Goal: Task Accomplishment & Management: Complete application form

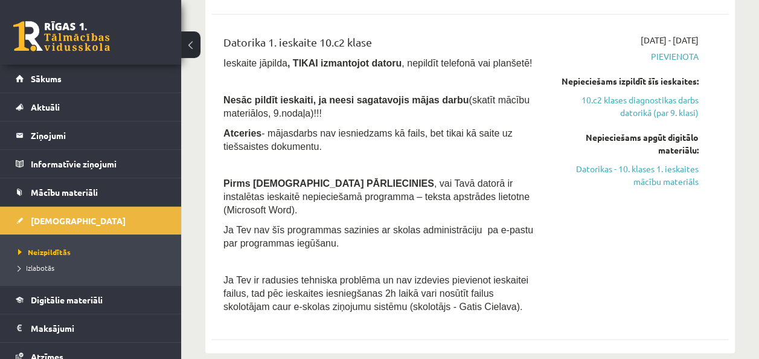
scroll to position [582, 0]
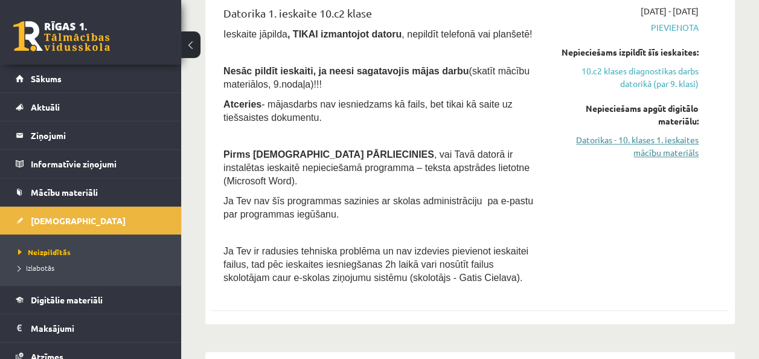
click at [664, 151] on link "Datorikas - 10. klases 1. ieskaites mācību materiāls" at bounding box center [626, 145] width 146 height 25
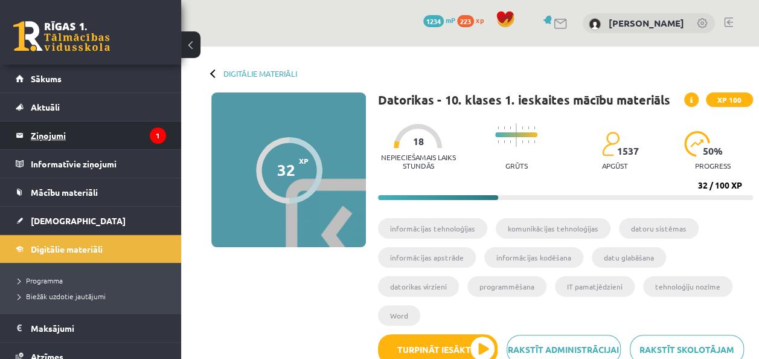
click at [57, 135] on legend "Ziņojumi 1" at bounding box center [98, 135] width 135 height 28
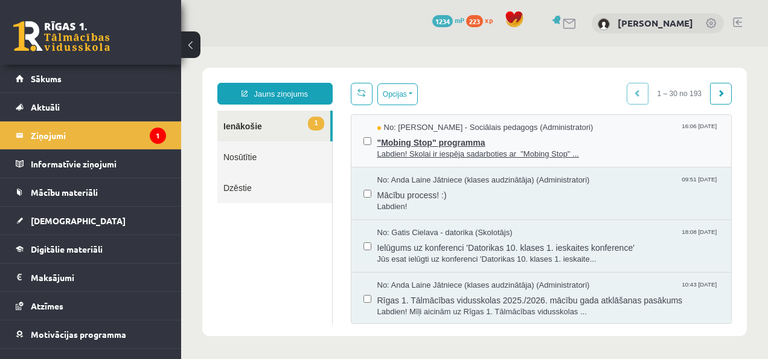
click at [422, 128] on span "No: Dagnija Gaubšteina - Sociālais pedagogs (Administratori)" at bounding box center [486, 127] width 216 height 11
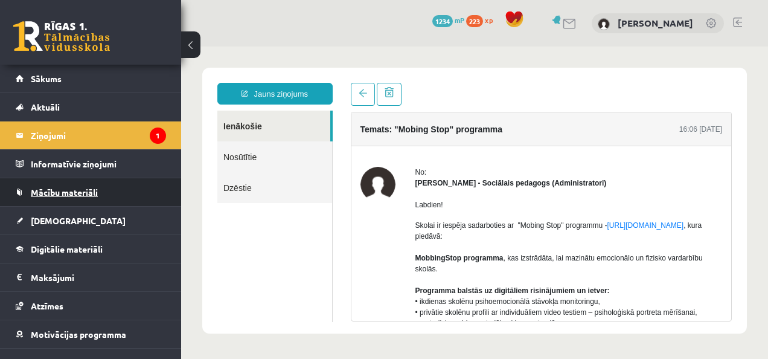
click at [60, 200] on link "Mācību materiāli" at bounding box center [91, 192] width 150 height 28
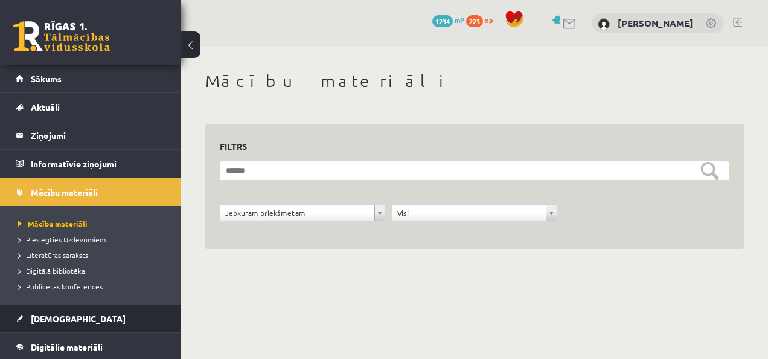
click at [62, 315] on span "[DEMOGRAPHIC_DATA]" at bounding box center [78, 318] width 95 height 11
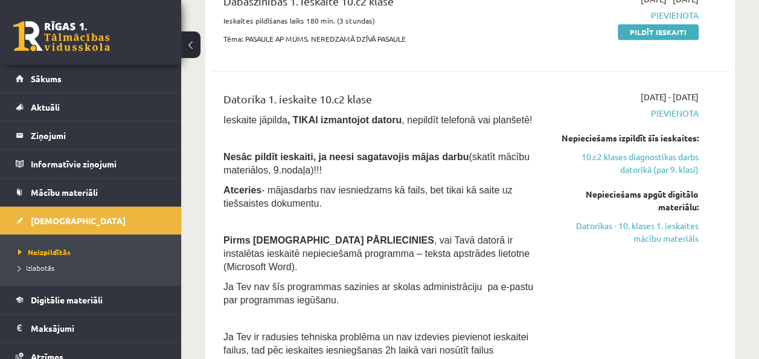
scroll to position [583, 0]
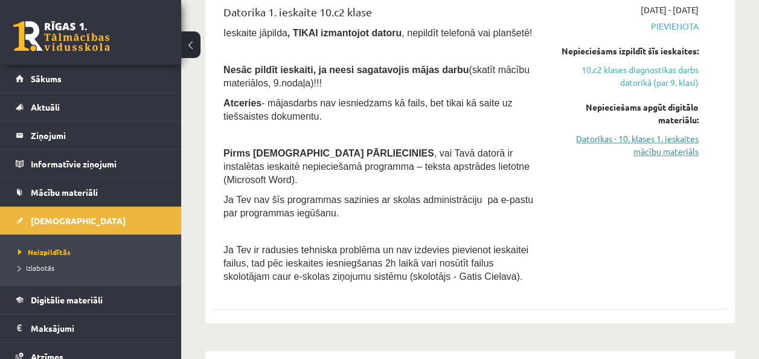
click at [684, 138] on link "Datorikas - 10. klases 1. ieskaites mācību materiāls" at bounding box center [626, 144] width 146 height 25
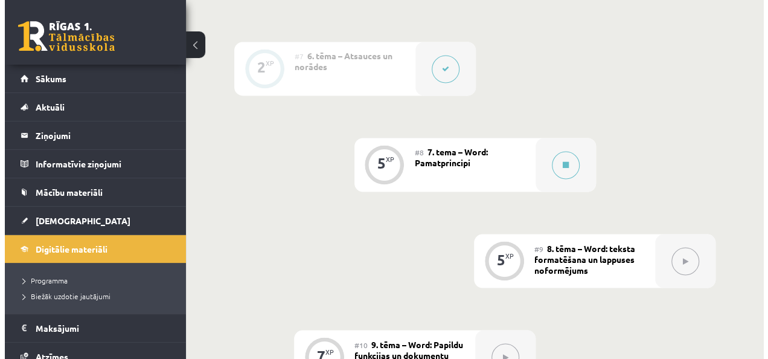
scroll to position [956, 0]
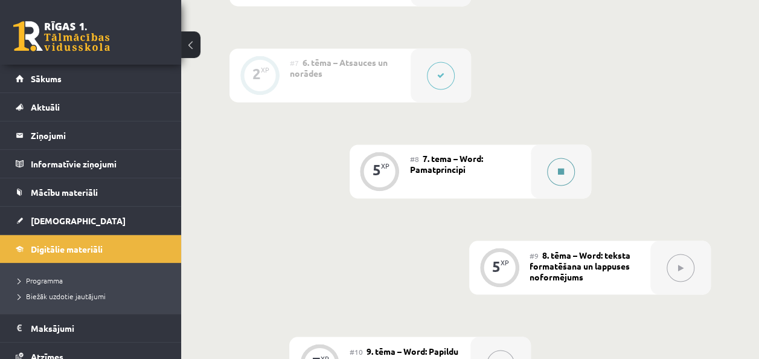
click at [568, 169] on button at bounding box center [561, 172] width 28 height 28
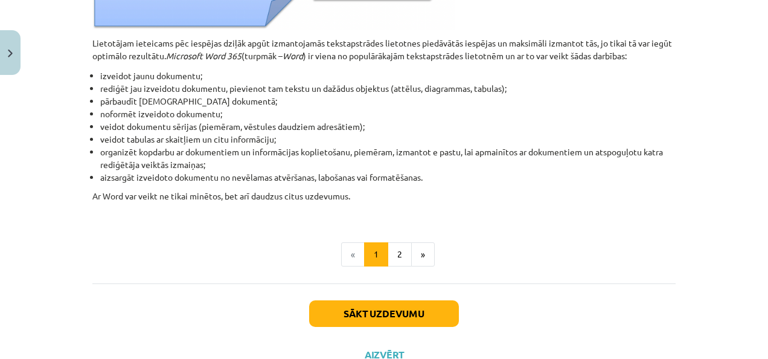
scroll to position [645, 0]
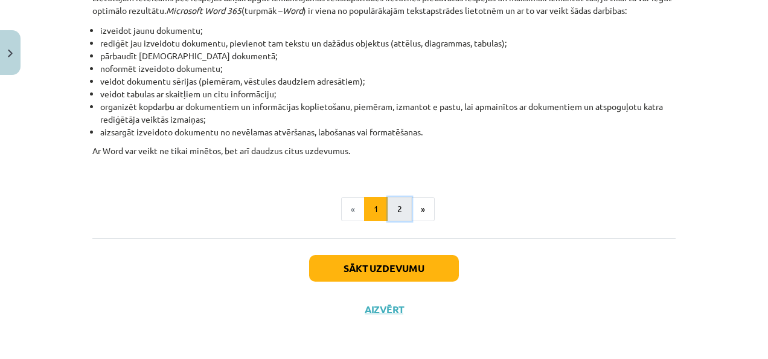
click at [398, 211] on button "2" at bounding box center [400, 209] width 24 height 24
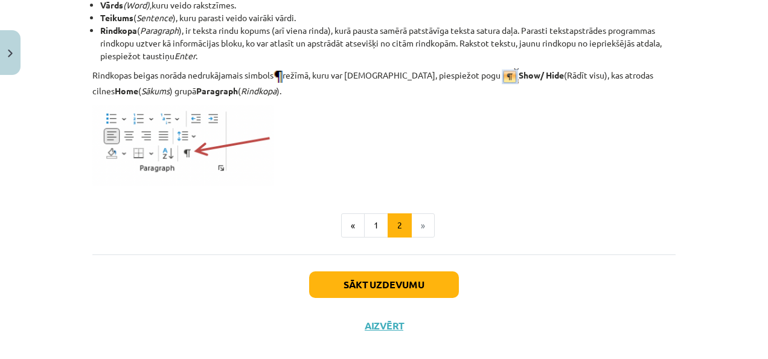
scroll to position [1639, 0]
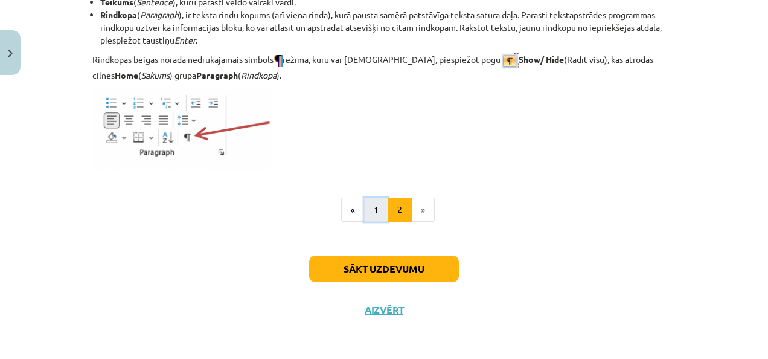
click at [367, 205] on button "1" at bounding box center [376, 210] width 24 height 24
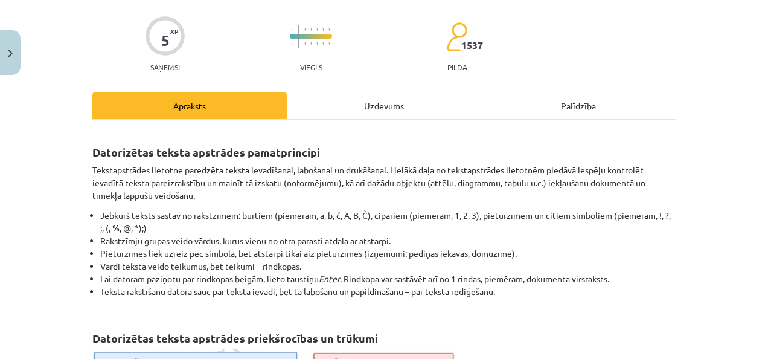
scroll to position [85, 0]
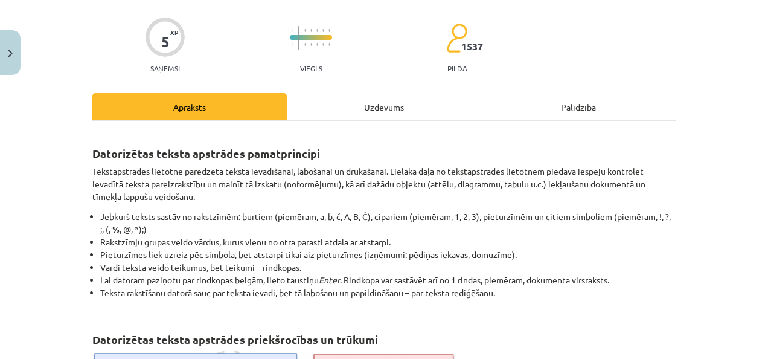
click at [745, 105] on div "Mācību tēma: Datorikas - 10. klases 1. ieskaites mācību materiāls #8 7. tema – …" at bounding box center [384, 179] width 768 height 359
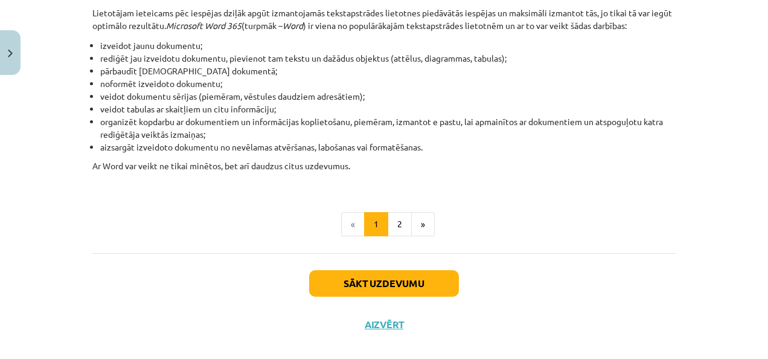
scroll to position [631, 0]
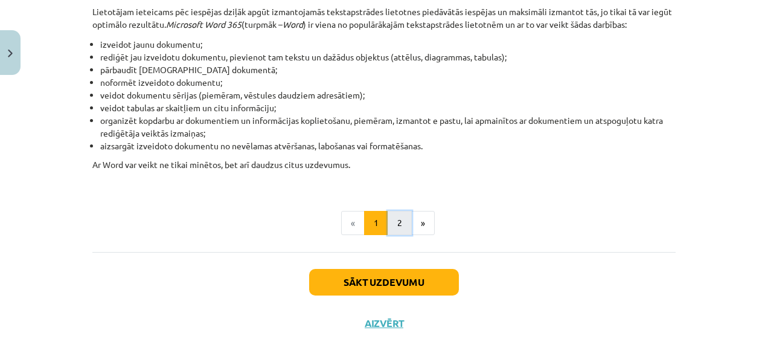
click at [394, 220] on button "2" at bounding box center [400, 223] width 24 height 24
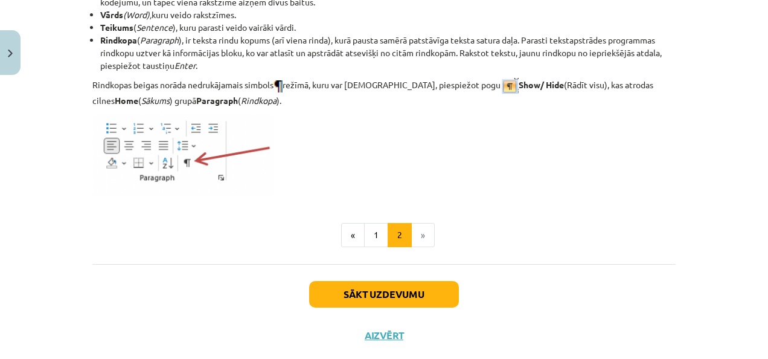
scroll to position [1621, 0]
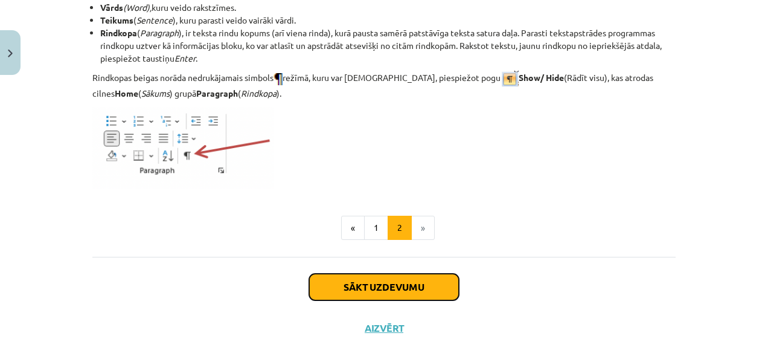
click at [400, 292] on button "Sākt uzdevumu" at bounding box center [384, 287] width 150 height 27
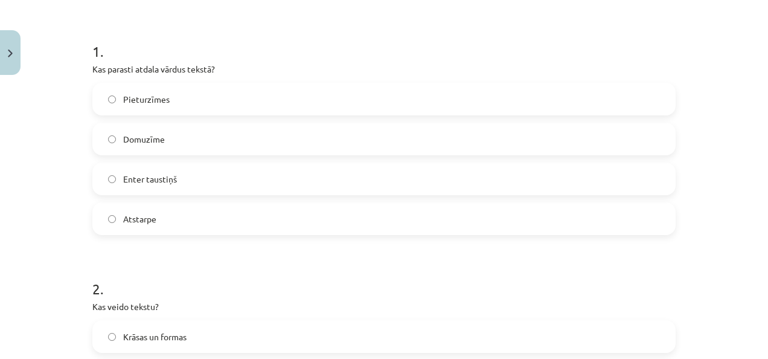
scroll to position [217, 0]
click at [348, 223] on label "Atstarpe" at bounding box center [384, 220] width 581 height 30
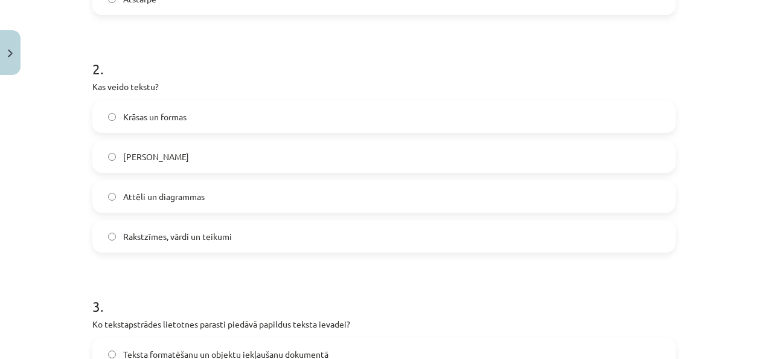
scroll to position [446, 0]
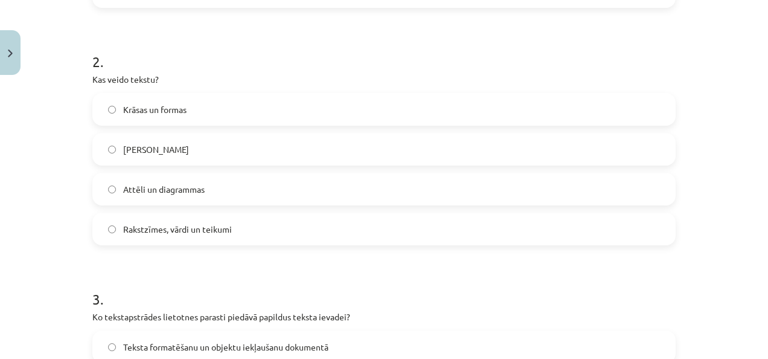
click at [221, 237] on label "Rakstzīmes, vārdi un teikumi" at bounding box center [384, 229] width 581 height 30
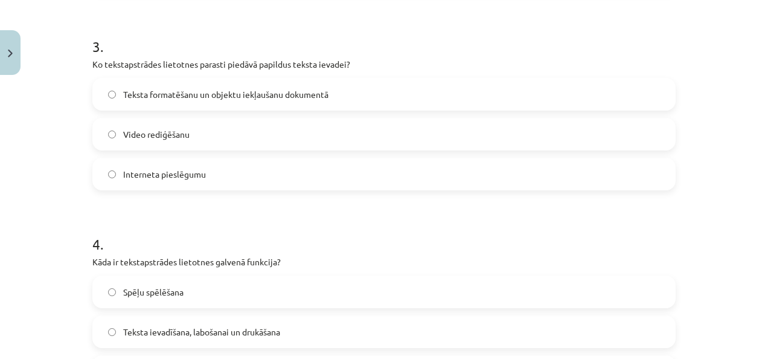
scroll to position [700, 0]
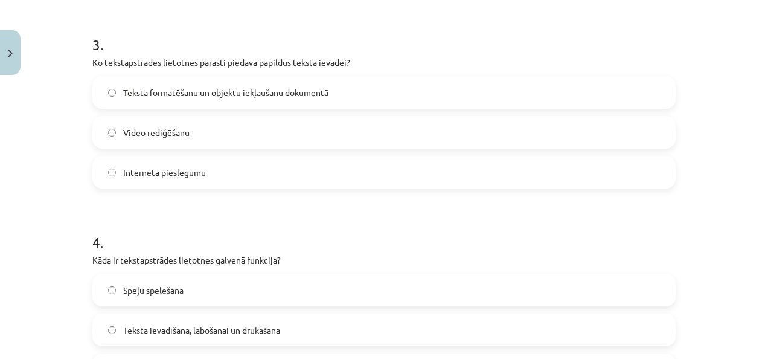
click at [178, 96] on span "Teksta formatēšanu un objektu iekļaušanu dokumentā" at bounding box center [225, 92] width 205 height 13
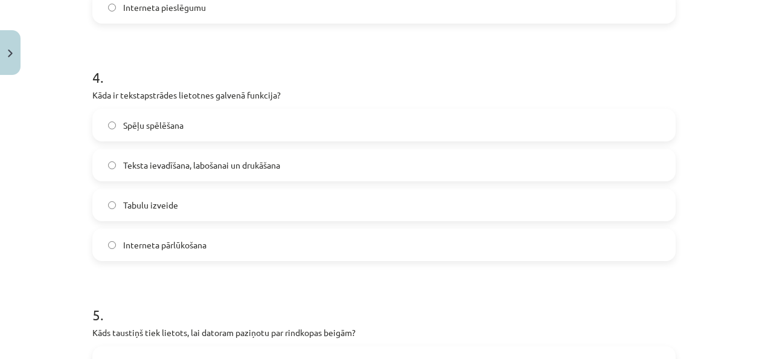
scroll to position [883, 0]
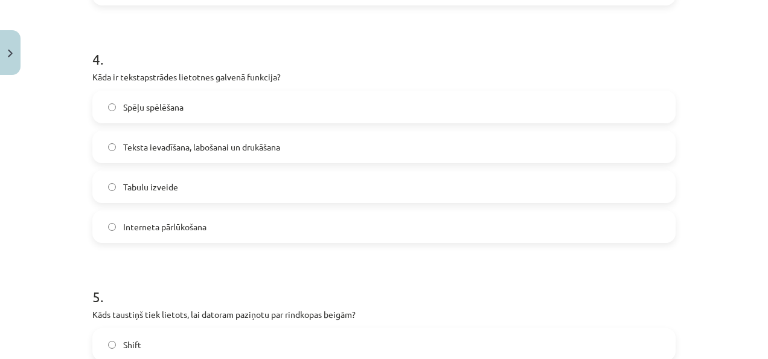
click at [295, 139] on label "Teksta ievadīšana, labošanai un drukāšana" at bounding box center [384, 147] width 581 height 30
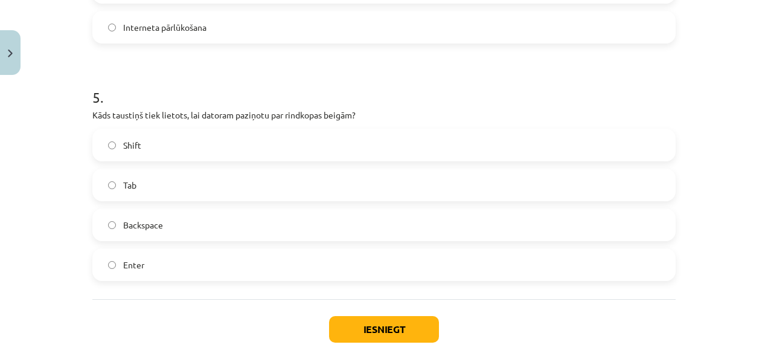
scroll to position [1084, 0]
click at [213, 259] on label "Enter" at bounding box center [384, 263] width 581 height 30
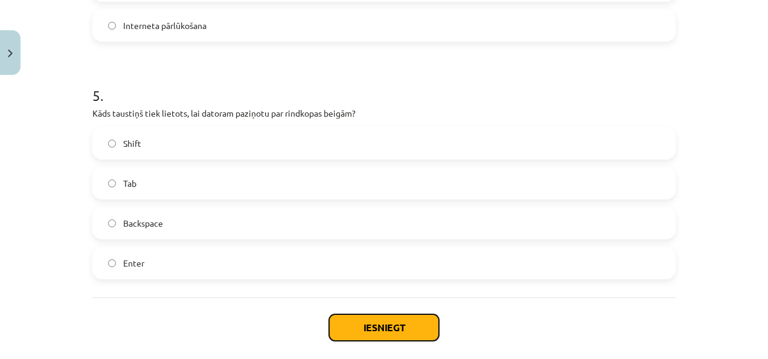
click at [382, 330] on button "Iesniegt" at bounding box center [384, 327] width 110 height 27
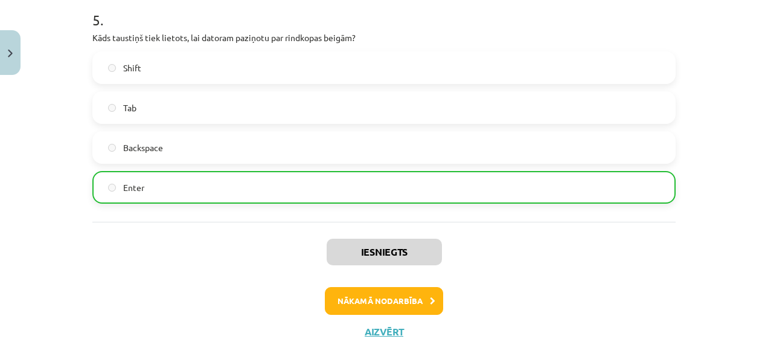
scroll to position [1181, 0]
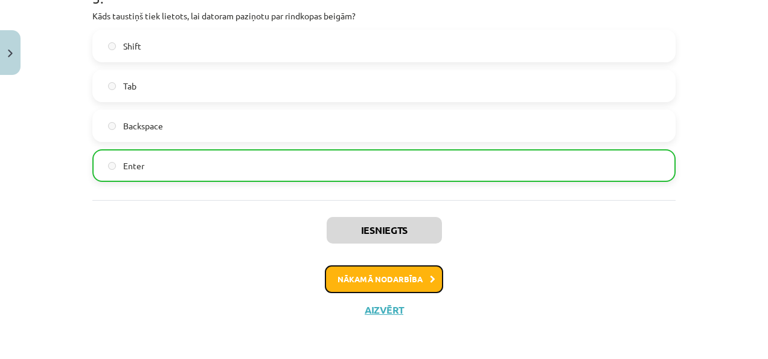
click at [332, 267] on button "Nākamā nodarbība" at bounding box center [384, 279] width 118 height 28
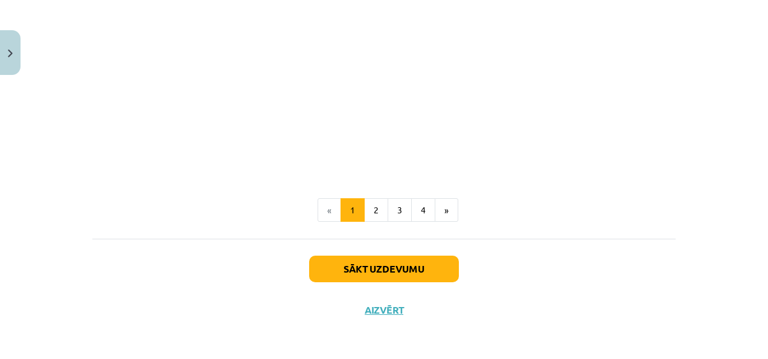
scroll to position [0, 0]
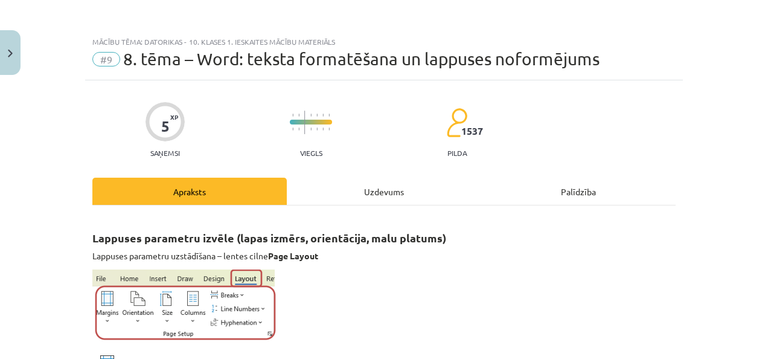
click at [719, 53] on div "Mācību tēma: Datorikas - 10. klases 1. ieskaites mācību materiāls #9 8. tēma – …" at bounding box center [384, 179] width 768 height 359
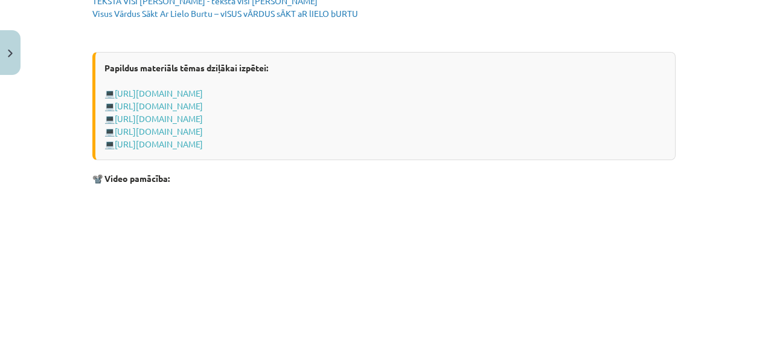
scroll to position [2500, 0]
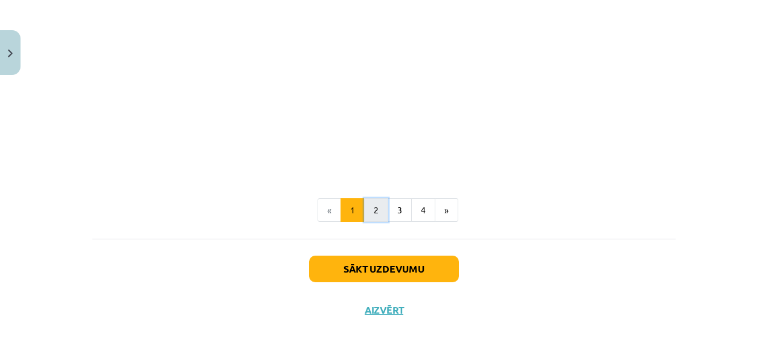
click at [374, 199] on button "2" at bounding box center [376, 210] width 24 height 24
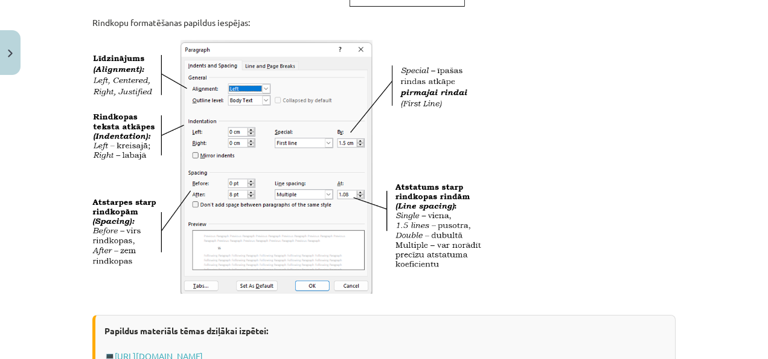
scroll to position [516, 0]
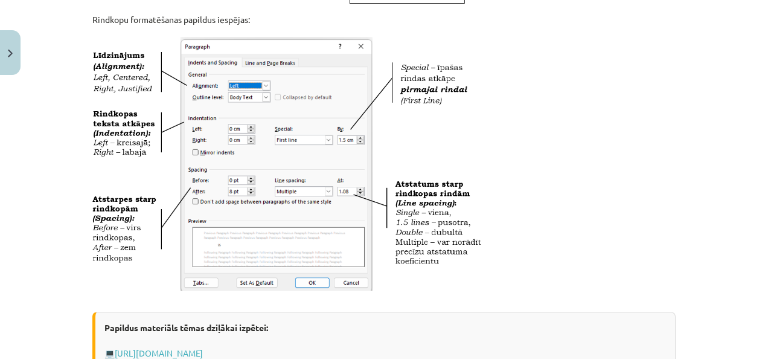
drag, startPoint x: 761, startPoint y: 114, endPoint x: 651, endPoint y: 266, distance: 187.8
click at [651, 266] on p at bounding box center [383, 166] width 583 height 266
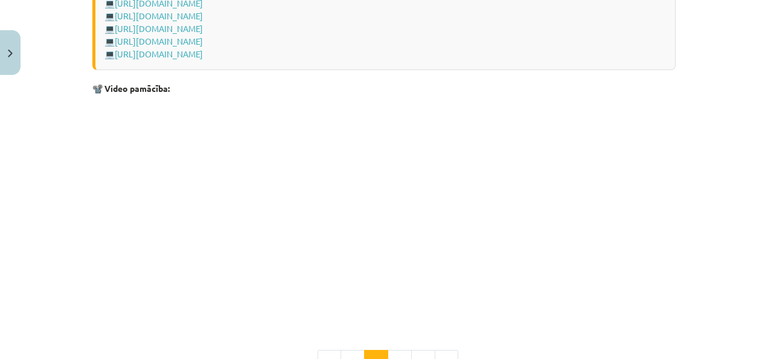
scroll to position [1949, 0]
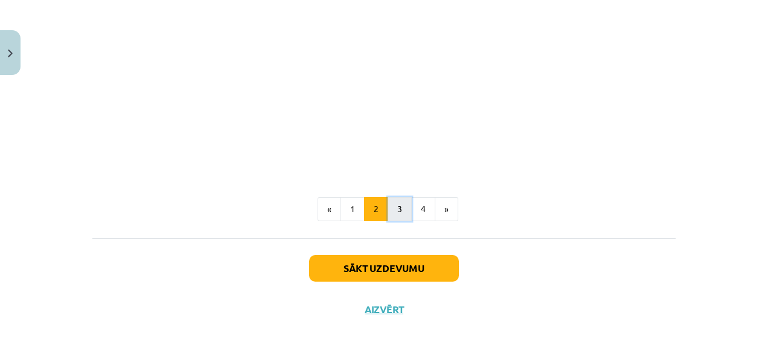
click at [401, 214] on button "3" at bounding box center [400, 209] width 24 height 24
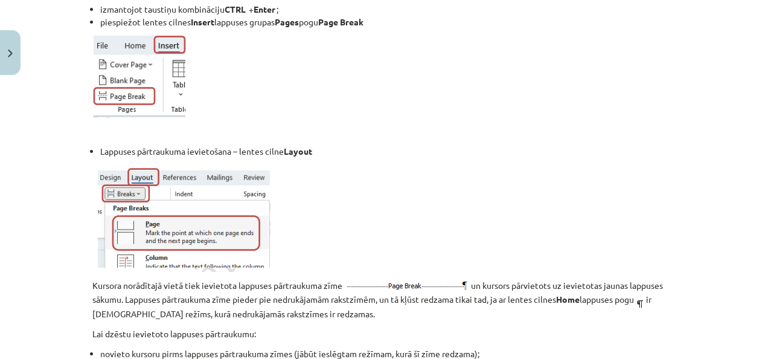
scroll to position [216, 0]
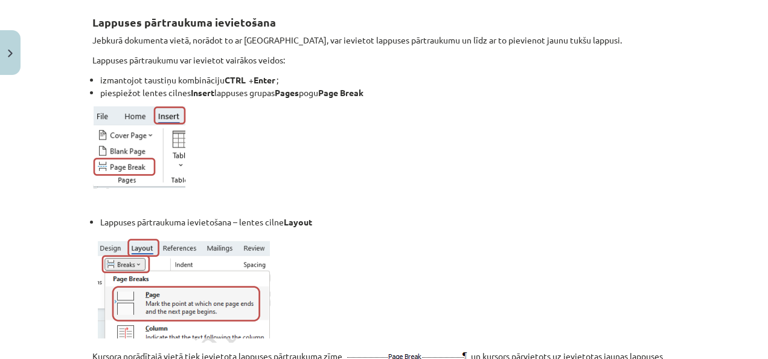
drag, startPoint x: 400, startPoint y: 86, endPoint x: 430, endPoint y: 94, distance: 31.4
click at [430, 94] on li "piespiežot lentes cilnes Insert lappuses grupas Pages pogu Page Break" at bounding box center [388, 92] width 576 height 13
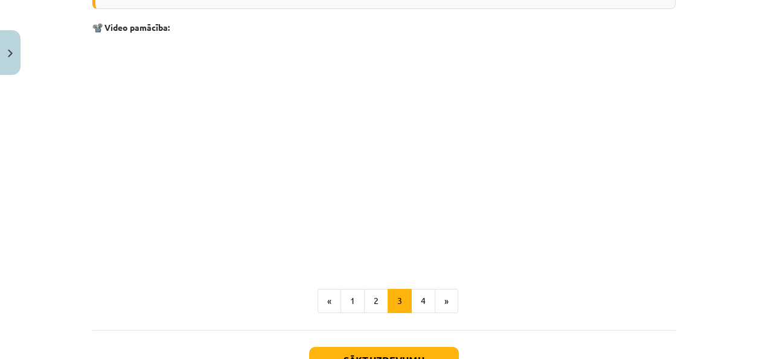
scroll to position [2059, 0]
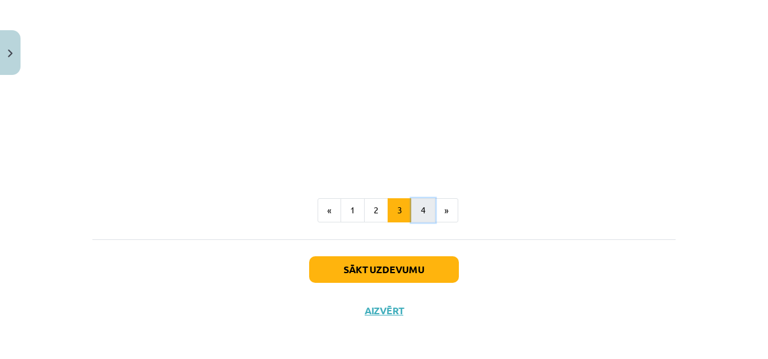
click at [426, 211] on button "4" at bounding box center [423, 210] width 24 height 24
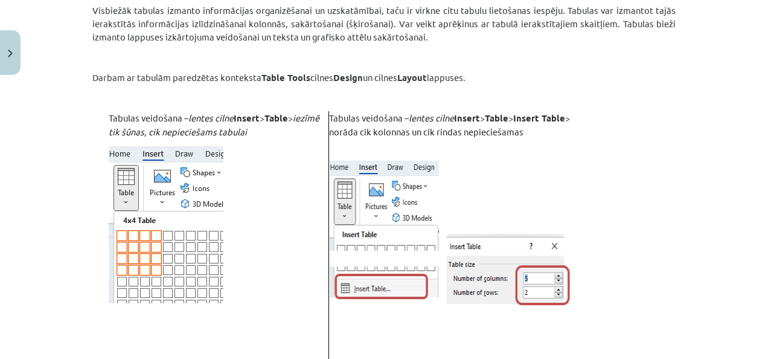
scroll to position [580, 0]
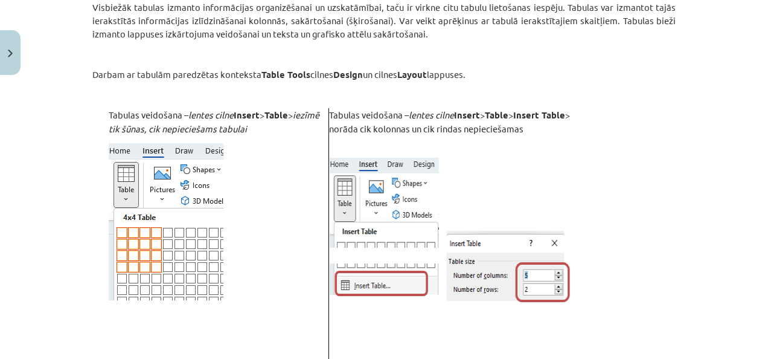
drag, startPoint x: 765, startPoint y: 124, endPoint x: 747, endPoint y: 90, distance: 38.6
click at [747, 90] on div "Mācību tēma: Datorikas - 10. klases 1. ieskaites mācību materiāls #9 8. tēma – …" at bounding box center [384, 179] width 768 height 359
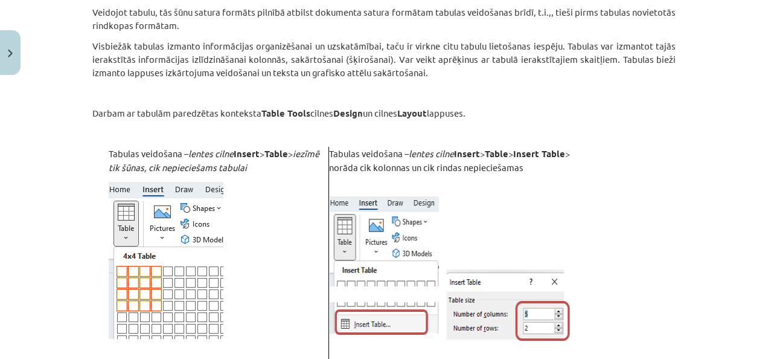
scroll to position [544, 0]
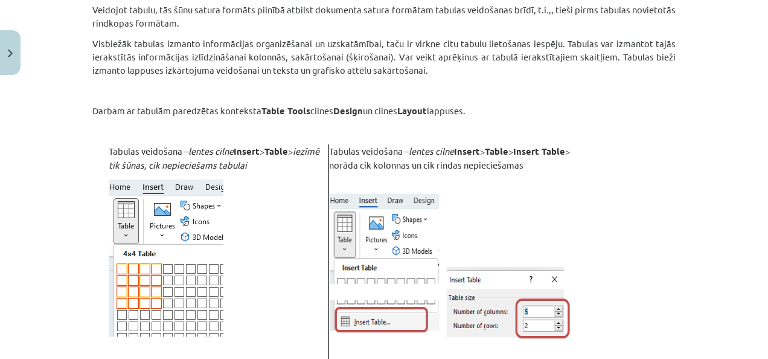
drag, startPoint x: 763, startPoint y: 107, endPoint x: 677, endPoint y: 71, distance: 94.0
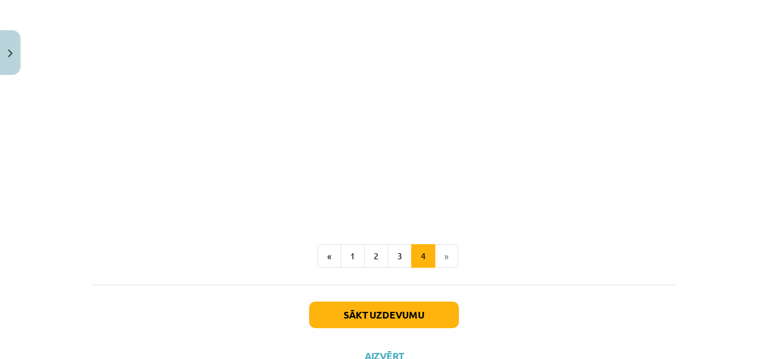
scroll to position [1888, 0]
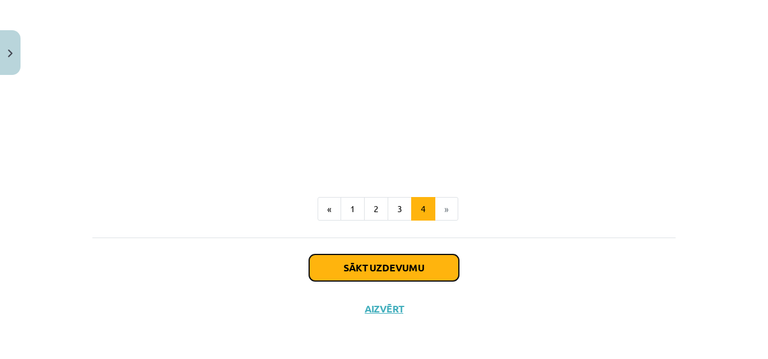
click at [396, 277] on button "Sākt uzdevumu" at bounding box center [384, 267] width 150 height 27
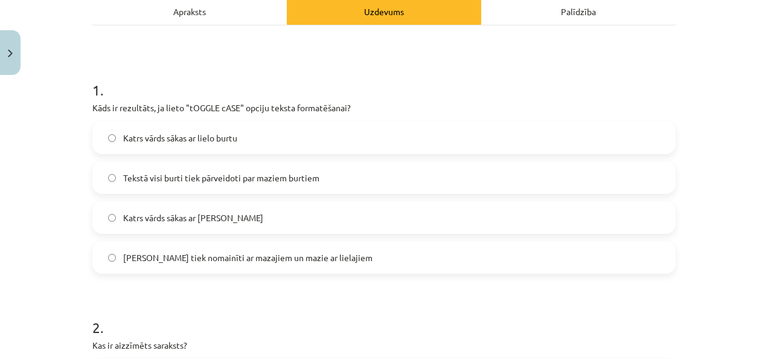
scroll to position [184, 0]
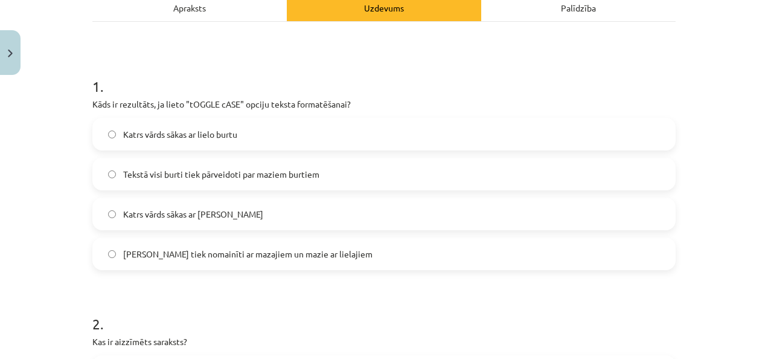
click at [256, 242] on label "[PERSON_NAME] tiek nomainīti ar mazajiem un mazie ar lielajiem" at bounding box center [384, 254] width 581 height 30
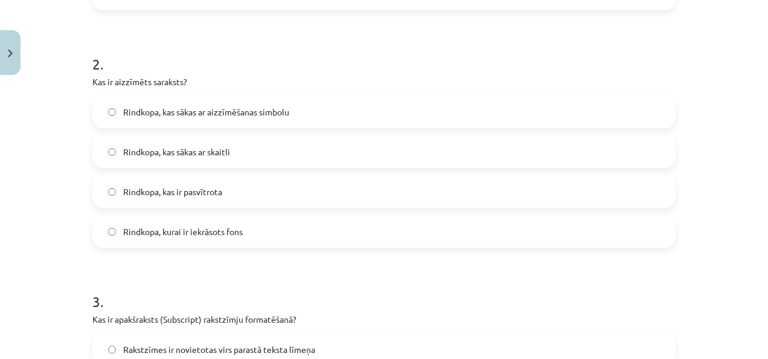
scroll to position [437, 0]
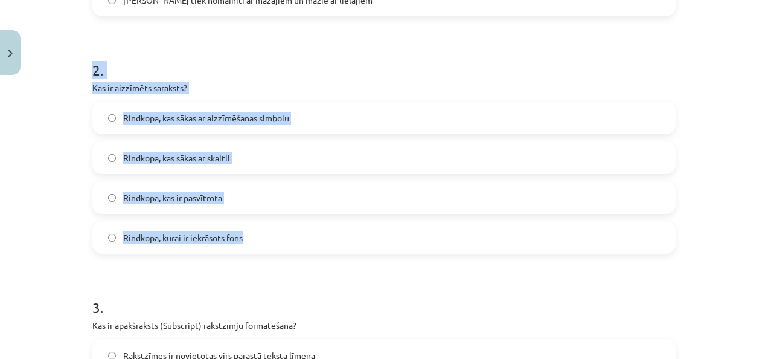
drag, startPoint x: 83, startPoint y: 76, endPoint x: 346, endPoint y: 236, distance: 308.0
click at [346, 236] on div "5 XP Saņemsi Viegls 1537 pilda Apraksts Uzdevums Palīdzība 1 . Kāds ir rezultāt…" at bounding box center [384, 365] width 598 height 1444
copy div "2 . Kas ir aizzīmēts saraksts? Rindkopa, kas sākas ar aizzīmēšanas simbolu Rind…"
click at [272, 103] on label "Rindkopa, kas sākas ar aizzīmēšanas simbolu" at bounding box center [384, 118] width 581 height 30
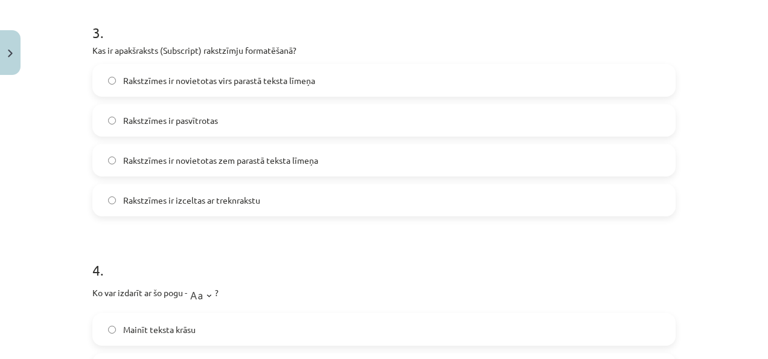
scroll to position [714, 0]
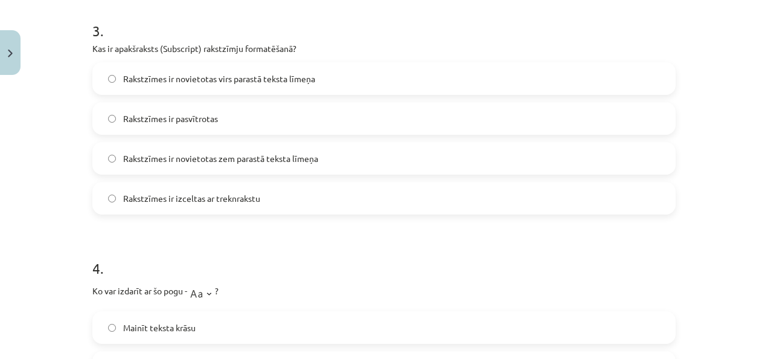
click at [188, 126] on label "Rakstzīmes ir pasvītrotas" at bounding box center [384, 118] width 581 height 30
click at [250, 158] on span "Rakstzīmes ir novietotas zem parastā teksta līmeņa" at bounding box center [220, 158] width 195 height 13
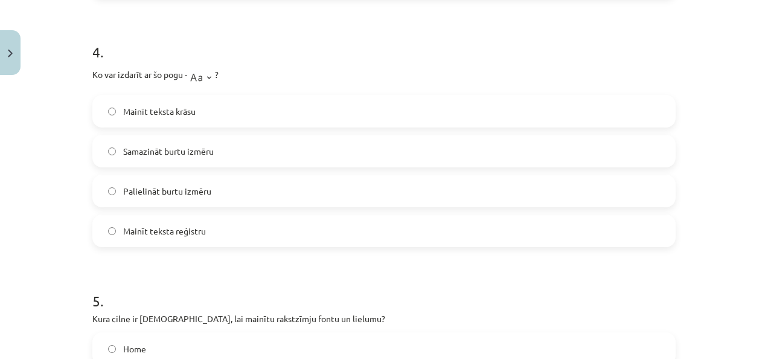
scroll to position [970, 0]
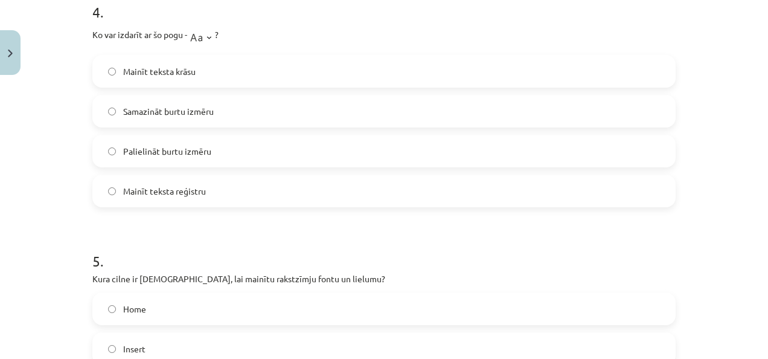
click at [246, 194] on label "Mainīt teksta reģistru" at bounding box center [384, 191] width 581 height 30
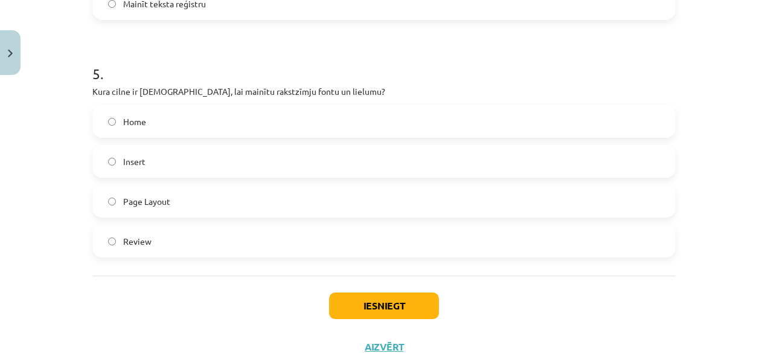
scroll to position [1161, 0]
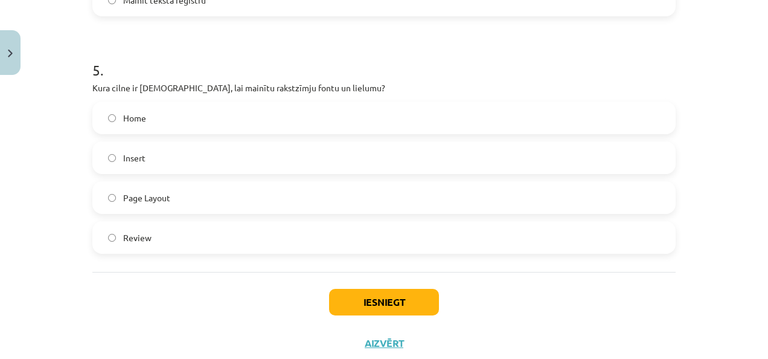
click at [194, 104] on label "Home" at bounding box center [384, 118] width 581 height 30
click at [367, 306] on button "Iesniegt" at bounding box center [384, 302] width 110 height 27
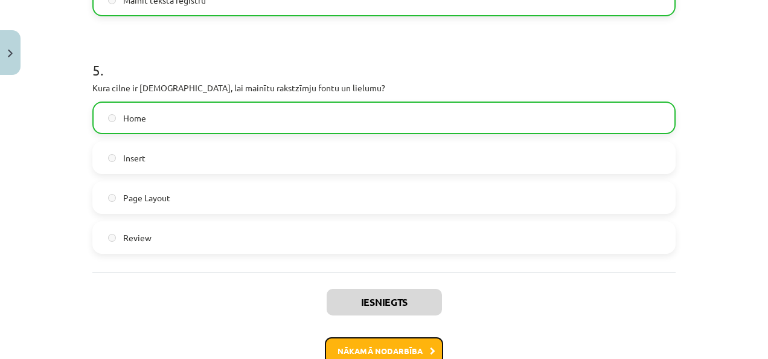
click at [397, 347] on button "Nākamā nodarbība" at bounding box center [384, 351] width 118 height 28
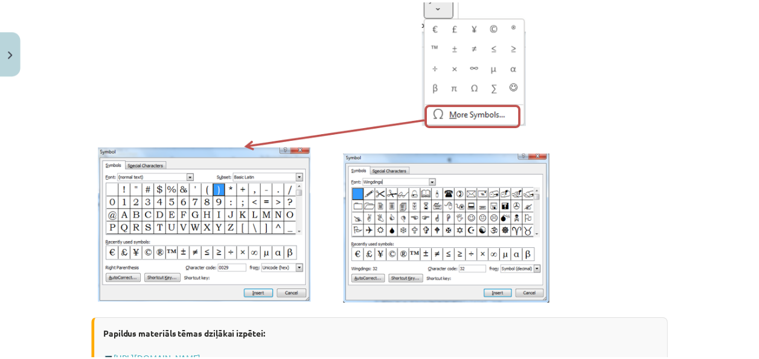
scroll to position [0, 0]
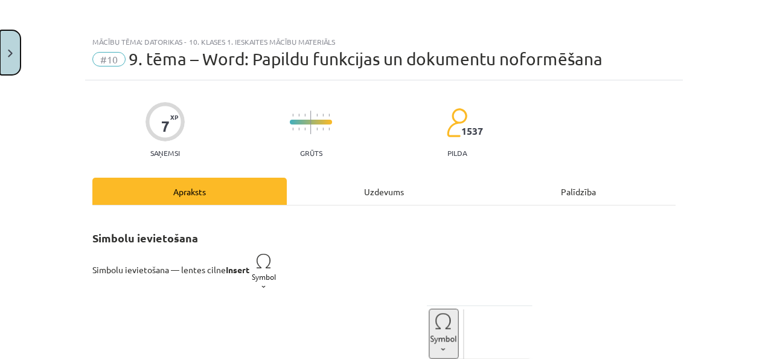
click at [13, 50] on button "Close" at bounding box center [10, 52] width 21 height 45
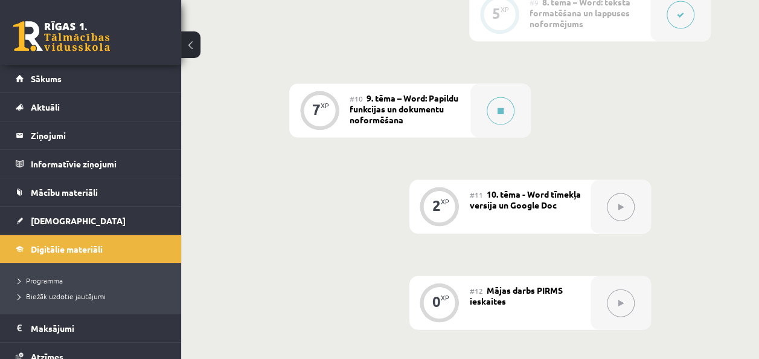
scroll to position [1262, 0]
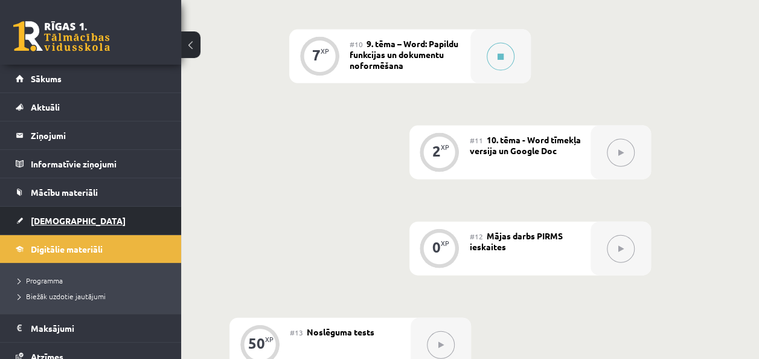
click at [72, 211] on link "[DEMOGRAPHIC_DATA]" at bounding box center [91, 221] width 150 height 28
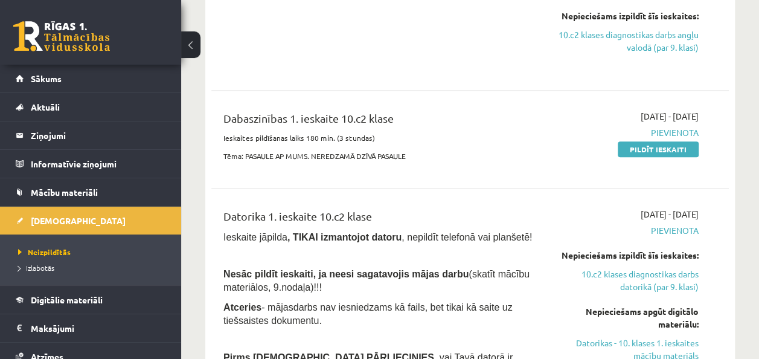
scroll to position [423, 0]
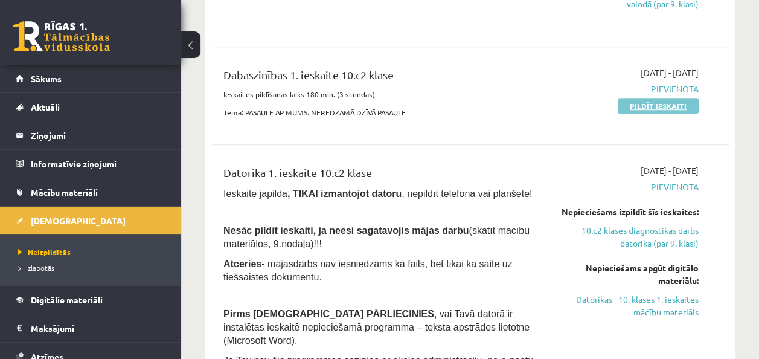
click at [626, 98] on link "Pildīt ieskaiti" at bounding box center [658, 106] width 81 height 16
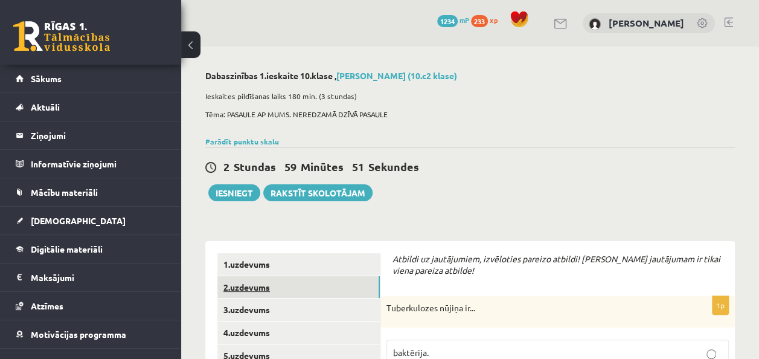
click at [358, 280] on link "2.uzdevums" at bounding box center [298, 287] width 162 height 22
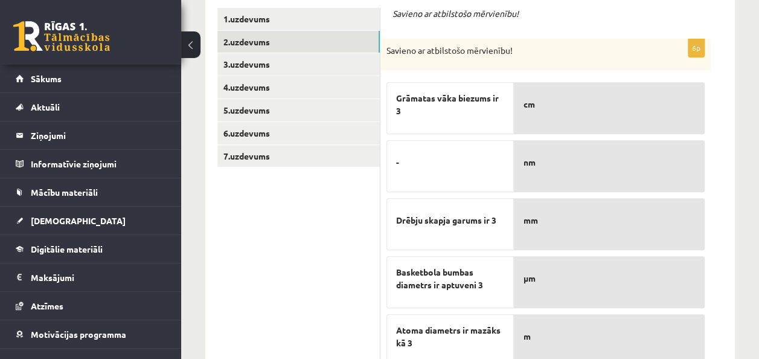
scroll to position [241, 0]
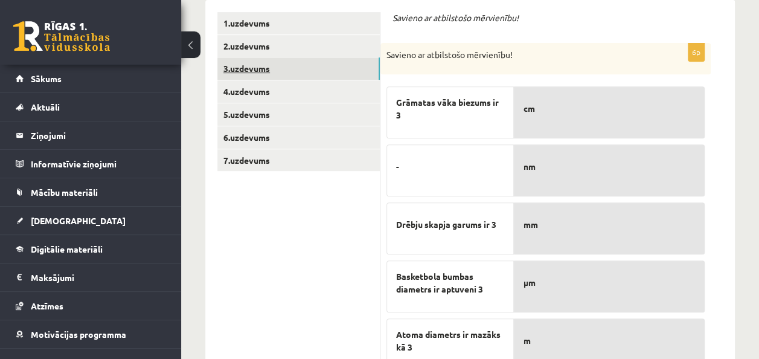
click at [360, 74] on link "3.uzdevums" at bounding box center [298, 68] width 162 height 22
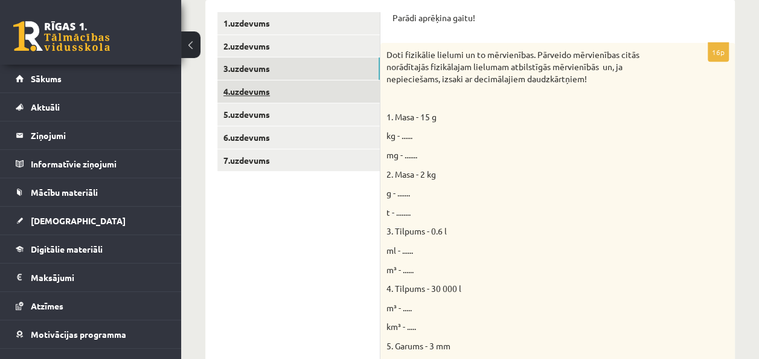
scroll to position [0, 0]
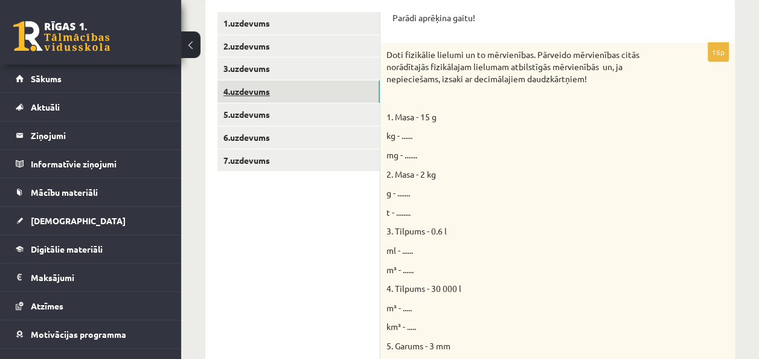
click at [347, 93] on link "4.uzdevums" at bounding box center [298, 91] width 162 height 22
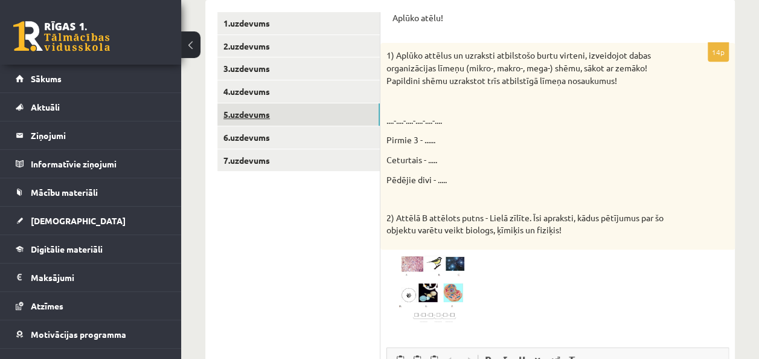
click at [336, 105] on link "5.uzdevums" at bounding box center [298, 114] width 162 height 22
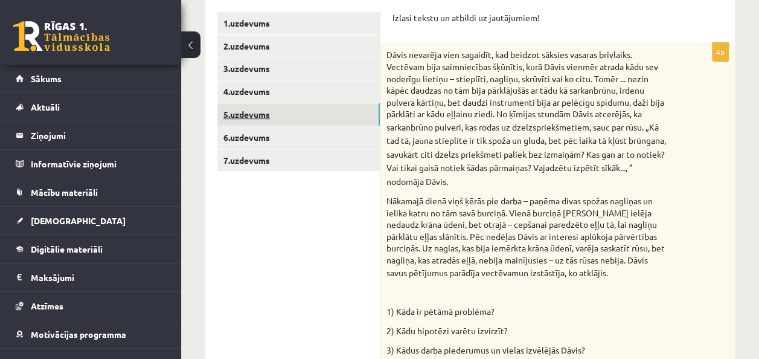
click at [324, 119] on link "5.uzdevums" at bounding box center [298, 114] width 162 height 22
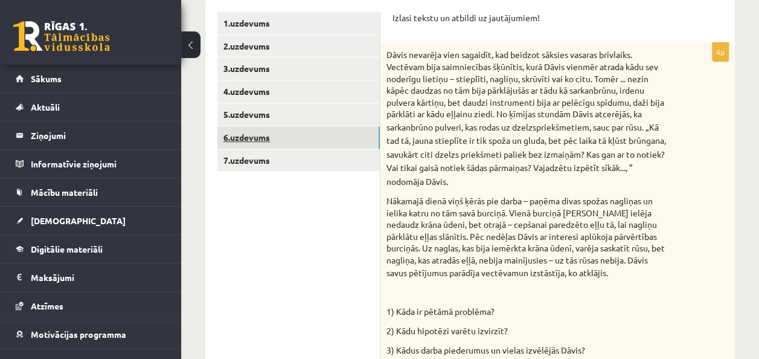
click at [320, 133] on link "6.uzdevums" at bounding box center [298, 137] width 162 height 22
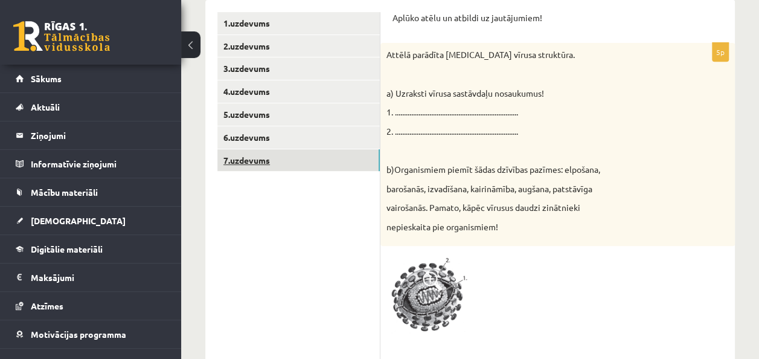
click at [318, 159] on link "7.uzdevums" at bounding box center [298, 160] width 162 height 22
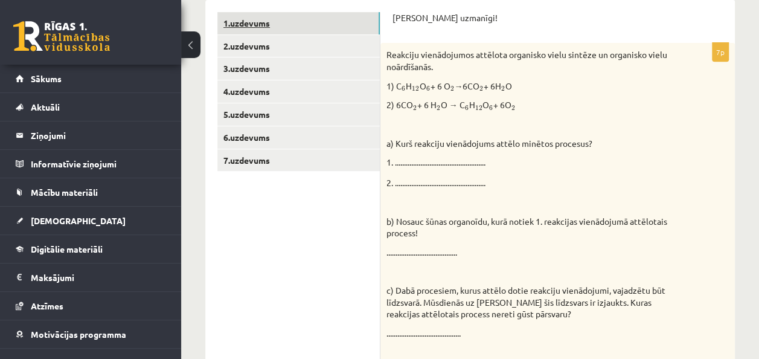
click at [323, 33] on link "1.uzdevums" at bounding box center [298, 23] width 162 height 22
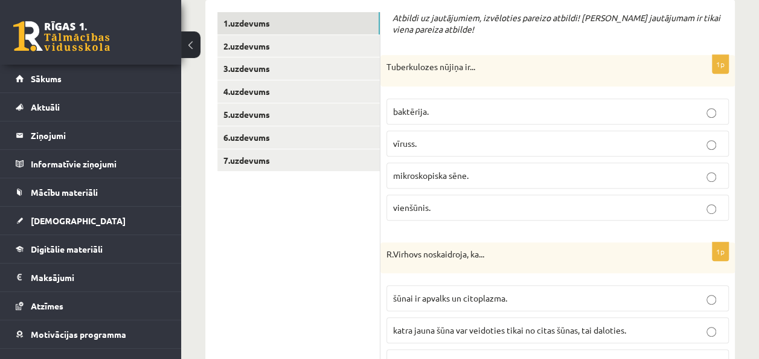
click at [418, 114] on span "baktērija." at bounding box center [411, 111] width 36 height 11
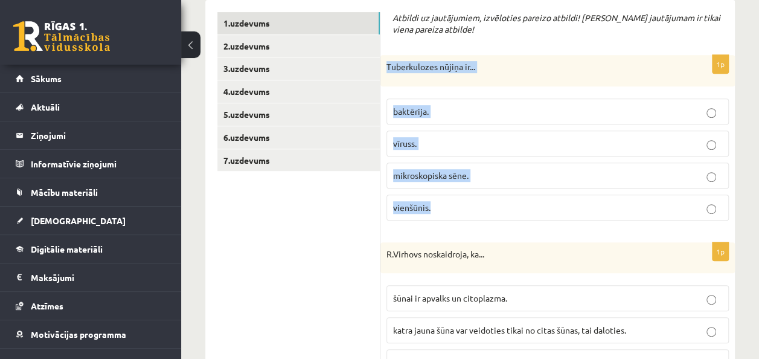
drag, startPoint x: 384, startPoint y: 66, endPoint x: 479, endPoint y: 191, distance: 157.3
click at [479, 191] on div "1p Tuberkulozes nūjiņa ir... baktērija. vīruss. mikroskopiska sēne. vienšūnis." at bounding box center [558, 142] width 355 height 175
copy div "Tuberkulozes nūjiņa ir... baktērija. vīruss. mikroskopiska sēne. vienšūnis."
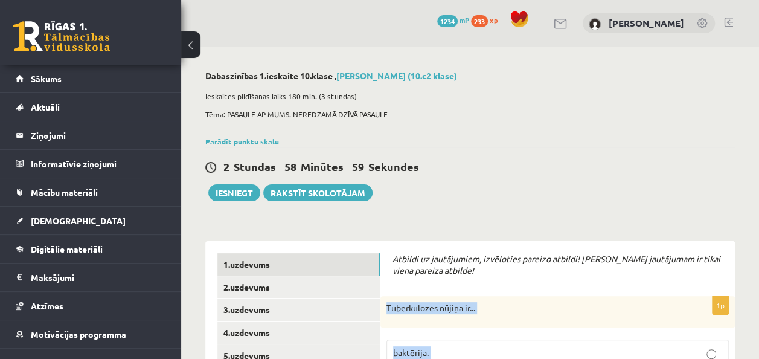
drag, startPoint x: 331, startPoint y: 232, endPoint x: 720, endPoint y: 126, distance: 403.1
click at [720, 126] on div "Ieskaites pildīšanas laiks 180 min. (3 stundas) Tēma: PASAULE AP MUMS. NEREDZAM…" at bounding box center [470, 109] width 530 height 48
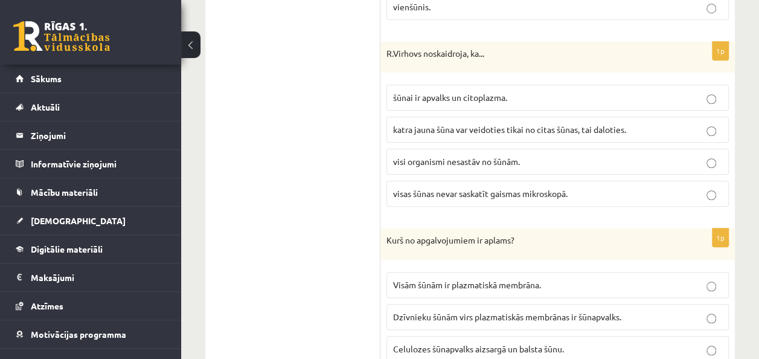
scroll to position [447, 0]
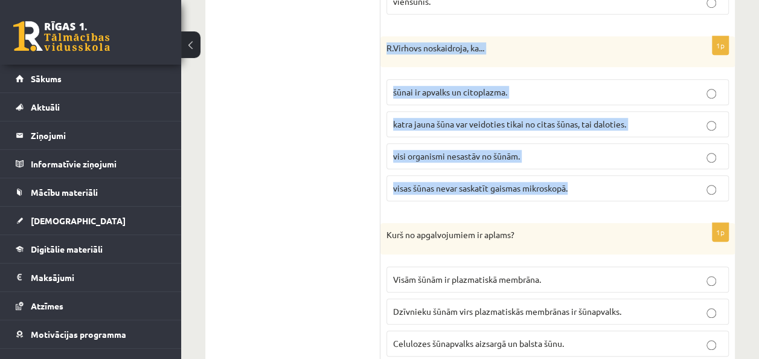
drag, startPoint x: 387, startPoint y: 42, endPoint x: 598, endPoint y: 176, distance: 250.7
click at [598, 176] on div "1p R.Virhovs noskaidroja, ka... šūnai ir apvalks un citoplazma. katra jauna šūn…" at bounding box center [558, 123] width 355 height 175
copy div "R.Virhovs noskaidroja, ka... šūnai ir apvalks un citoplazma. katra jauna šūna v…"
click at [418, 129] on label "katra jauna šūna var veidoties tikai no citas šūnas, tai daloties." at bounding box center [558, 124] width 342 height 26
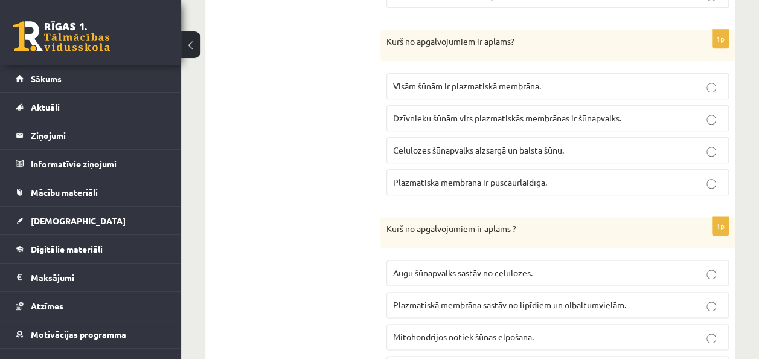
scroll to position [645, 0]
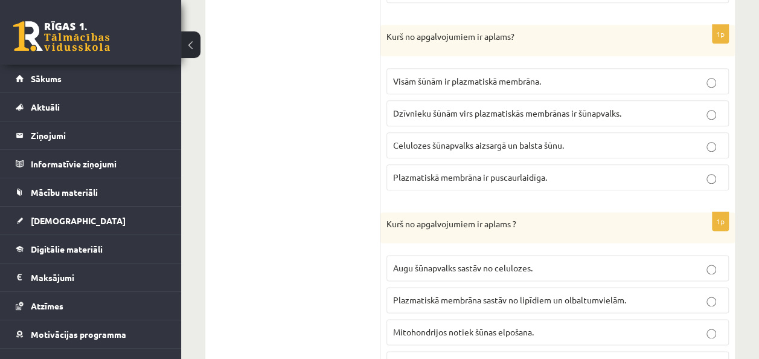
click at [621, 146] on p "Celulozes šūnapvalks aizsargā un balsta šūnu." at bounding box center [557, 145] width 329 height 13
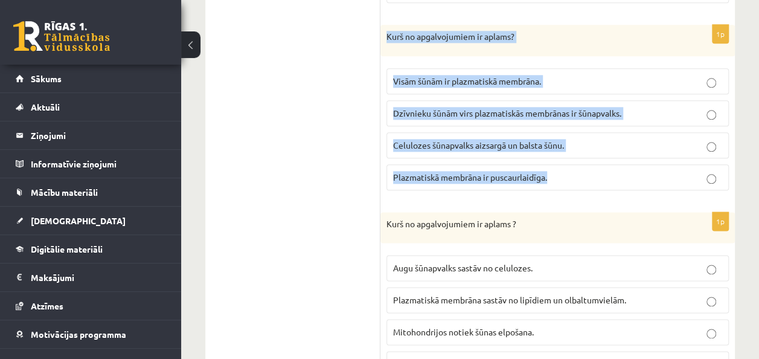
drag, startPoint x: 383, startPoint y: 28, endPoint x: 580, endPoint y: 198, distance: 260.0
copy form "Kurš no apgalvojumiem ir aplams? Visām šūnām ir plazmatiskā membrāna. Dzīvnieku…"
click at [594, 100] on label "Dzīvnieku šūnām virs plazmatiskās membrānas ir šūnapvalks." at bounding box center [558, 113] width 342 height 26
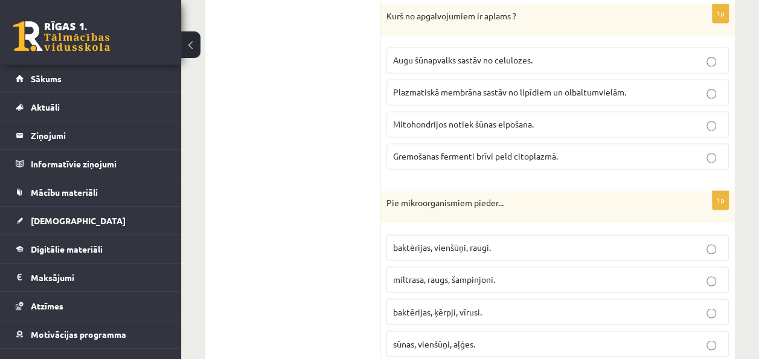
scroll to position [850, 0]
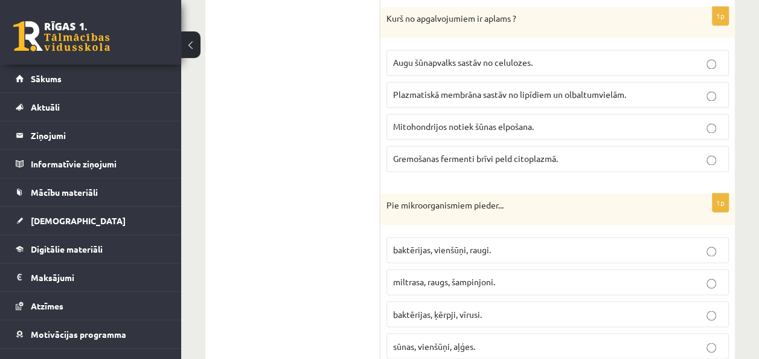
drag, startPoint x: 271, startPoint y: 79, endPoint x: 592, endPoint y: 145, distance: 328.0
copy div "Atbildi uz jautājumiem, izvēloties pareizo atbildi! Katram jautājumam ir tikai …"
click at [469, 153] on span "Gremošanas fermenti brīvi peld citoplazmā." at bounding box center [475, 158] width 165 height 11
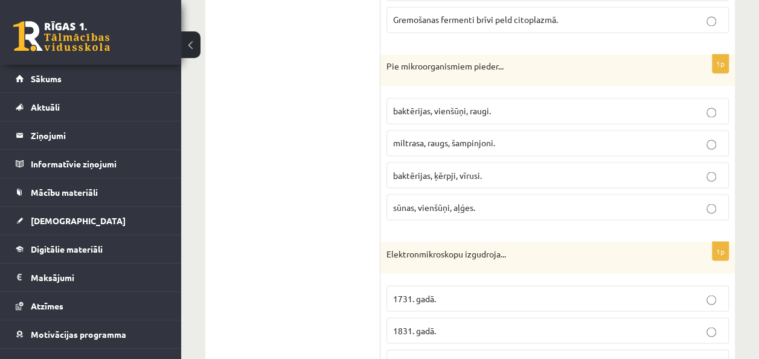
scroll to position [1009, 0]
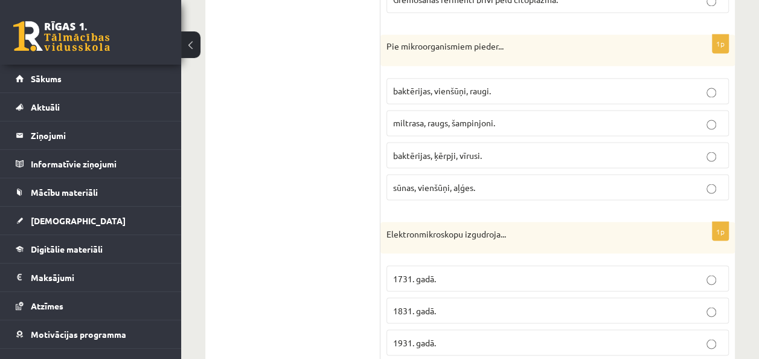
click at [476, 88] on p "baktērijas, vienšūņi, raugi." at bounding box center [557, 91] width 329 height 13
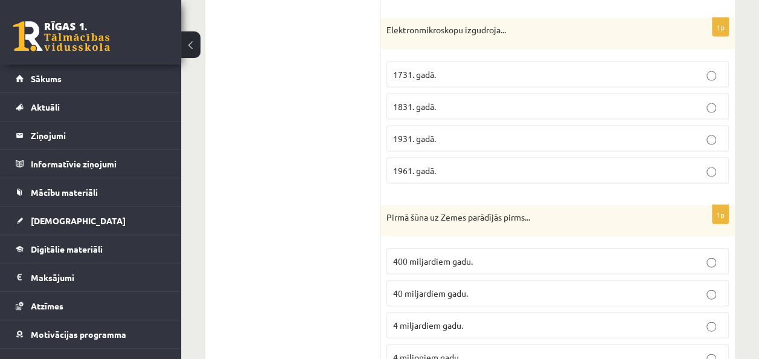
scroll to position [1203, 0]
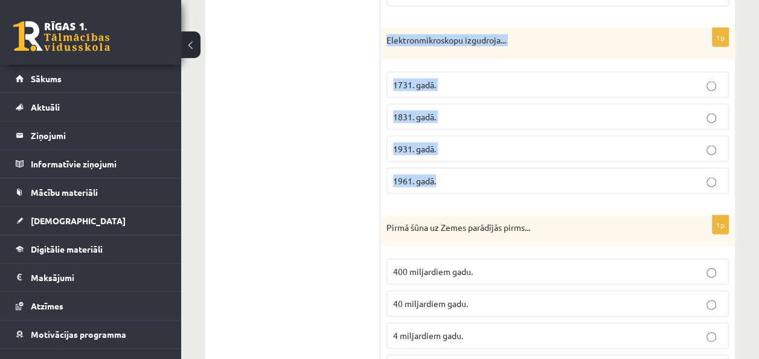
drag, startPoint x: 382, startPoint y: 23, endPoint x: 482, endPoint y: 169, distance: 177.3
click at [482, 169] on div "1p Elektronmikroskopu izgudroja... 1731. gadā. 1831. gadā. 1931. gadā. 1961. ga…" at bounding box center [558, 115] width 355 height 175
copy div "Elektronmikroskopu izgudroja... 1731. gadā. 1831. gadā. 1931. gadā. 1961. gadā."
click at [518, 144] on p "1931. gadā." at bounding box center [557, 149] width 329 height 13
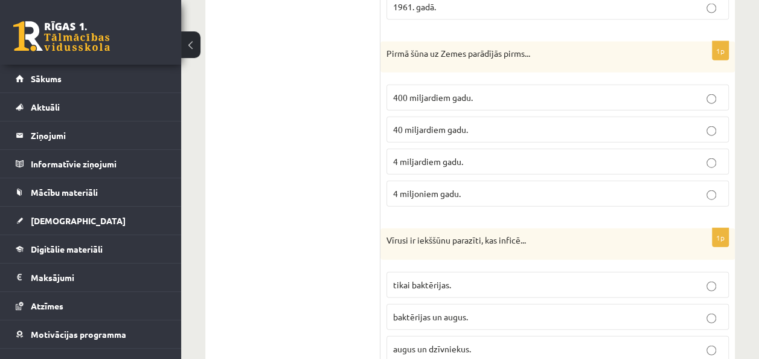
scroll to position [1381, 0]
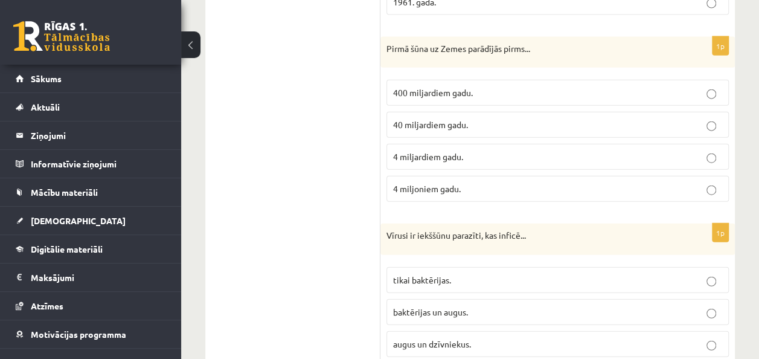
click at [420, 125] on label "40 miljardiem gadu." at bounding box center [558, 125] width 342 height 26
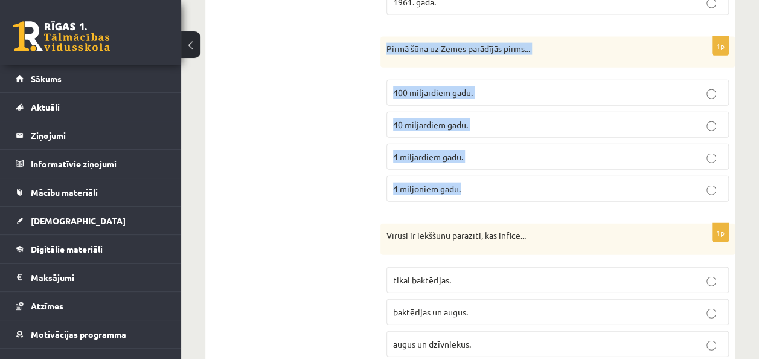
drag, startPoint x: 387, startPoint y: 39, endPoint x: 466, endPoint y: 180, distance: 162.0
click at [466, 180] on div "1p Pirmā šūna uz Zemes parādījās pirms... 400 miljardiem gadu. 40 miljardiem ga…" at bounding box center [558, 124] width 355 height 175
copy div "Pirmā šūna uz Zemes parādījās pirms... 400 miljardiem gadu. 40 miljardiem gadu.…"
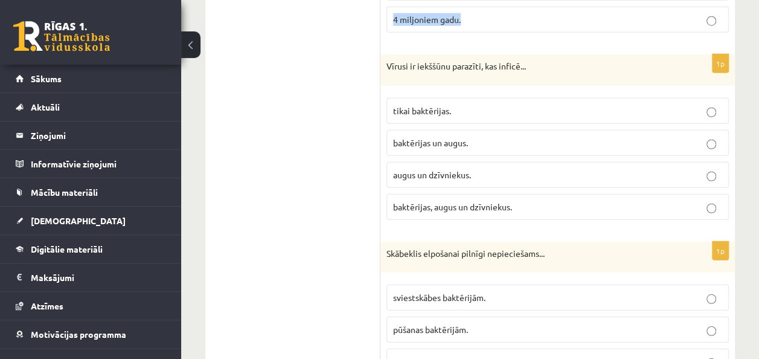
scroll to position [1555, 0]
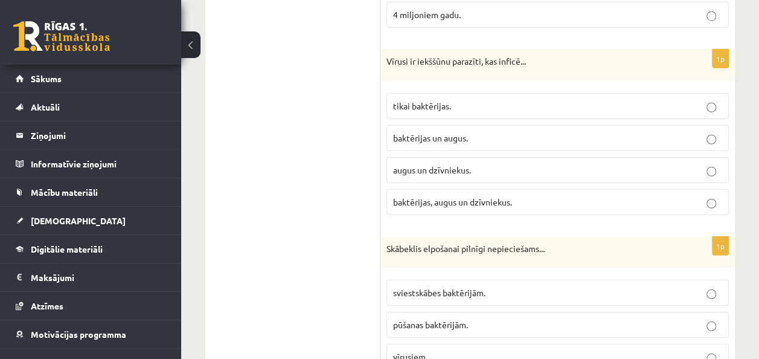
click at [451, 164] on p "augus un dzīvniekus." at bounding box center [557, 170] width 329 height 13
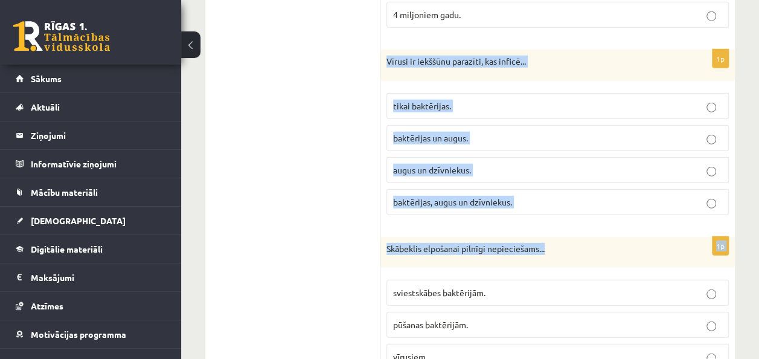
drag, startPoint x: 385, startPoint y: 48, endPoint x: 617, endPoint y: 217, distance: 287.1
copy form "Vīrusi ir iekššūnu parazīti, kas inficē... tikai baktērijas. baktērijas un augu…"
click at [485, 196] on span "baktērijas, augus un dzīvniekus." at bounding box center [452, 201] width 119 height 11
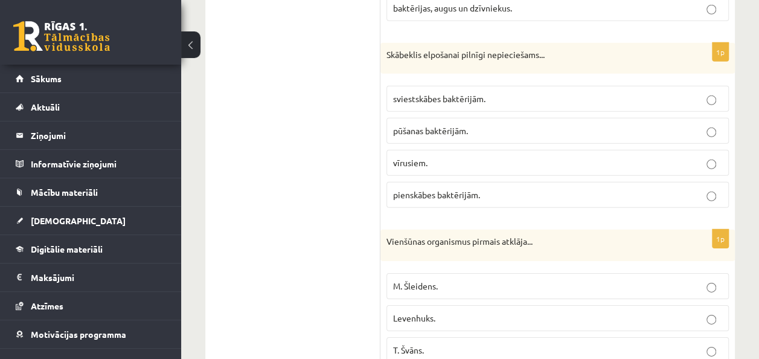
scroll to position [1744, 0]
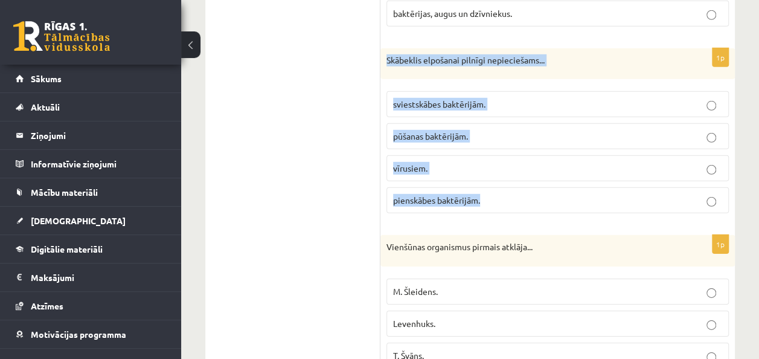
drag, startPoint x: 387, startPoint y: 45, endPoint x: 512, endPoint y: 172, distance: 177.7
click at [512, 172] on div "1p Skābeklis elpošanai pilnīgi nepieciešams... sviestskābes baktērijām. pūšanas…" at bounding box center [558, 135] width 355 height 175
click at [512, 172] on fieldset "sviestskābes baktērijām. pūšanas baktērijām. vīrusiem. pienskābes baktērijām." at bounding box center [558, 151] width 342 height 132
copy div "Skābeklis elpošanai pilnīgi nepieciešams... sviestskābes baktērijām. pūšanas ba…"
click at [453, 130] on span "pūšanas baktērijām." at bounding box center [430, 135] width 75 height 11
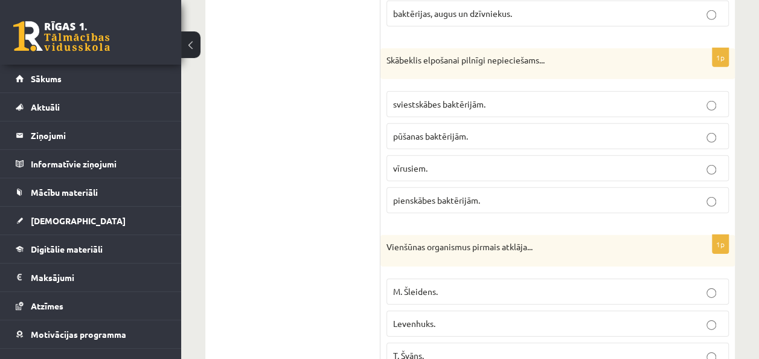
scroll to position [1947, 0]
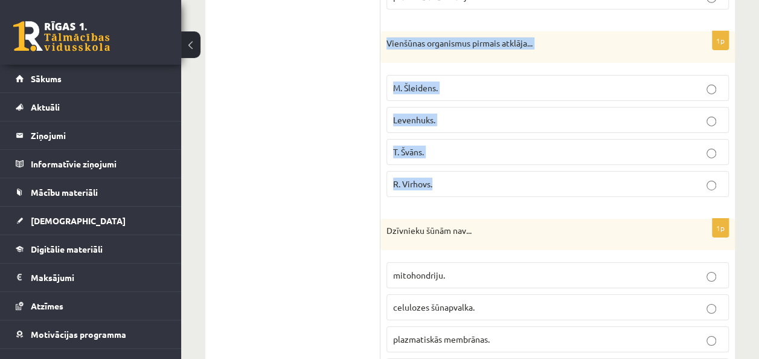
drag, startPoint x: 385, startPoint y: 27, endPoint x: 481, endPoint y: 156, distance: 160.2
click at [481, 156] on div "1p Vienšūnas organismus pirmais atklāja... M. Šleidens. Levenhuks. T. Švāns. R.…" at bounding box center [558, 118] width 355 height 175
copy div "Vienšūnas organismus pirmais atklāja... M. Šleidens. Levenhuks. T. Švāns. R. Vi…"
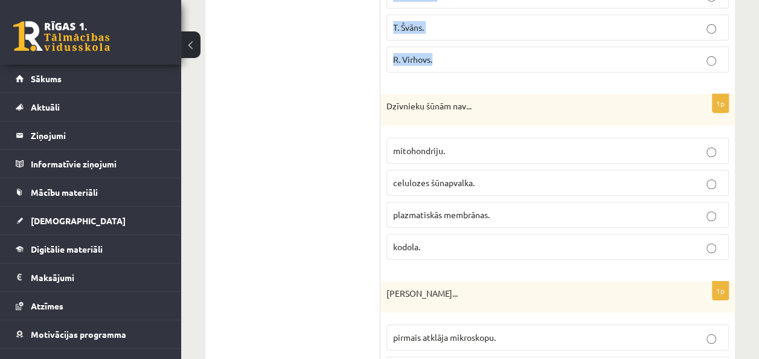
scroll to position [2126, 0]
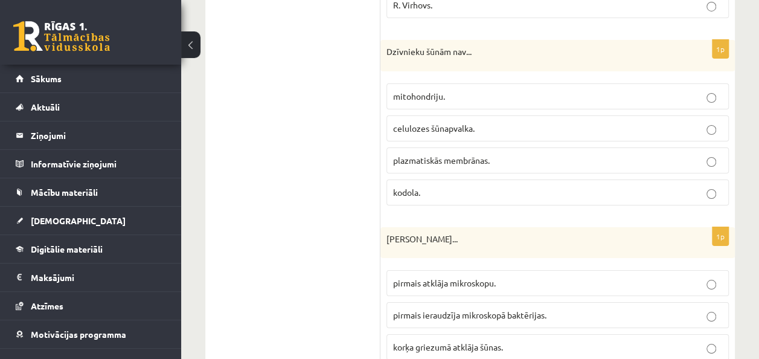
click at [356, 194] on ul "1.uzdevums 2.uzdevums 3.uzdevums 4.uzdevums 5.uzdevums 6.uzdevums 7.uzdevums" at bounding box center [298, 37] width 163 height 3820
click at [508, 123] on fieldset "mitohondriju. celulozes šūnapvalka. plazmatiskās membrānas. kodola." at bounding box center [558, 143] width 342 height 132
click at [625, 122] on p "celulozes šūnapvalka." at bounding box center [557, 128] width 329 height 13
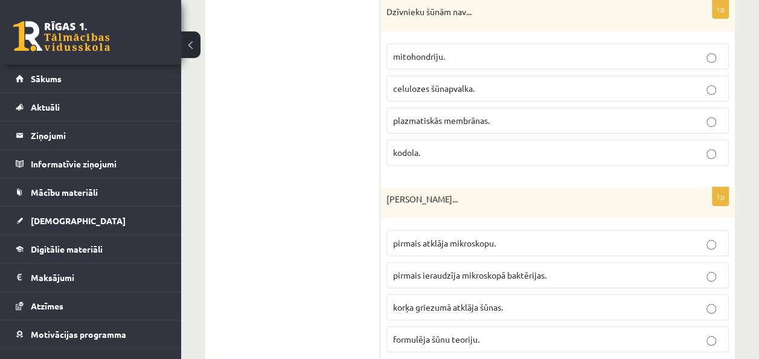
scroll to position [2251, 0]
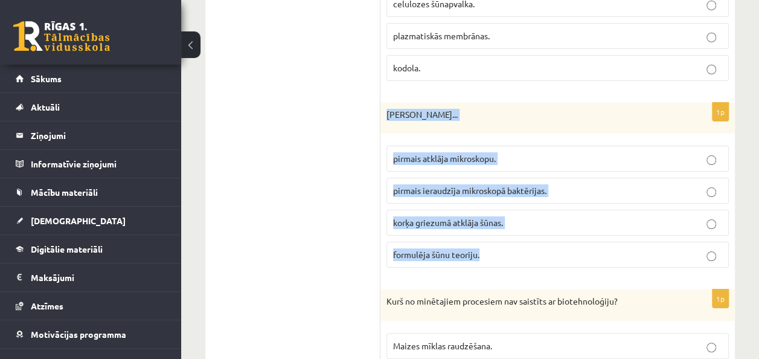
drag, startPoint x: 387, startPoint y: 97, endPoint x: 516, endPoint y: 236, distance: 190.2
click at [516, 236] on div "1p Roberts Huks... pirmais atklāja mikroskopu. pirmais ieraudzīja mikroskopā ba…" at bounding box center [558, 190] width 355 height 175
click at [516, 248] on p "formulēja šūnu teoriju." at bounding box center [557, 254] width 329 height 13
drag, startPoint x: 382, startPoint y: 98, endPoint x: 513, endPoint y: 217, distance: 177.9
click at [513, 217] on div "1p Roberts Huks... pirmais atklāja mikroskopu. pirmais ieraudzīja mikroskopā ba…" at bounding box center [558, 190] width 355 height 175
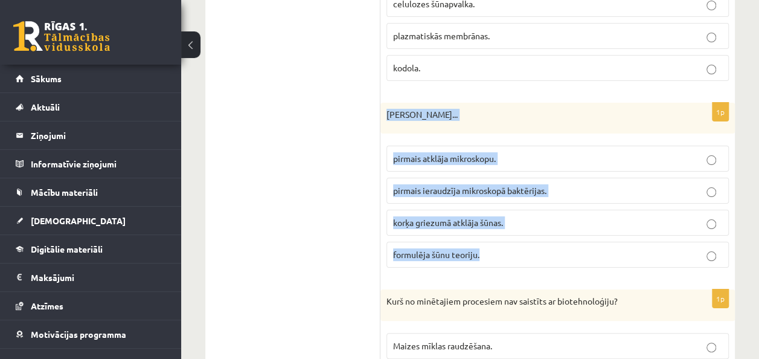
copy div "Roberts Huks... pirmais atklāja mikroskopu. pirmais ieraudzīja mikroskopā baktē…"
click at [413, 217] on span "korķa griezumā atklāja šūnas." at bounding box center [448, 222] width 110 height 11
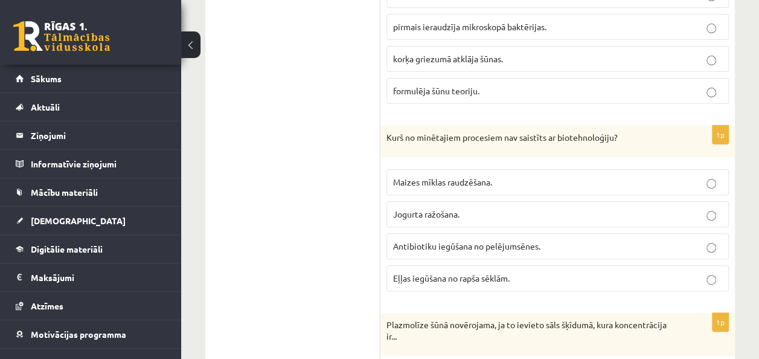
scroll to position [2419, 0]
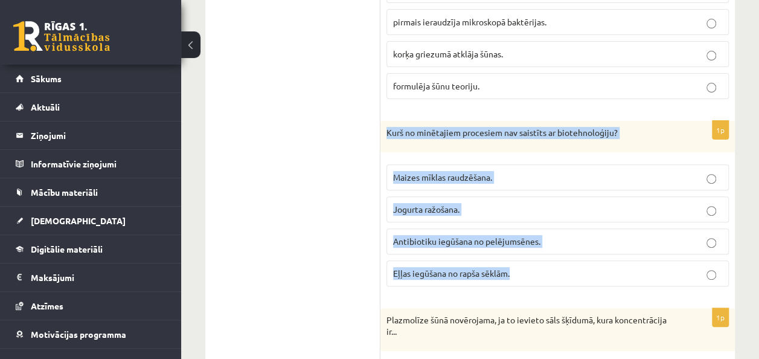
drag, startPoint x: 388, startPoint y: 116, endPoint x: 536, endPoint y: 257, distance: 204.6
click at [536, 257] on div "1p Kurš no minētajiem procesiem nav saistīts ar biotehnoloģiju? Maizes mīklas r…" at bounding box center [558, 208] width 355 height 175
click at [507, 267] on p "Eļļas iegūšana no rapša sēklām." at bounding box center [557, 273] width 329 height 13
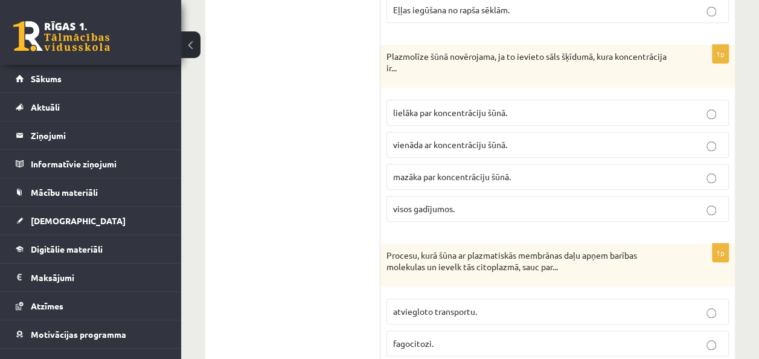
scroll to position [2677, 0]
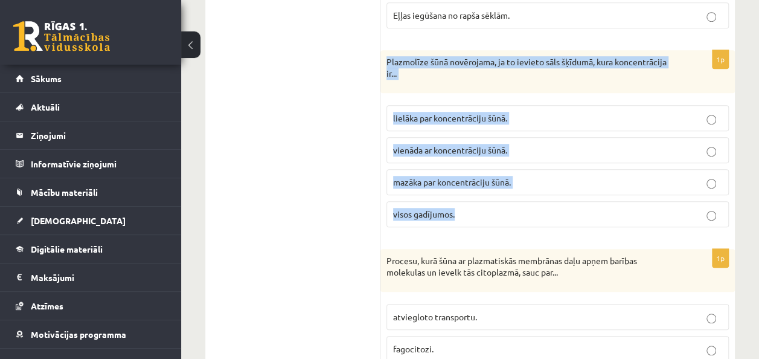
drag, startPoint x: 384, startPoint y: 40, endPoint x: 519, endPoint y: 199, distance: 208.7
click at [519, 199] on div "1p Plazmolīze šūnā novērojama, ja to ievieto sāls šķīdumā, kura koncentrācija i…" at bounding box center [558, 143] width 355 height 187
click at [556, 112] on p "lielāka par koncentrāciju šūnā." at bounding box center [557, 118] width 329 height 13
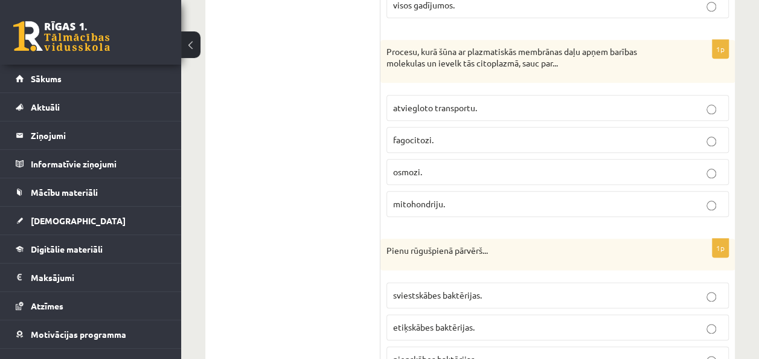
scroll to position [2891, 0]
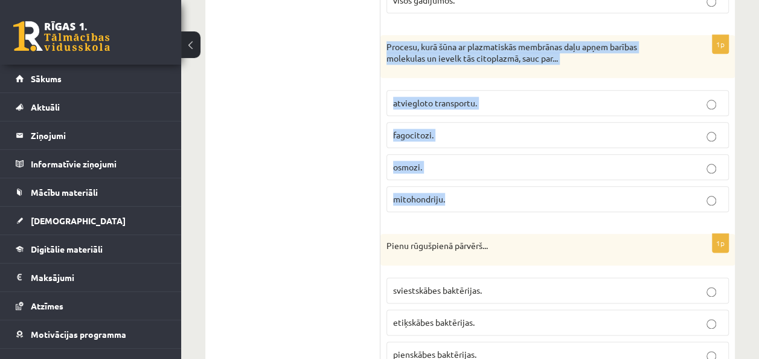
drag, startPoint x: 388, startPoint y: 24, endPoint x: 464, endPoint y: 164, distance: 159.8
click at [464, 164] on div "1p Procesu, kurā šūna ar plazmatiskās membrānas daļu apņem barības molekulas un…" at bounding box center [558, 128] width 355 height 187
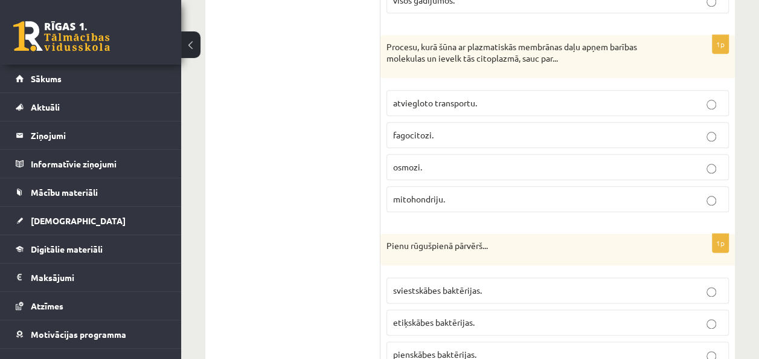
click at [714, 129] on p "fagocitozi." at bounding box center [557, 135] width 329 height 13
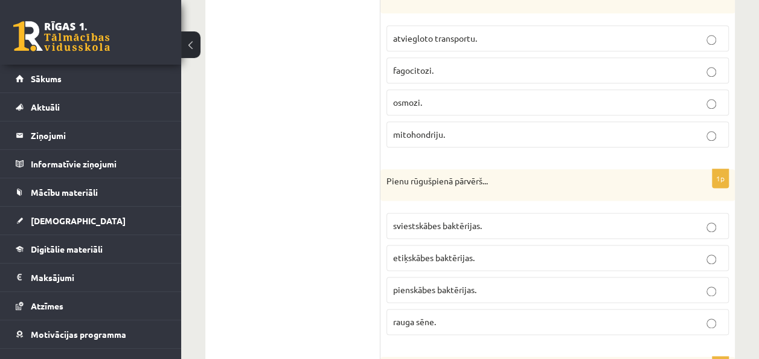
scroll to position [2971, 0]
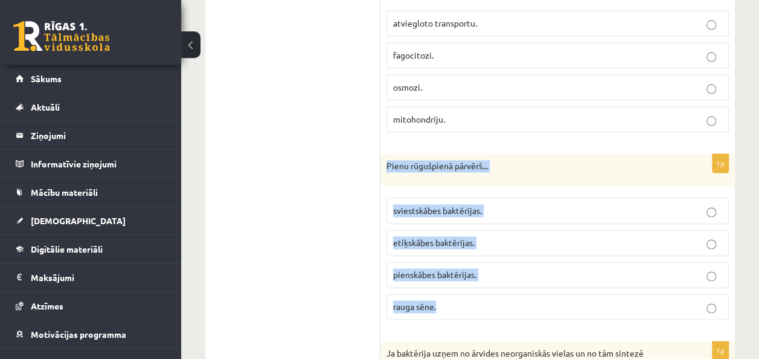
drag, startPoint x: 384, startPoint y: 139, endPoint x: 475, endPoint y: 289, distance: 175.1
click at [475, 289] on div "1p Pienu rūgušpienā pārvērš... sviestskābes baktērijas. etiķskābes baktērijas. …" at bounding box center [558, 241] width 355 height 175
click at [467, 269] on span "pienskābes baktērijas." at bounding box center [434, 274] width 83 height 11
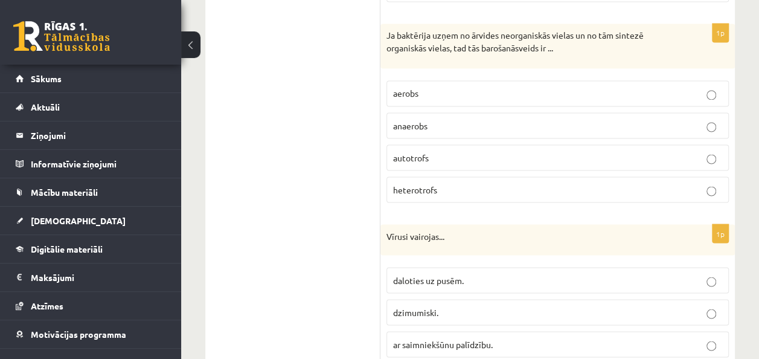
scroll to position [3283, 0]
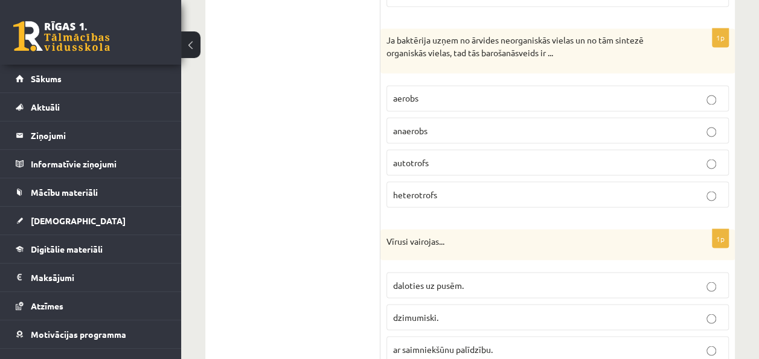
click at [451, 92] on p "aerobs" at bounding box center [557, 98] width 329 height 13
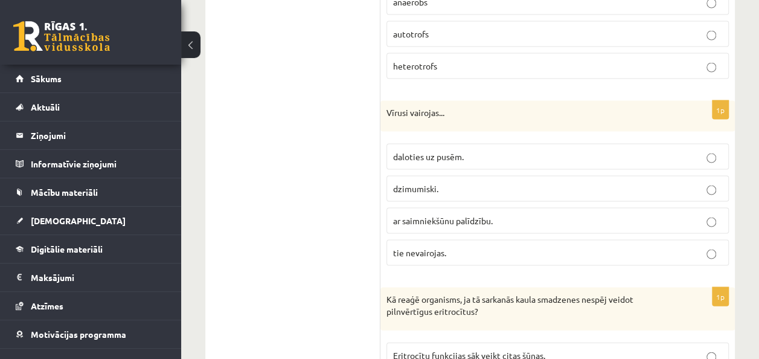
scroll to position [3422, 0]
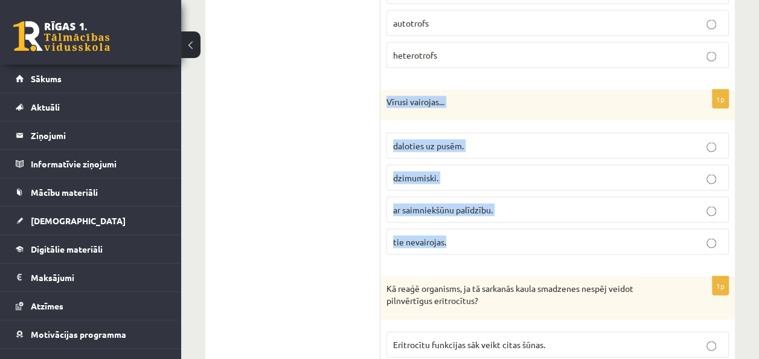
drag, startPoint x: 388, startPoint y: 76, endPoint x: 454, endPoint y: 211, distance: 150.5
click at [454, 211] on div "1p Vīrusi vairojas... daloties uz pusēm. dzimumiski. ar saimniekšūnu palīdzību.…" at bounding box center [558, 177] width 355 height 175
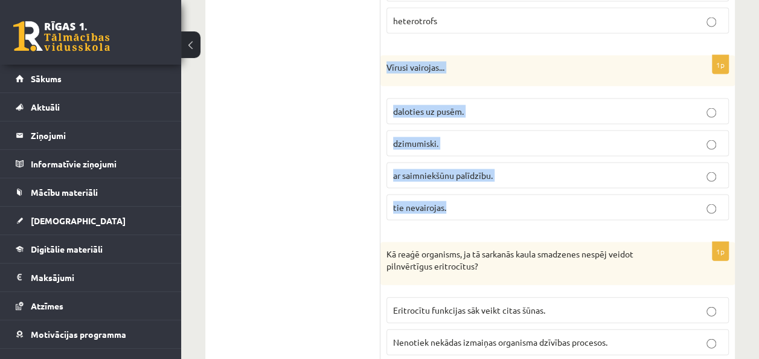
scroll to position [3462, 0]
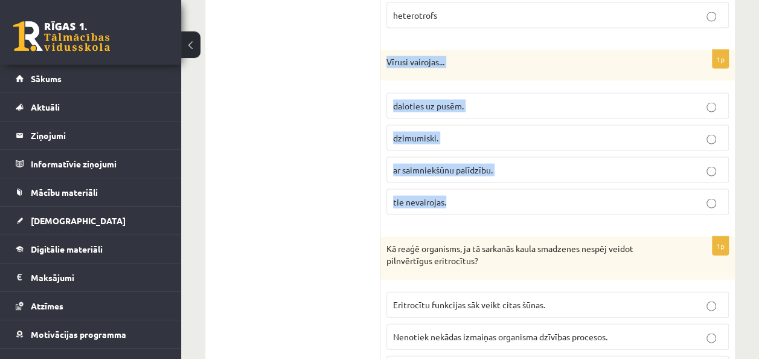
click at [713, 164] on p "ar saimniekšūnu palīdzību." at bounding box center [557, 170] width 329 height 13
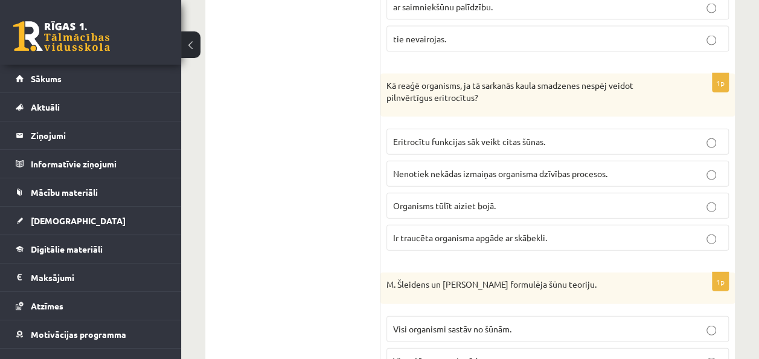
scroll to position [3631, 0]
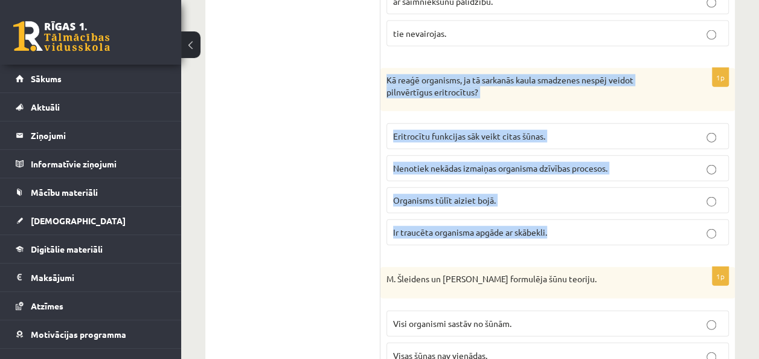
drag, startPoint x: 388, startPoint y: 53, endPoint x: 557, endPoint y: 214, distance: 233.7
click at [557, 214] on div "1p Kā reaģē organisms, ja tā sarkanās kaula smadzenes nespēj veidot pilnvērtīgu…" at bounding box center [558, 161] width 355 height 187
click at [484, 227] on span "Ir traucēta organisma apgāde ar skābekli." at bounding box center [470, 232] width 154 height 11
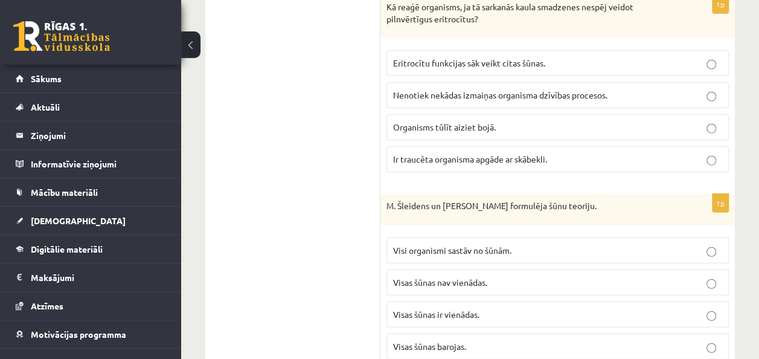
scroll to position [3718, 0]
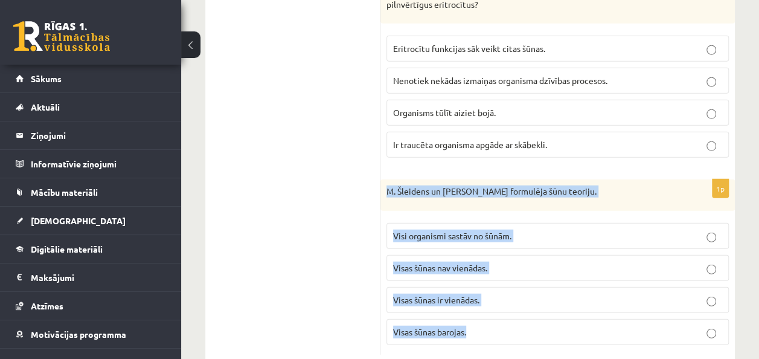
drag, startPoint x: 385, startPoint y: 156, endPoint x: 507, endPoint y: 284, distance: 176.9
click at [507, 284] on div "1p M. Šleidens un T. Švāns formulēja šūnu teoriju. Visi organismi sastāv no šūn…" at bounding box center [558, 266] width 355 height 175
click at [475, 223] on label "Visi organismi sastāv no šūnām." at bounding box center [558, 236] width 342 height 26
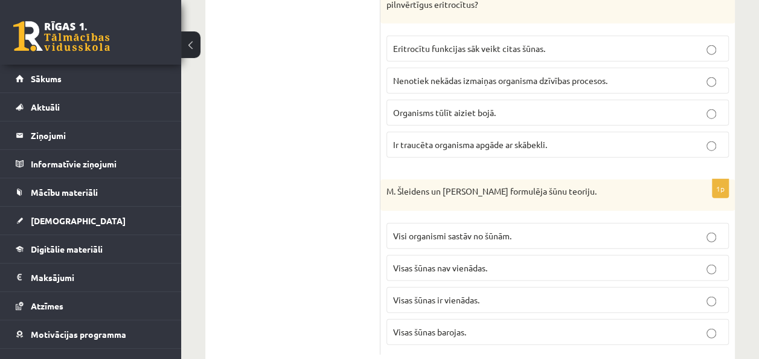
click at [475, 223] on label "Visi organismi sastāv no šūnām." at bounding box center [558, 236] width 342 height 26
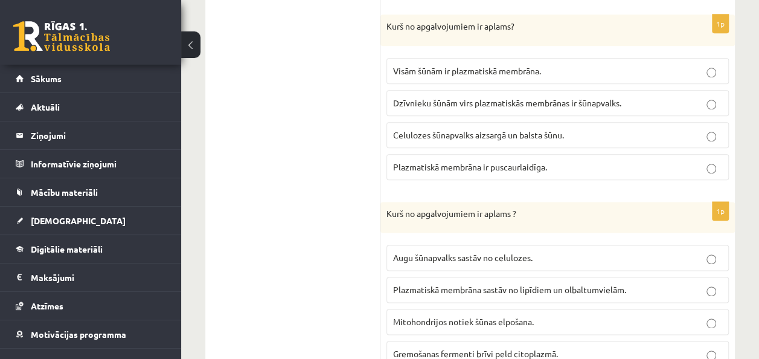
scroll to position [0, 0]
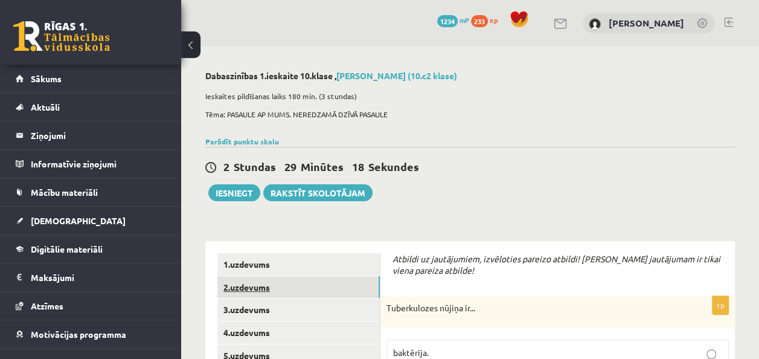
click at [353, 286] on link "2.uzdevums" at bounding box center [298, 287] width 162 height 22
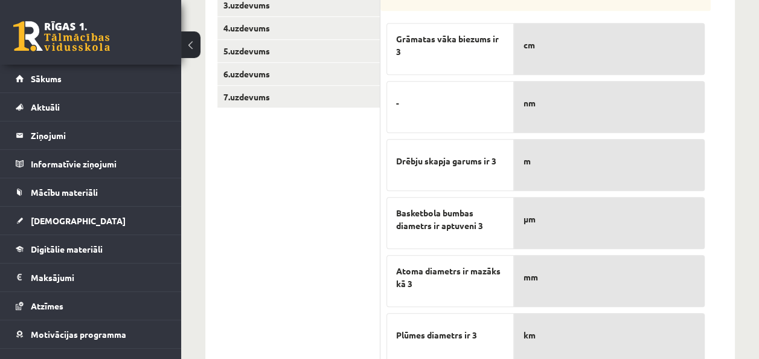
scroll to position [309, 0]
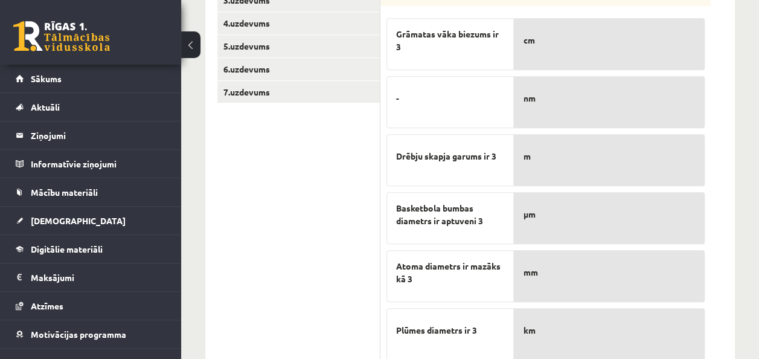
drag, startPoint x: 588, startPoint y: 283, endPoint x: 580, endPoint y: 194, distance: 89.7
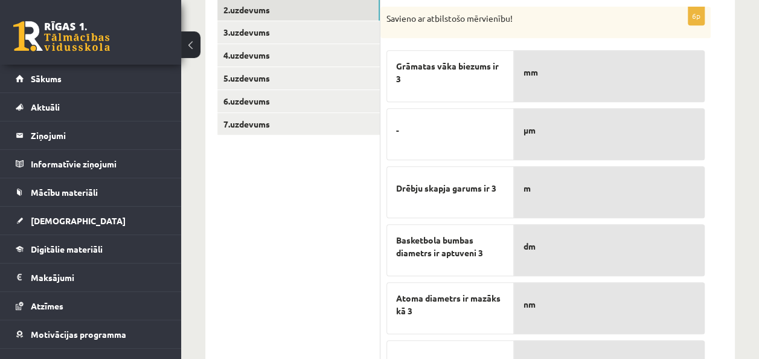
scroll to position [277, 0]
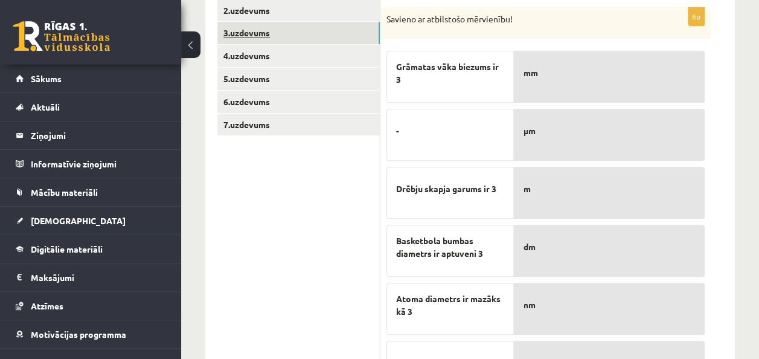
click at [361, 28] on link "3.uzdevums" at bounding box center [298, 33] width 162 height 22
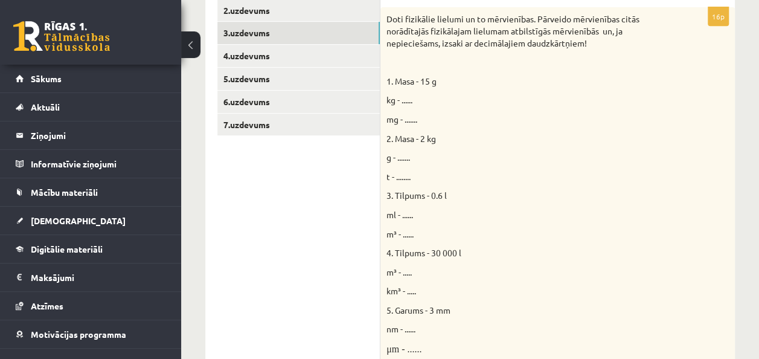
scroll to position [0, 0]
click at [411, 97] on span "kg - ......" at bounding box center [400, 99] width 26 height 11
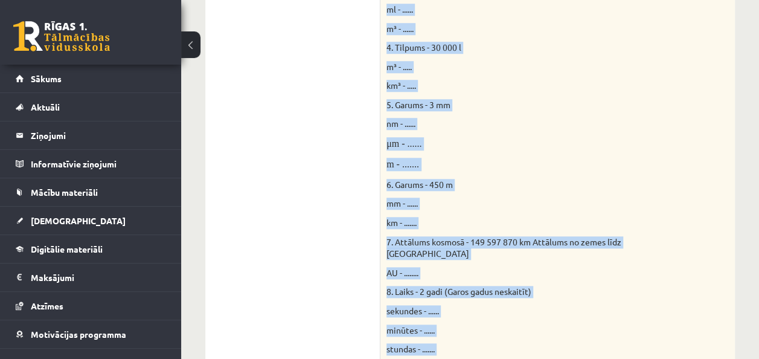
scroll to position [538, 0]
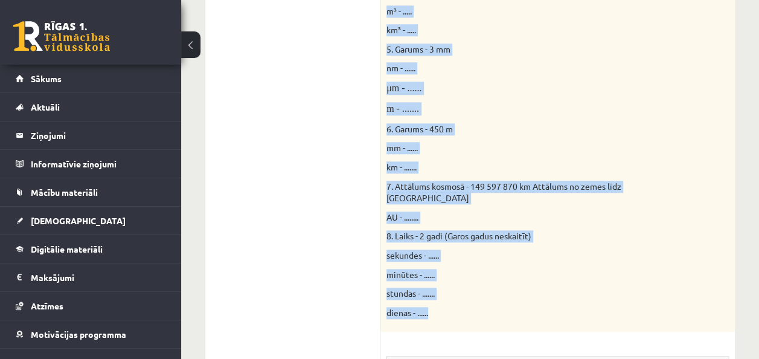
drag, startPoint x: 385, startPoint y: 22, endPoint x: 484, endPoint y: 295, distance: 290.6
click at [484, 295] on div "Doti fizikālie lielumi un to mērvienības. Pārveido mērvienības citās norādītajā…" at bounding box center [558, 38] width 355 height 585
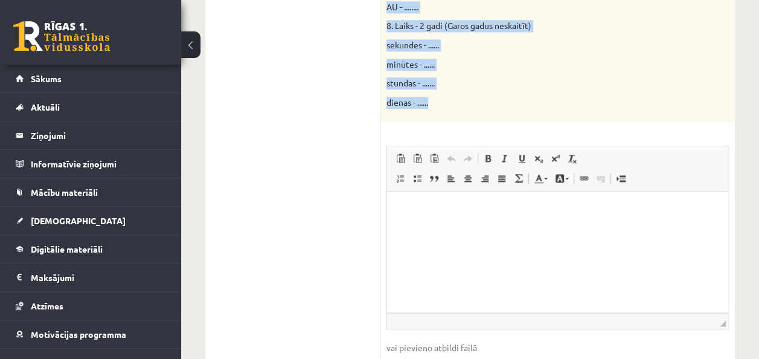
scroll to position [763, 0]
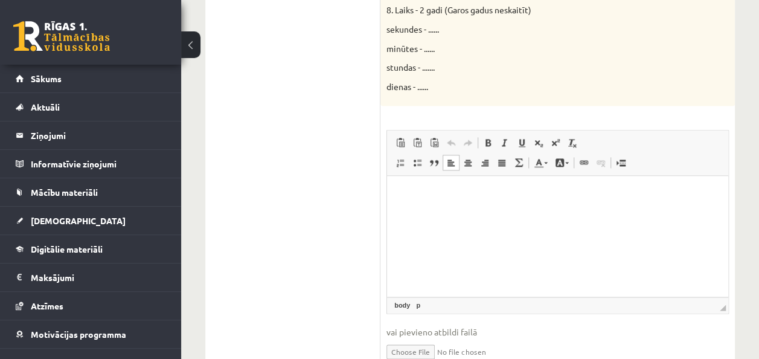
drag, startPoint x: 232, startPoint y: 45, endPoint x: 384, endPoint y: 198, distance: 215.7
click at [417, 205] on html at bounding box center [557, 194] width 341 height 37
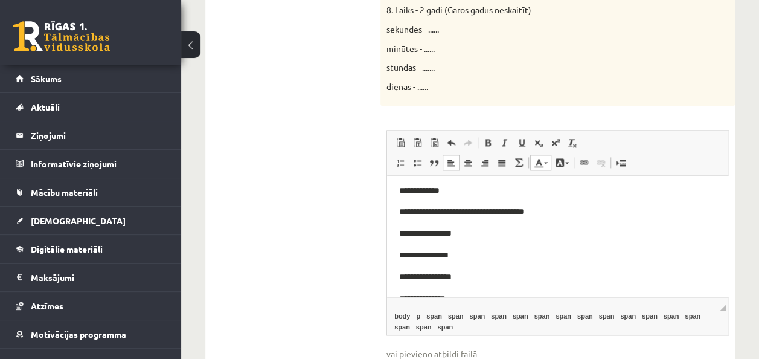
click at [417, 207] on span "**********" at bounding box center [461, 211] width 125 height 8
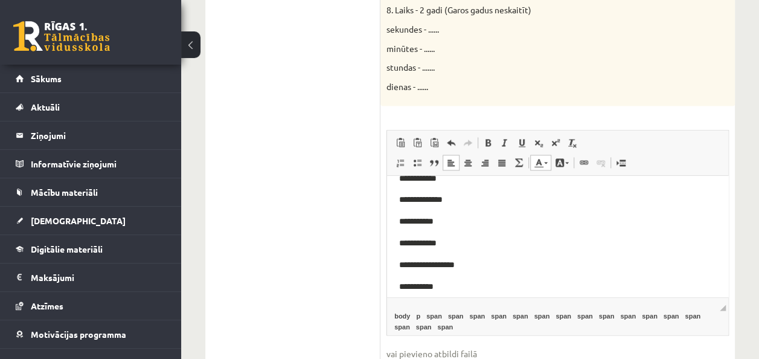
scroll to position [0, 0]
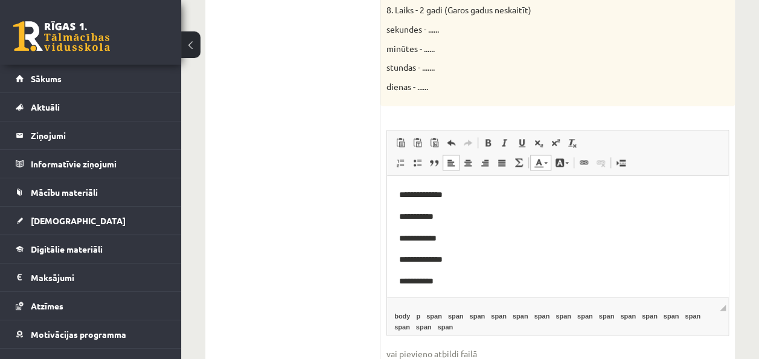
drag, startPoint x: 727, startPoint y: 270, endPoint x: 1110, endPoint y: 332, distance: 387.9
click at [463, 220] on p "**********" at bounding box center [557, 217] width 317 height 14
drag, startPoint x: 454, startPoint y: 240, endPoint x: 418, endPoint y: 235, distance: 36.0
click at [418, 235] on p "**********" at bounding box center [557, 238] width 317 height 14
drag, startPoint x: 439, startPoint y: 275, endPoint x: 417, endPoint y: 278, distance: 22.6
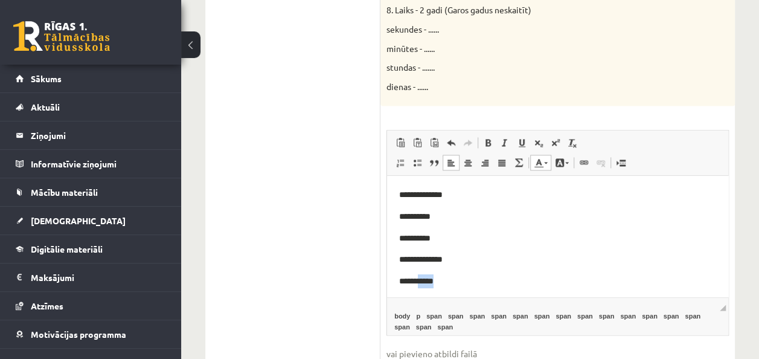
click at [417, 278] on p "**********" at bounding box center [557, 281] width 317 height 14
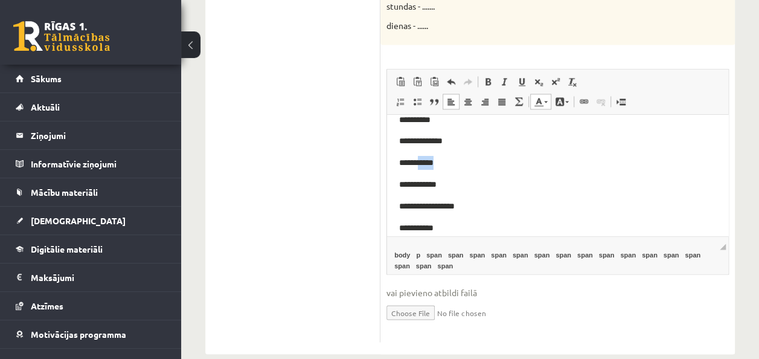
scroll to position [52, 0]
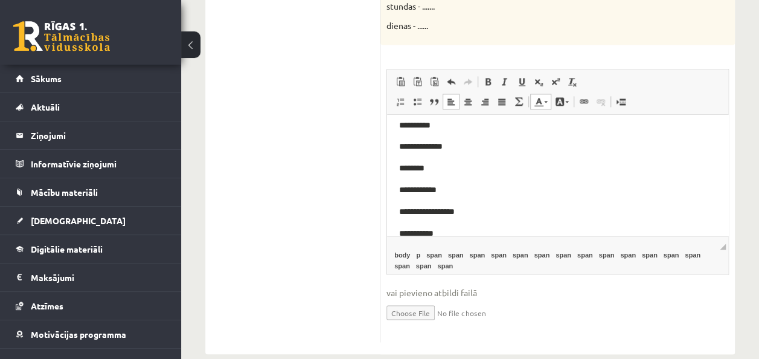
click at [452, 205] on p "**********" at bounding box center [557, 212] width 317 height 14
click at [442, 178] on body "**********" at bounding box center [557, 354] width 317 height 558
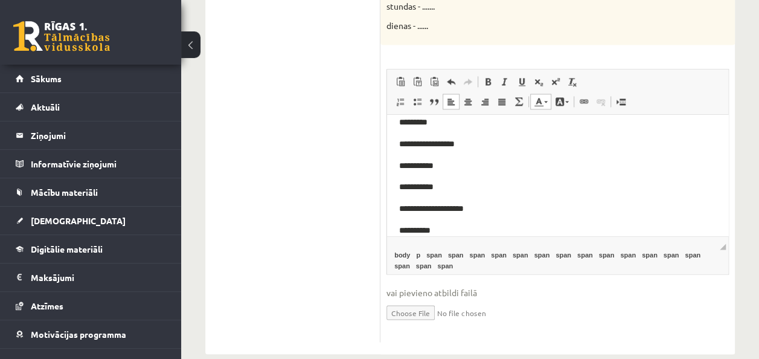
scroll to position [125, 0]
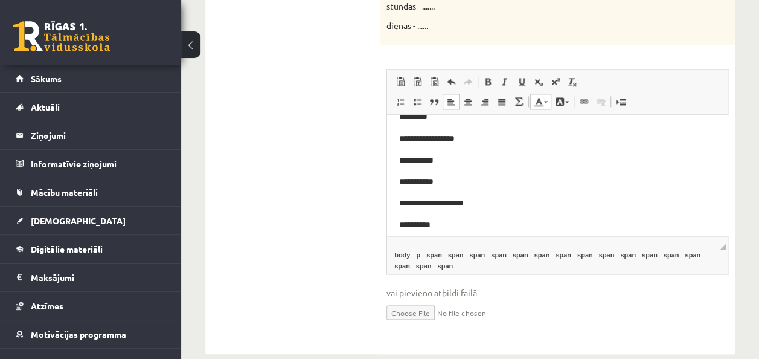
click at [428, 162] on span "**********" at bounding box center [416, 160] width 34 height 8
click at [433, 162] on p "**********" at bounding box center [557, 160] width 317 height 14
click at [433, 187] on body "**********" at bounding box center [557, 281] width 317 height 558
click at [437, 184] on p "**********" at bounding box center [557, 182] width 317 height 14
click at [428, 180] on span "**********" at bounding box center [422, 181] width 47 height 8
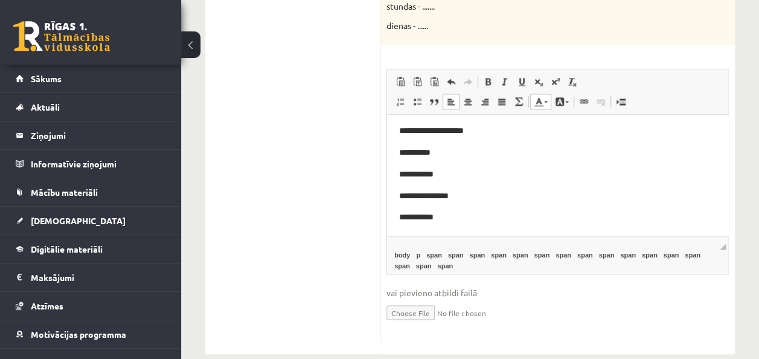
scroll to position [195, 0]
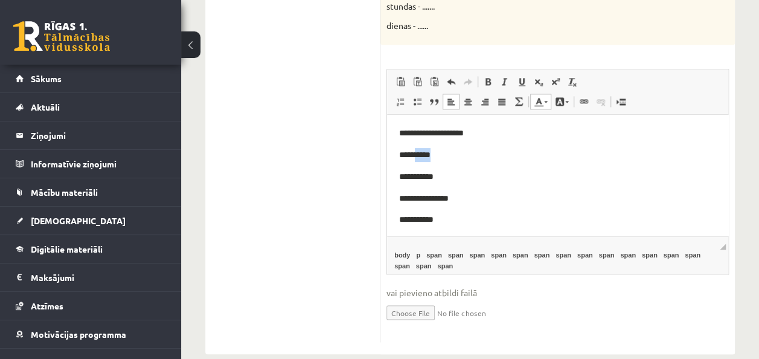
drag, startPoint x: 442, startPoint y: 155, endPoint x: 416, endPoint y: 150, distance: 26.3
click at [416, 150] on p "**********" at bounding box center [557, 155] width 317 height 14
click at [445, 173] on p "**********" at bounding box center [557, 177] width 317 height 14
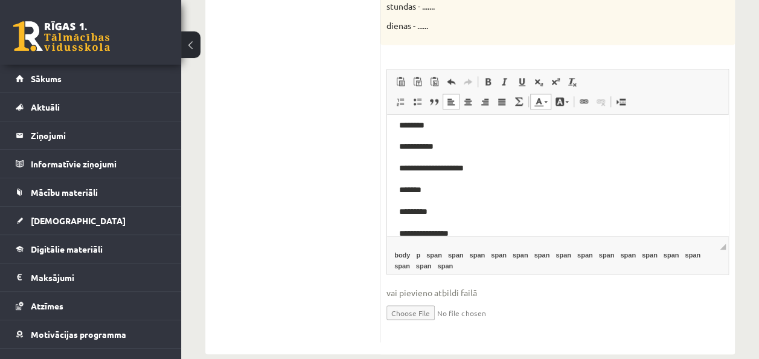
scroll to position [162, 0]
click at [427, 205] on span "*********" at bounding box center [413, 209] width 28 height 8
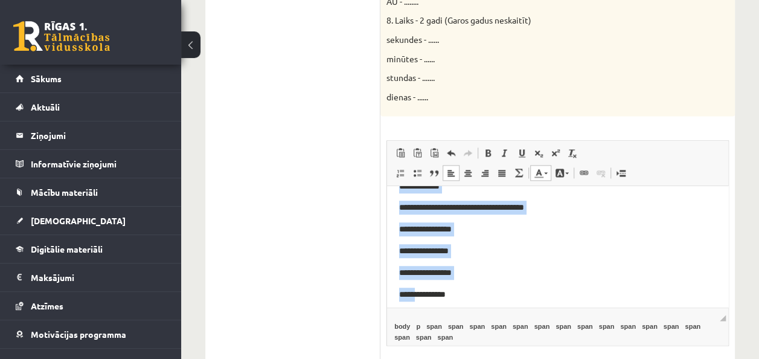
scroll to position [455, 0]
drag, startPoint x: 500, startPoint y: 291, endPoint x: 454, endPoint y: 262, distance: 54.0
click at [454, 262] on body "**********" at bounding box center [557, 22] width 317 height 558
click at [529, 258] on body "**********" at bounding box center [557, 22] width 317 height 558
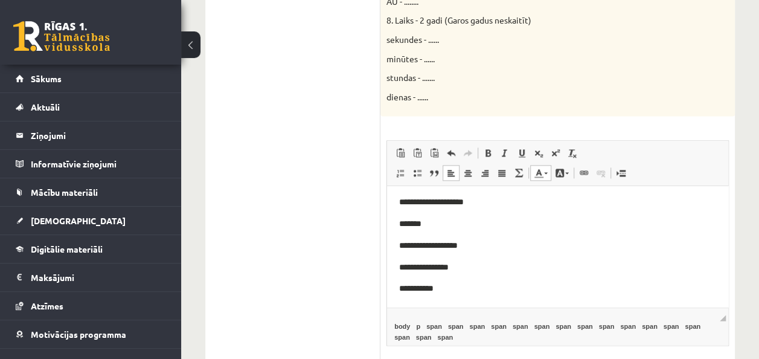
scroll to position [195, 0]
drag, startPoint x: 473, startPoint y: 245, endPoint x: 434, endPoint y: 245, distance: 39.3
click at [434, 245] on span "**********" at bounding box center [428, 247] width 59 height 8
click at [467, 242] on p "**********" at bounding box center [557, 248] width 317 height 14
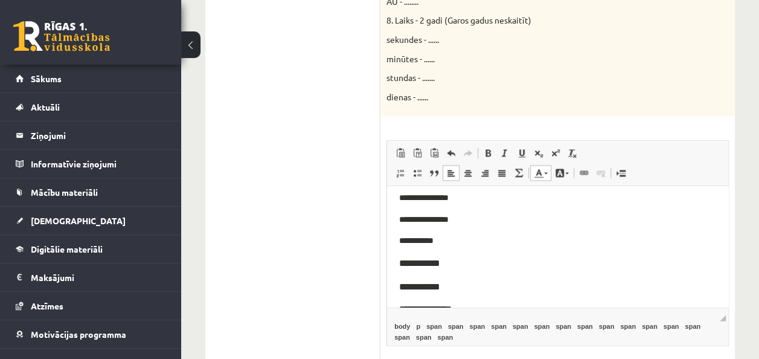
scroll to position [250, 0]
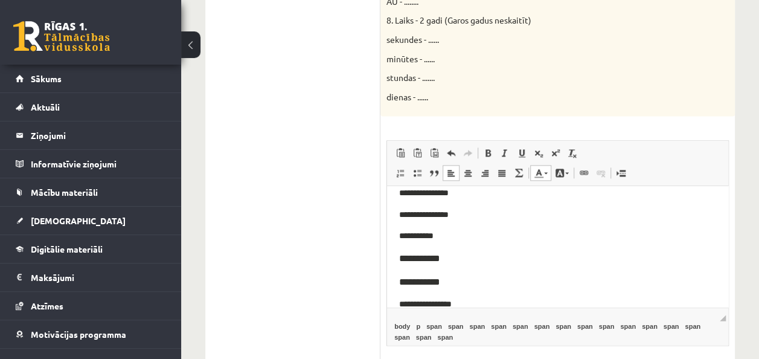
click at [455, 222] on body "**********" at bounding box center [557, 227] width 317 height 558
click at [433, 262] on p "**********" at bounding box center [557, 259] width 317 height 16
click at [437, 278] on p "**********" at bounding box center [557, 282] width 317 height 16
click at [428, 278] on font "********" at bounding box center [414, 281] width 30 height 9
click at [460, 277] on p "*********" at bounding box center [557, 282] width 317 height 16
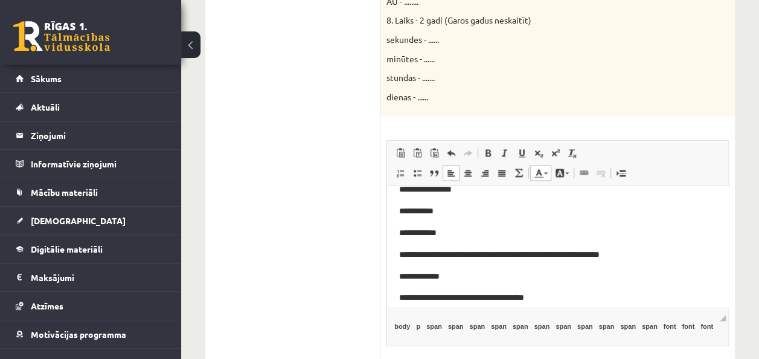
scroll to position [355, 0]
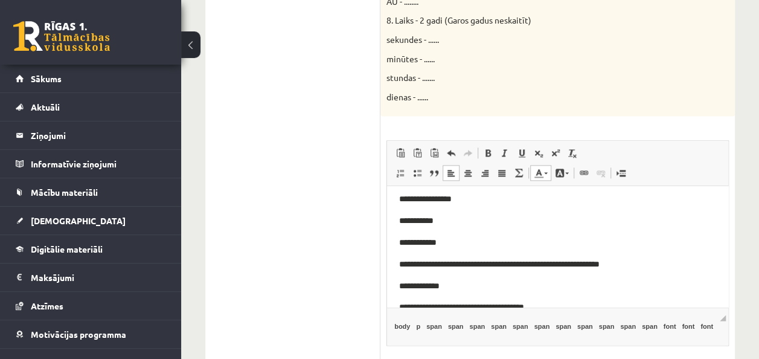
click at [455, 219] on p "**********" at bounding box center [557, 221] width 317 height 14
click at [438, 240] on p "**********" at bounding box center [557, 243] width 317 height 14
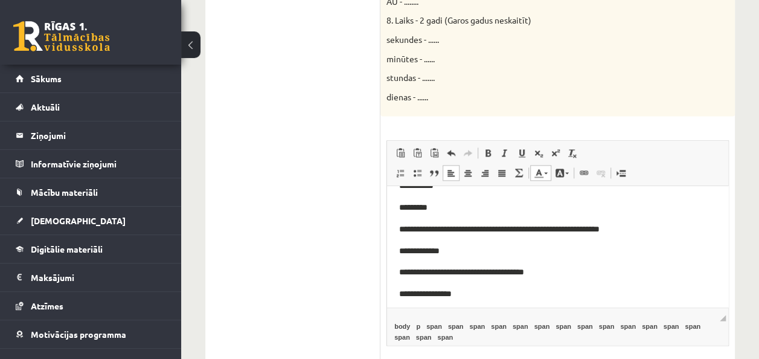
scroll to position [397, 0]
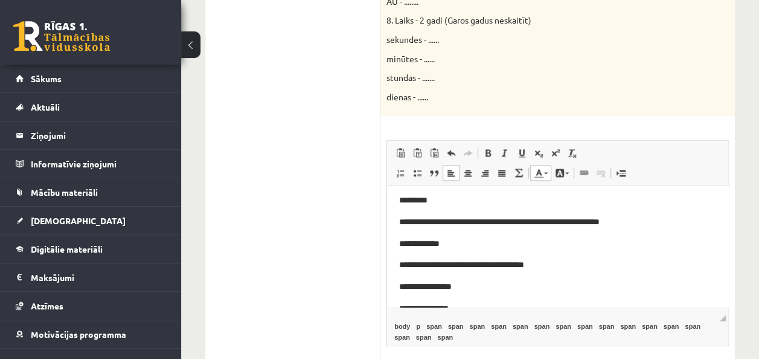
click at [460, 239] on p "**********" at bounding box center [557, 244] width 317 height 14
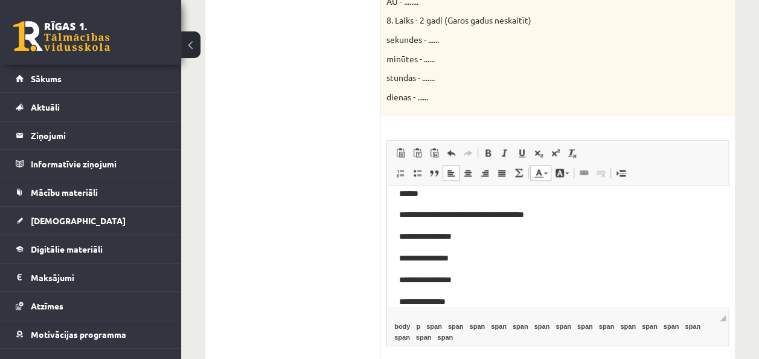
scroll to position [455, 0]
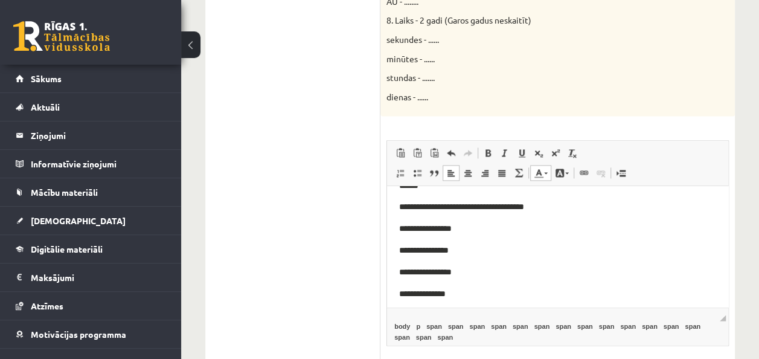
drag, startPoint x: 336, startPoint y: 95, endPoint x: 248, endPoint y: 292, distance: 215.8
click at [474, 234] on body "**********" at bounding box center [557, 22] width 317 height 558
click at [471, 295] on html "**********" at bounding box center [557, 22] width 341 height 582
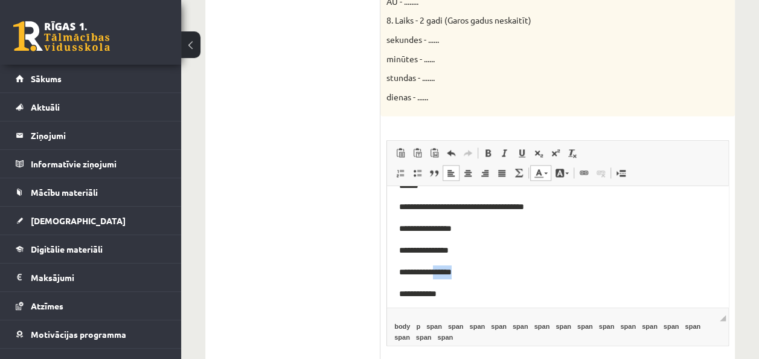
drag, startPoint x: 468, startPoint y: 268, endPoint x: 439, endPoint y: 271, distance: 28.5
click at [439, 271] on p "**********" at bounding box center [557, 272] width 317 height 14
click at [462, 245] on p "**********" at bounding box center [557, 250] width 317 height 14
click at [465, 222] on p "**********" at bounding box center [557, 229] width 317 height 14
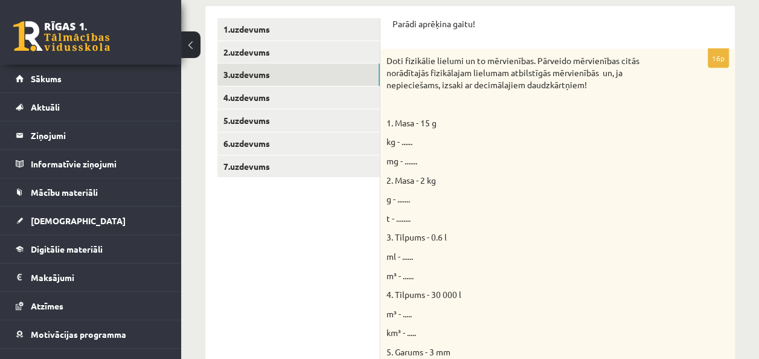
scroll to position [0, 0]
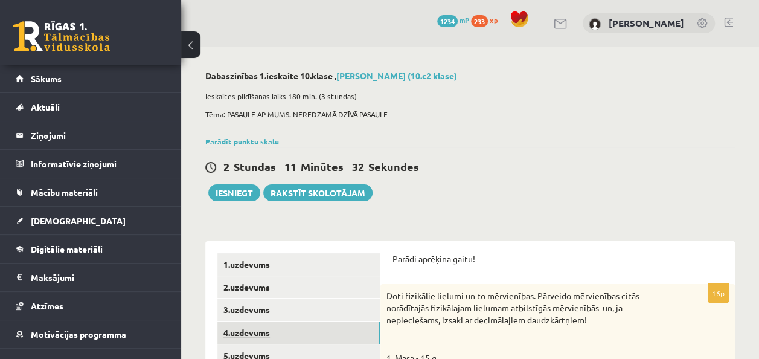
click at [348, 326] on link "4.uzdevums" at bounding box center [298, 332] width 162 height 22
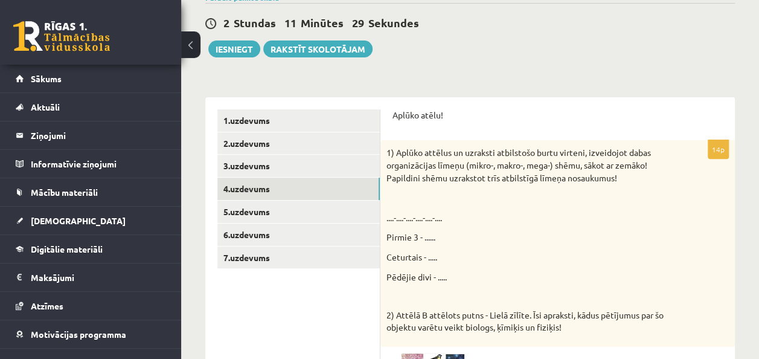
scroll to position [169, 0]
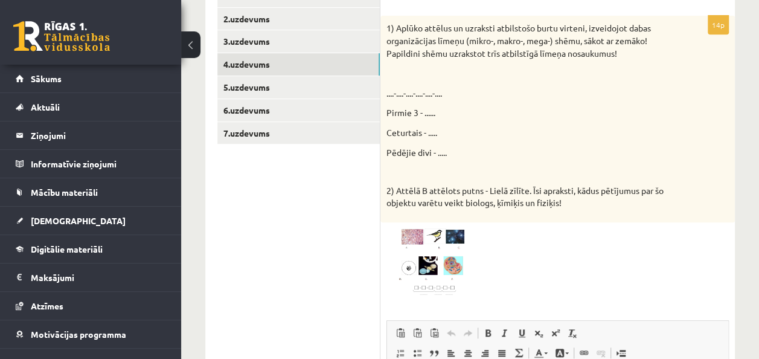
scroll to position [266, 0]
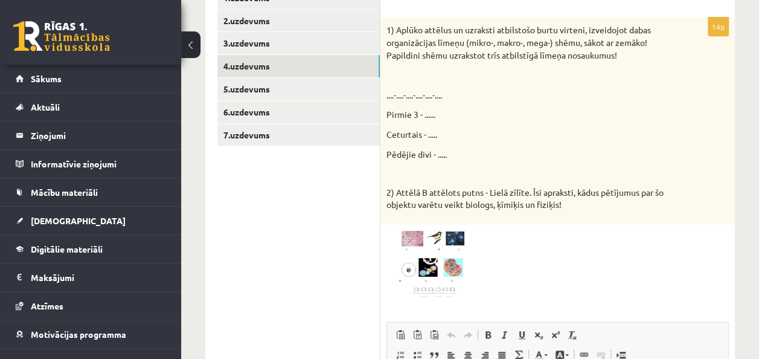
click at [442, 288] on img at bounding box center [432, 264] width 91 height 68
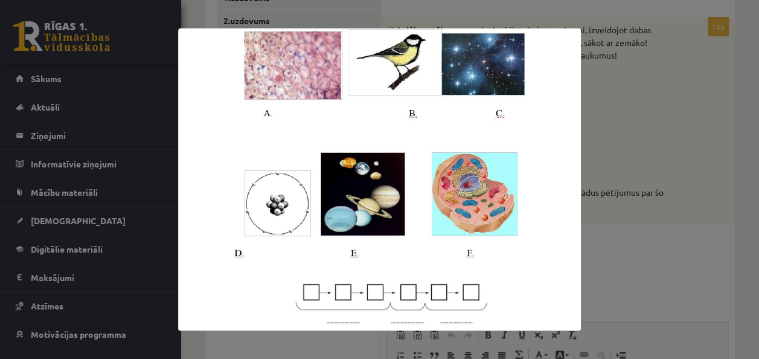
click at [714, 94] on div at bounding box center [379, 179] width 759 height 359
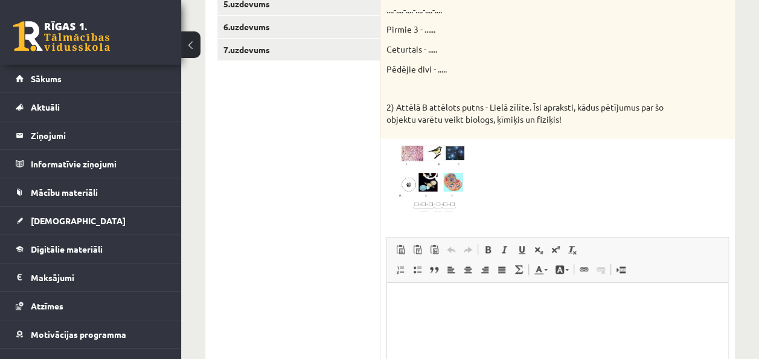
scroll to position [354, 0]
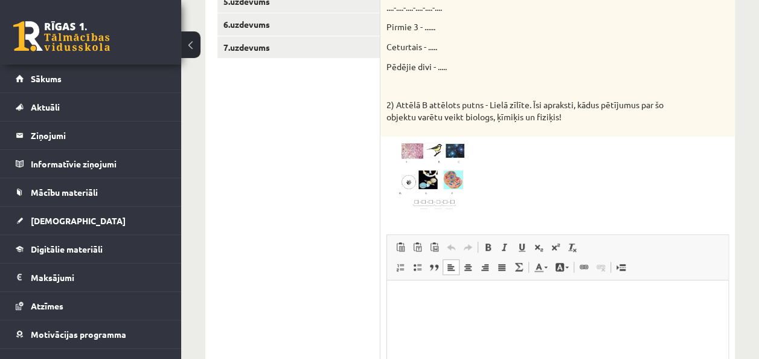
click at [455, 316] on html at bounding box center [557, 298] width 341 height 37
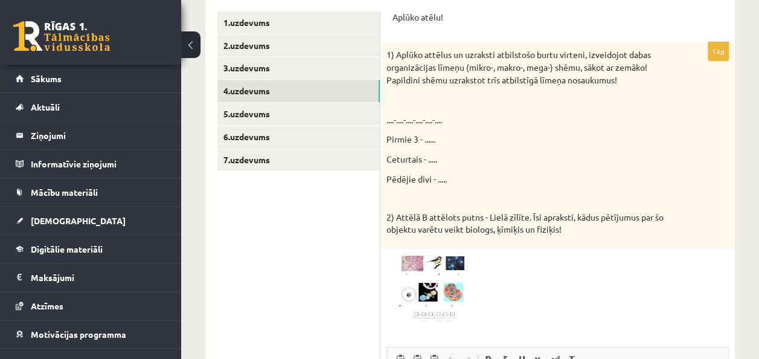
scroll to position [244, 0]
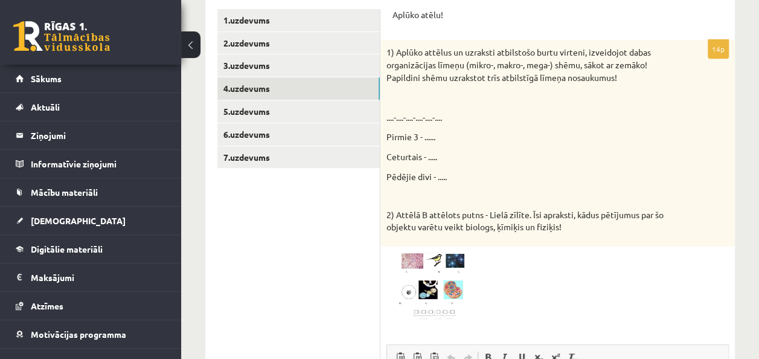
click at [439, 293] on img at bounding box center [432, 286] width 91 height 68
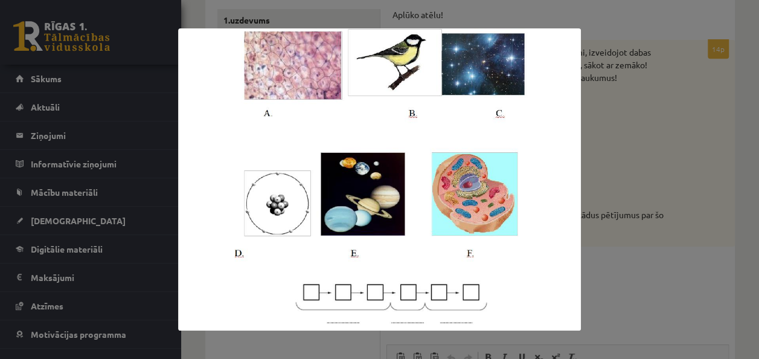
click at [641, 191] on div at bounding box center [379, 179] width 759 height 359
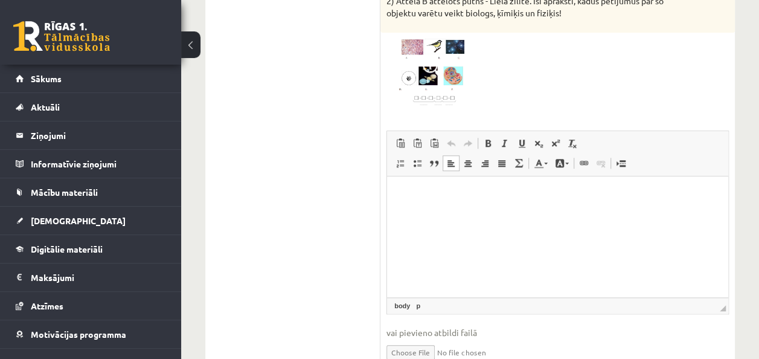
scroll to position [419, 0]
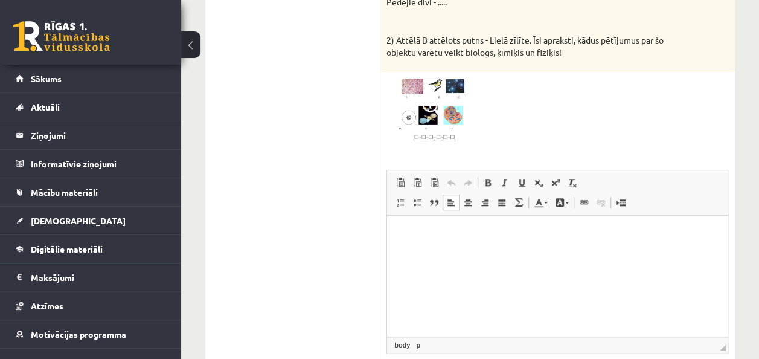
click at [468, 242] on html at bounding box center [557, 234] width 341 height 37
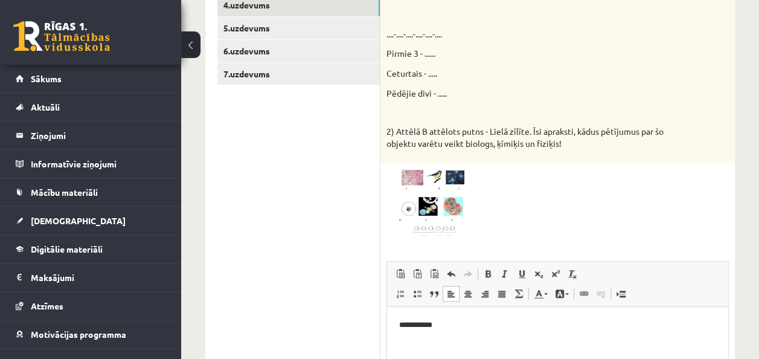
scroll to position [325, 0]
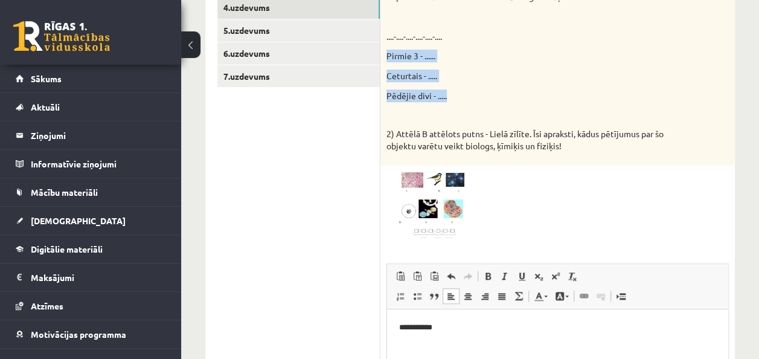
drag, startPoint x: 385, startPoint y: 49, endPoint x: 449, endPoint y: 94, distance: 78.1
click at [449, 94] on div "1) Aplūko attēlus un uzraksti atbilstošo burtu virteni, izveidojot dabas organi…" at bounding box center [558, 62] width 355 height 206
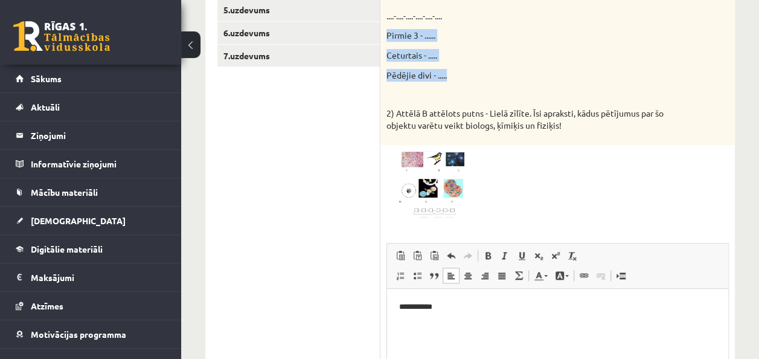
scroll to position [358, 0]
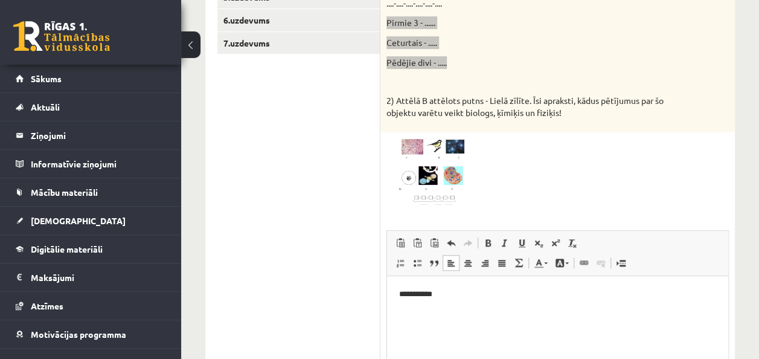
click at [398, 292] on html "**********" at bounding box center [557, 304] width 341 height 57
click at [410, 310] on p "Editor, wiswyg-editor-user-answer-47024894194260" at bounding box center [557, 315] width 317 height 13
drag, startPoint x: 466, startPoint y: 318, endPoint x: 434, endPoint y: 312, distance: 32.6
click at [434, 312] on p "**********" at bounding box center [557, 314] width 317 height 13
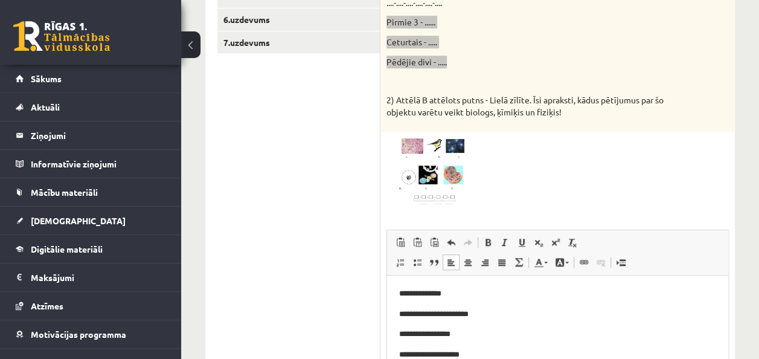
click at [475, 331] on p "**********" at bounding box center [557, 334] width 317 height 13
click at [464, 358] on p "**********" at bounding box center [557, 355] width 317 height 13
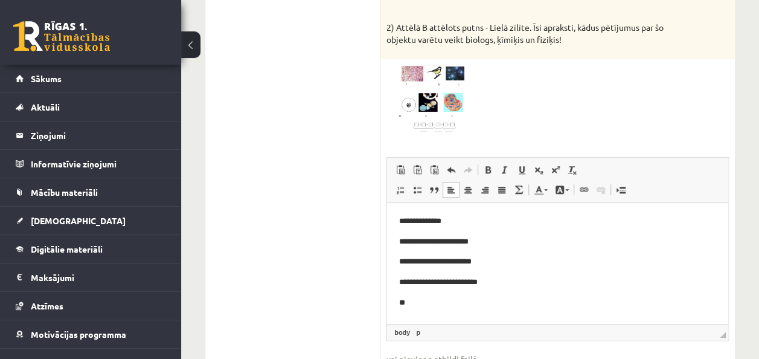
scroll to position [517, 0]
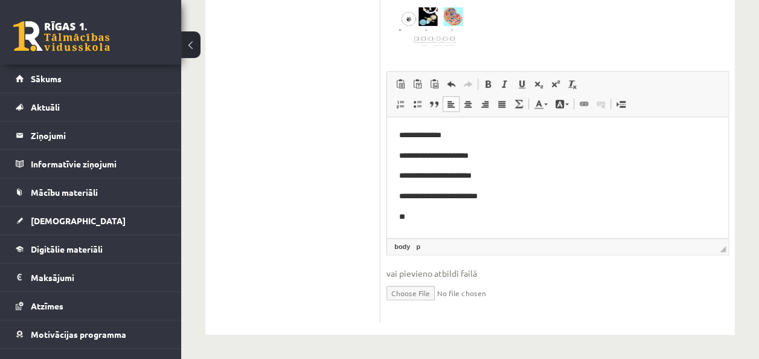
click at [456, 223] on p "**" at bounding box center [557, 217] width 317 height 13
click at [483, 217] on p "**********" at bounding box center [557, 217] width 317 height 13
click at [485, 217] on p "**********" at bounding box center [557, 217] width 317 height 13
drag, startPoint x: 558, startPoint y: 228, endPoint x: 504, endPoint y: 211, distance: 56.4
click at [504, 211] on html "**********" at bounding box center [557, 176] width 341 height 118
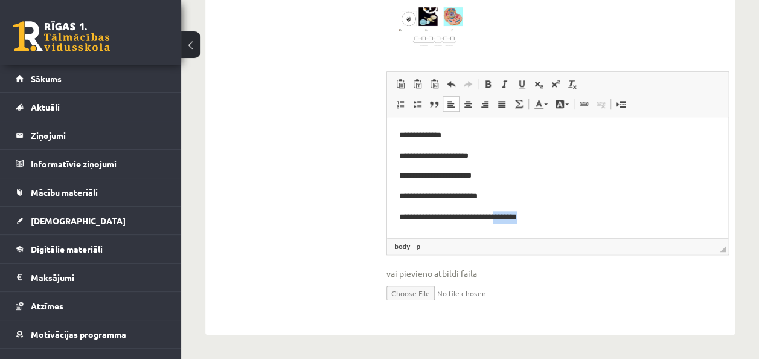
click at [504, 211] on p "**********" at bounding box center [557, 217] width 317 height 13
click at [545, 224] on html "**********" at bounding box center [557, 176] width 341 height 118
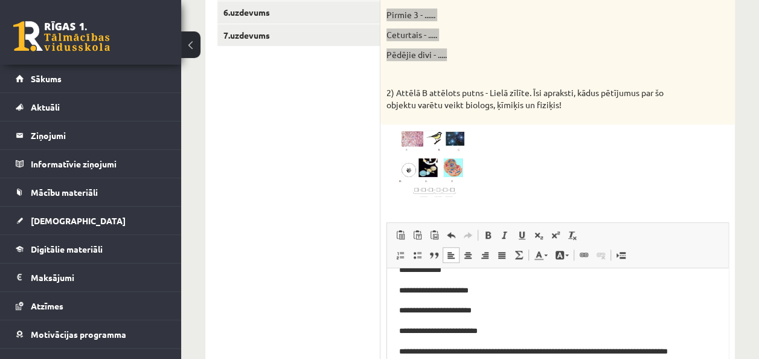
scroll to position [367, 0]
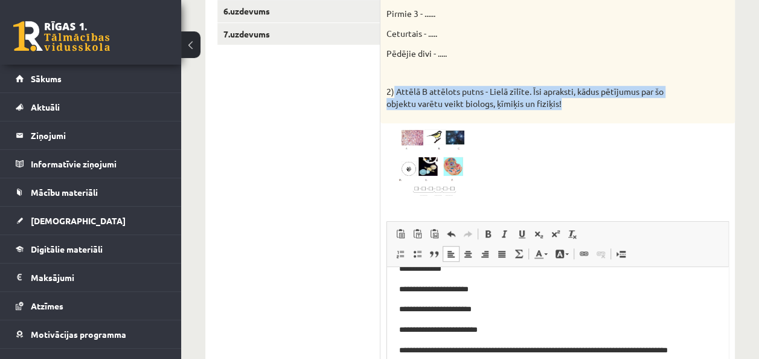
drag, startPoint x: 395, startPoint y: 88, endPoint x: 586, endPoint y: 104, distance: 191.6
click at [586, 104] on p "2) Attēlā B attēlots putns - Lielā zīlīte. Īsi apraksti, kādus pētījumus par šo…" at bounding box center [528, 98] width 282 height 24
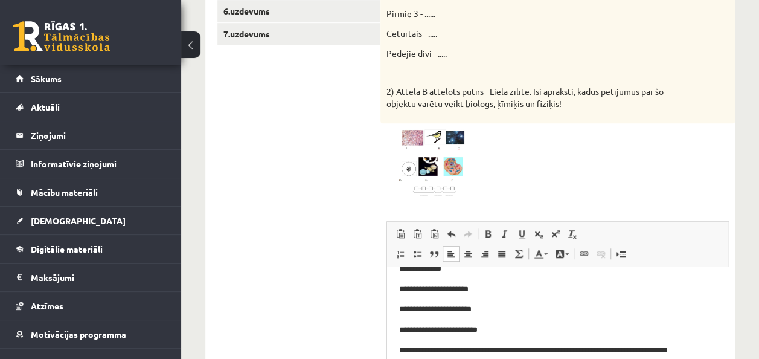
click at [689, 141] on div at bounding box center [558, 163] width 342 height 68
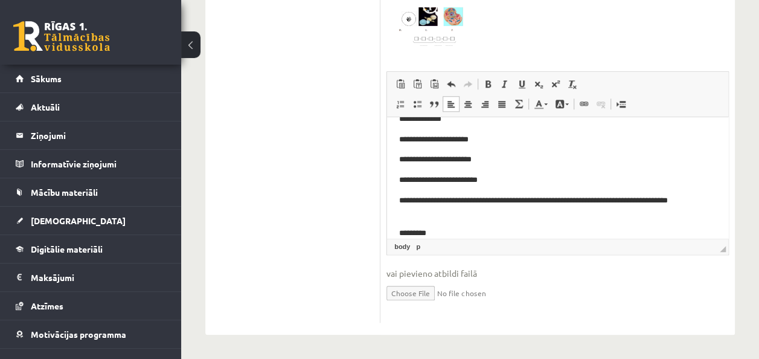
scroll to position [30, 0]
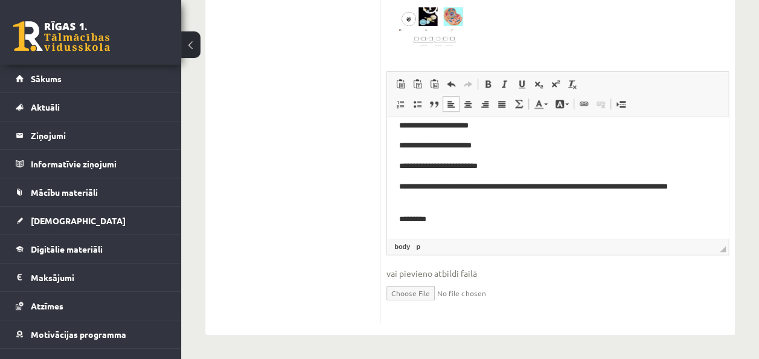
drag, startPoint x: 724, startPoint y: 188, endPoint x: 1118, endPoint y: 467, distance: 482.8
click at [427, 201] on p "**********" at bounding box center [553, 193] width 308 height 25
click at [481, 236] on html "**********" at bounding box center [557, 162] width 341 height 151
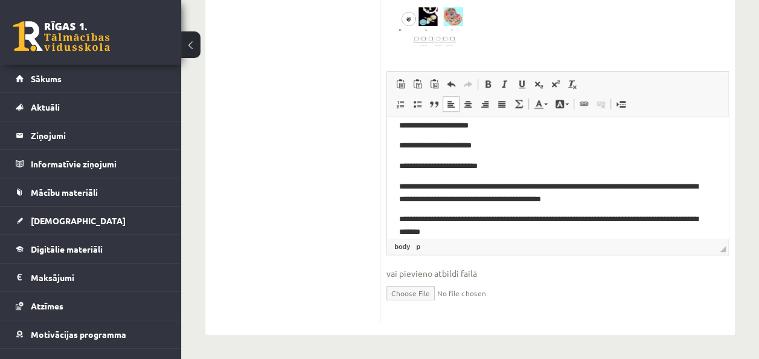
scroll to position [50, 0]
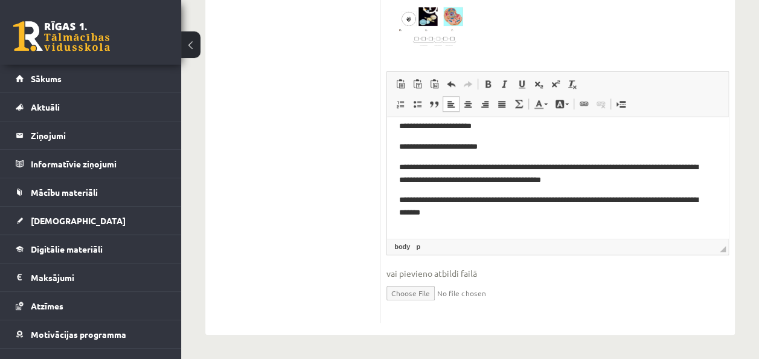
click at [400, 202] on p "**********" at bounding box center [553, 206] width 308 height 25
click at [438, 221] on body "**********" at bounding box center [557, 160] width 317 height 160
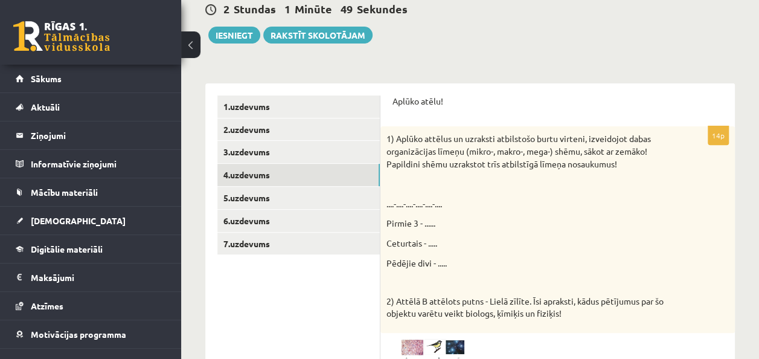
scroll to position [87, 0]
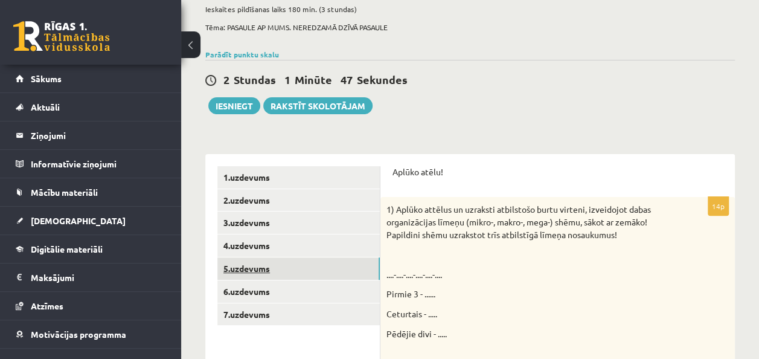
click at [272, 260] on link "5.uzdevums" at bounding box center [298, 268] width 162 height 22
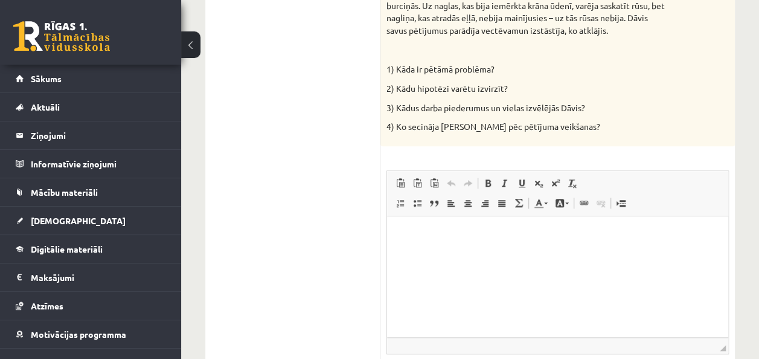
scroll to position [486, 0]
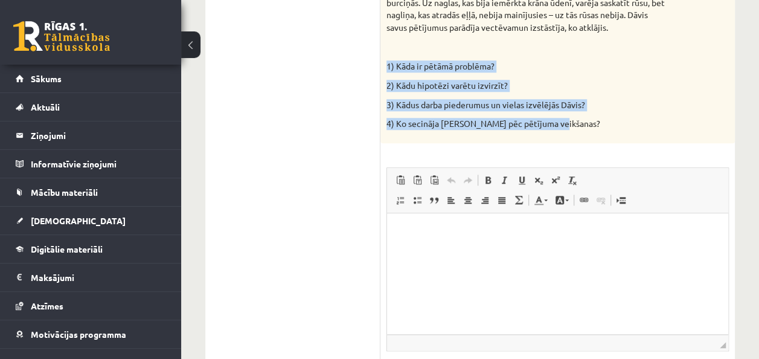
drag, startPoint x: 387, startPoint y: 66, endPoint x: 580, endPoint y: 143, distance: 208.5
click at [580, 143] on div "4p Dāvis nevarēja vien sagaidīt, kad beidzot sāksies vasaras brīvlaiks. Vectēva…" at bounding box center [558, 108] width 355 height 620
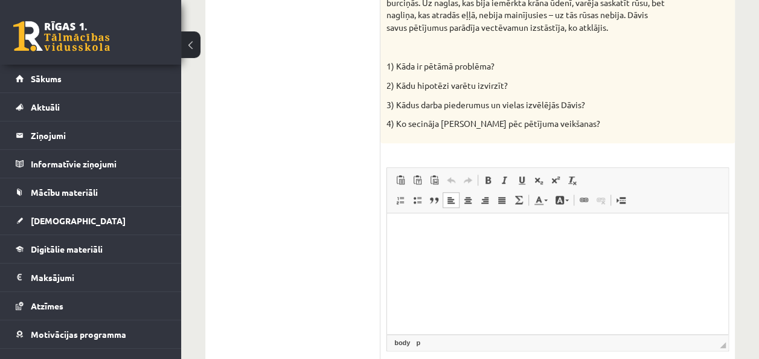
click at [525, 243] on html at bounding box center [557, 231] width 341 height 37
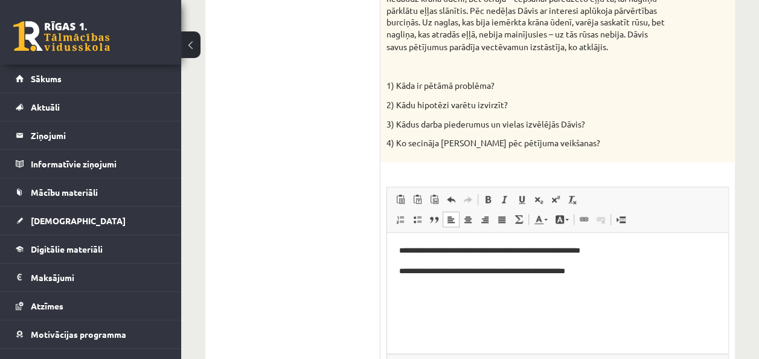
scroll to position [468, 0]
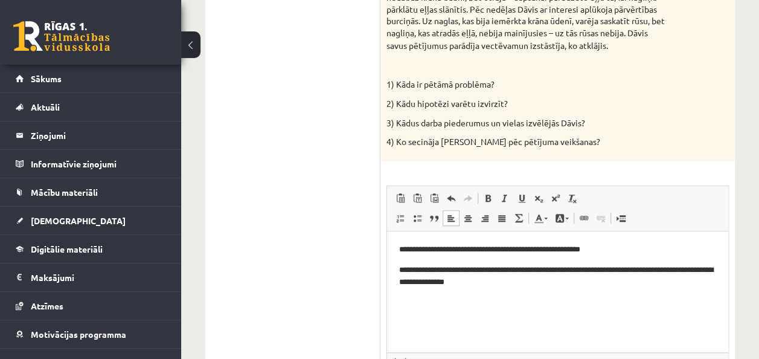
click at [508, 282] on p "**********" at bounding box center [557, 275] width 317 height 25
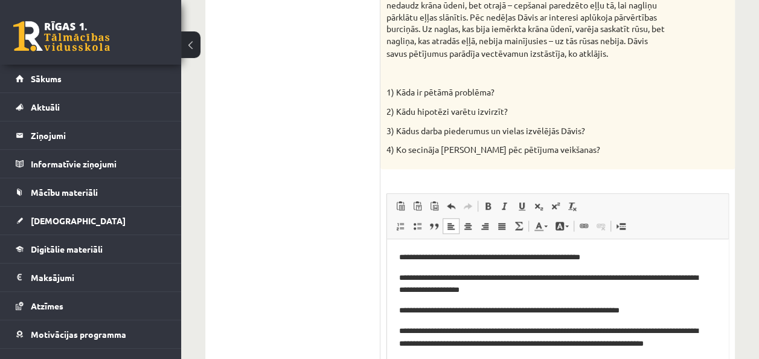
scroll to position [1, 0]
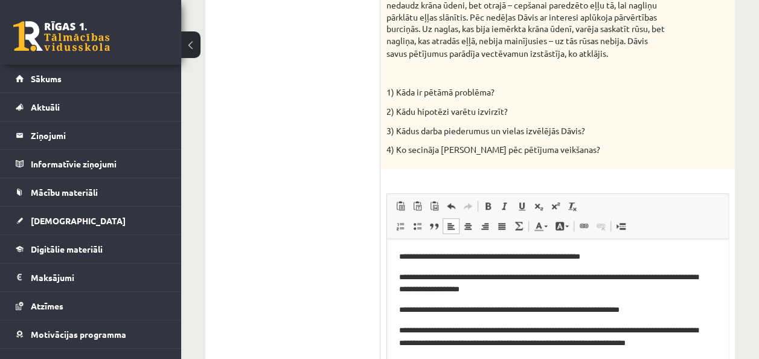
click at [652, 341] on p "**********" at bounding box center [553, 336] width 308 height 25
click at [705, 346] on p "**********" at bounding box center [553, 336] width 308 height 25
click at [637, 312] on p "**********" at bounding box center [553, 309] width 308 height 13
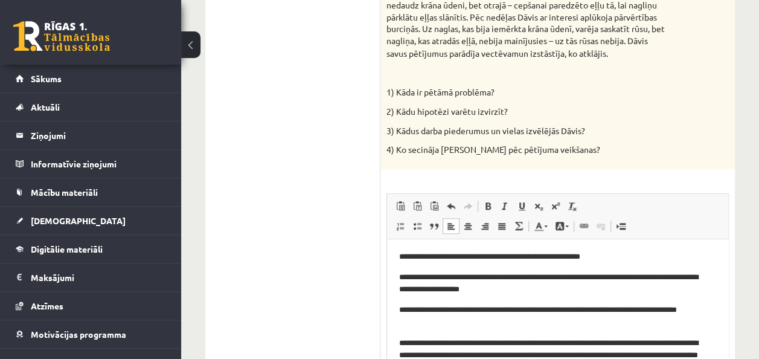
scroll to position [48, 0]
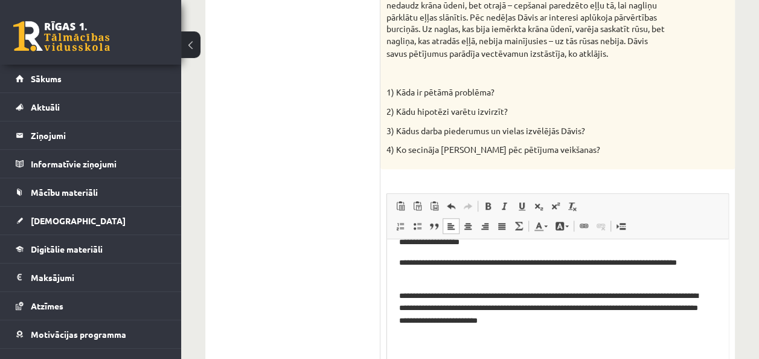
click at [600, 326] on p "**********" at bounding box center [553, 307] width 308 height 37
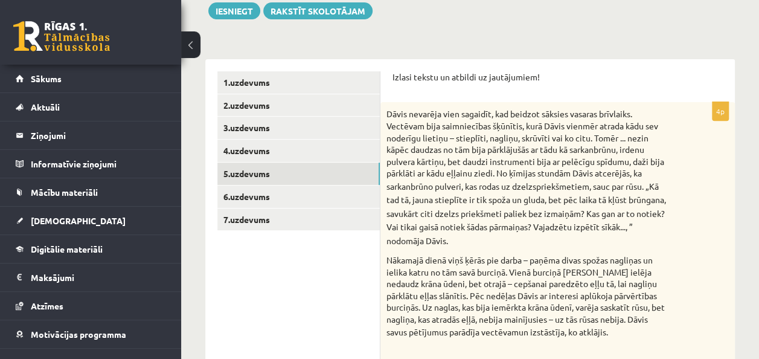
scroll to position [50, 0]
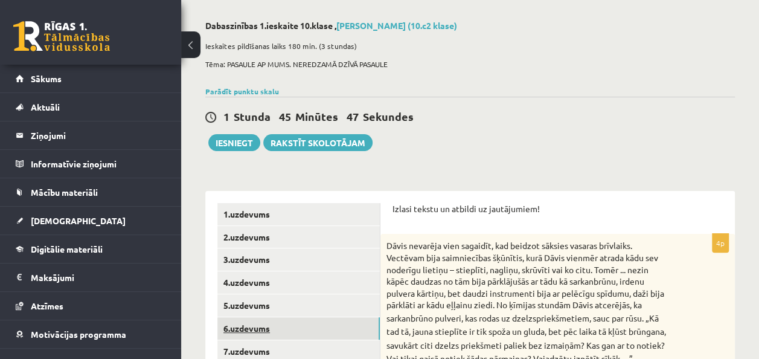
click at [267, 331] on link "6.uzdevums" at bounding box center [298, 328] width 162 height 22
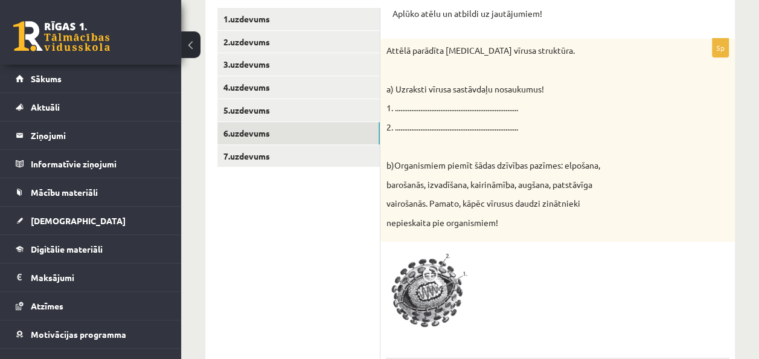
scroll to position [245, 0]
click at [426, 296] on img at bounding box center [432, 291] width 91 height 86
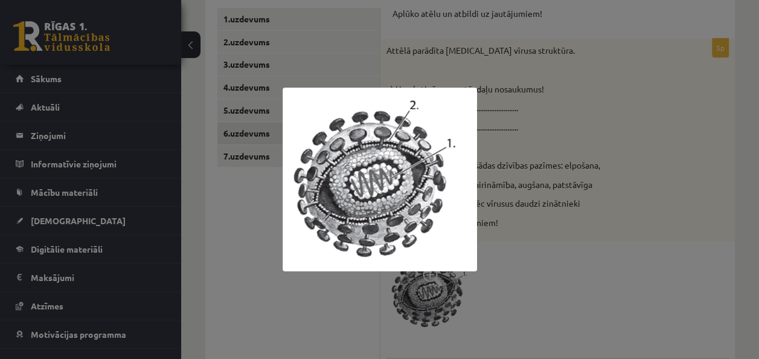
click at [606, 146] on div at bounding box center [379, 179] width 759 height 359
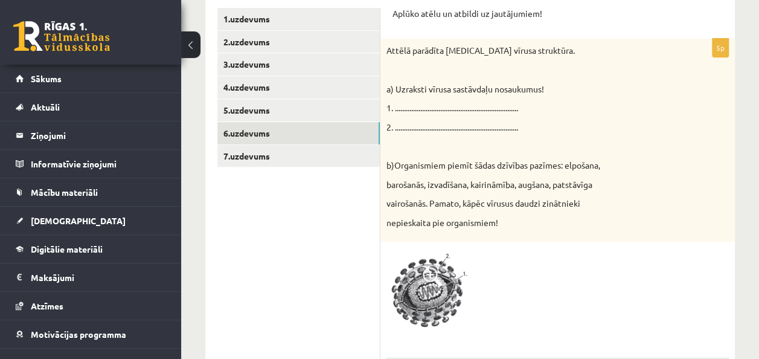
click at [425, 297] on img at bounding box center [432, 291] width 91 height 86
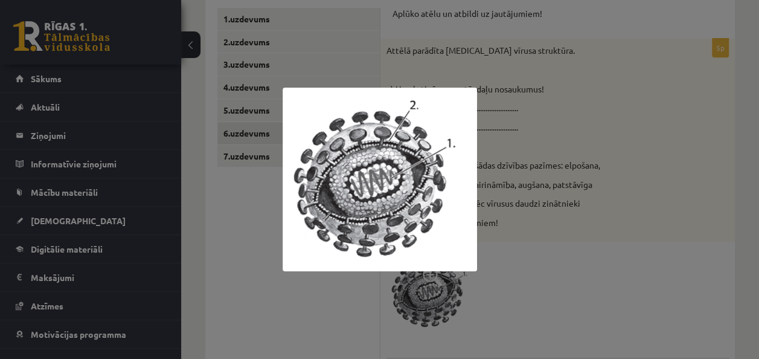
click at [695, 228] on div at bounding box center [379, 179] width 759 height 359
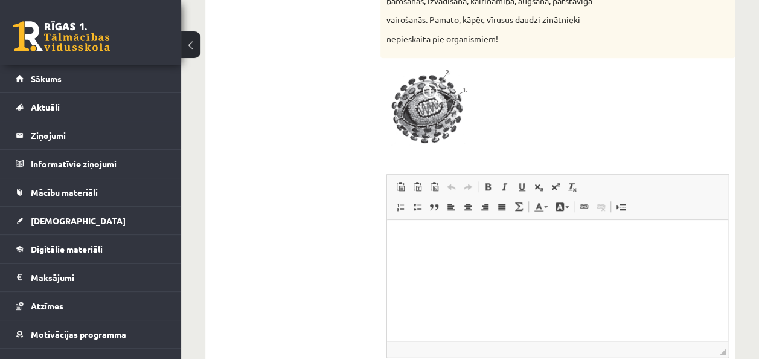
scroll to position [429, 0]
click at [558, 223] on html at bounding box center [557, 237] width 341 height 37
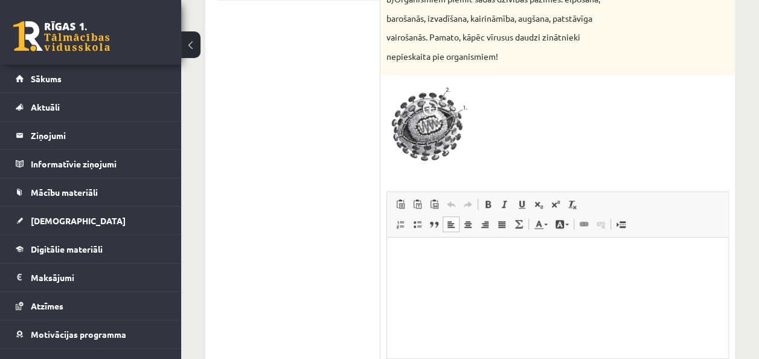
scroll to position [410, 0]
click at [424, 130] on img at bounding box center [432, 126] width 91 height 86
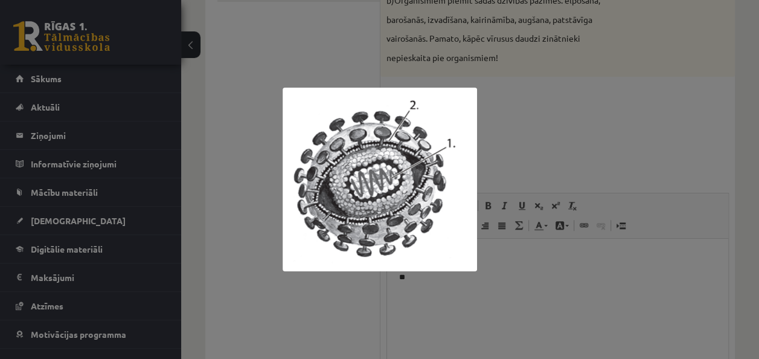
click at [531, 175] on div at bounding box center [379, 179] width 759 height 359
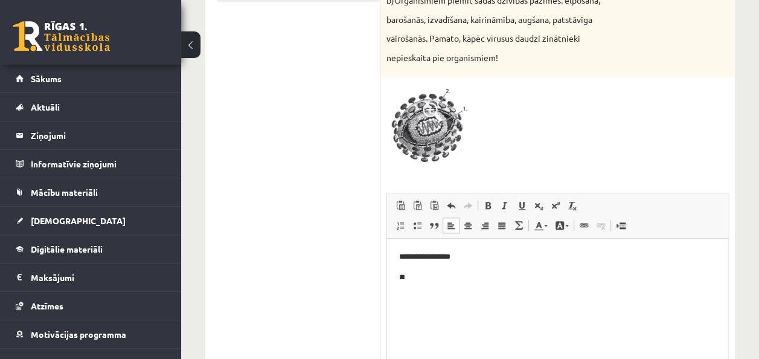
click at [463, 287] on html "**********" at bounding box center [557, 267] width 341 height 57
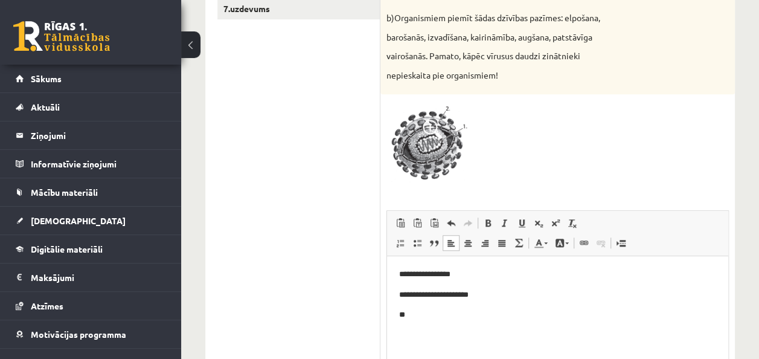
scroll to position [390, 0]
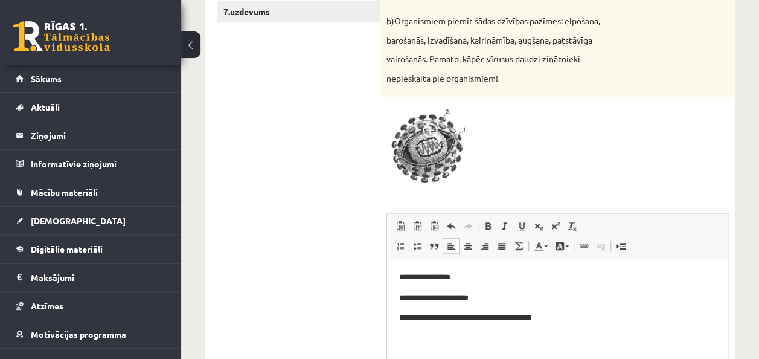
click at [499, 318] on p "**********" at bounding box center [557, 318] width 317 height 13
click at [503, 318] on p "**********" at bounding box center [557, 318] width 317 height 13
click at [620, 324] on p "**********" at bounding box center [557, 318] width 317 height 13
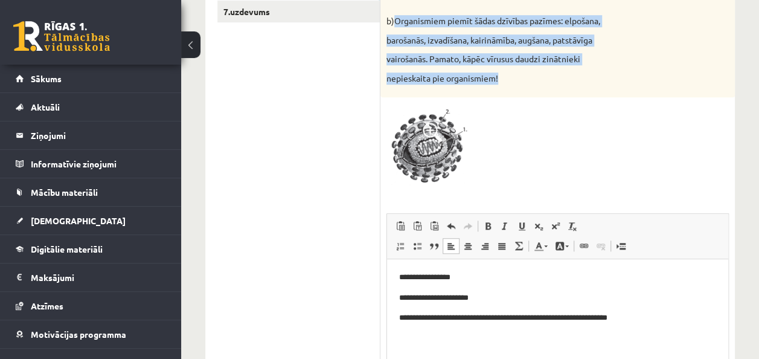
drag, startPoint x: 395, startPoint y: 19, endPoint x: 500, endPoint y: 89, distance: 126.3
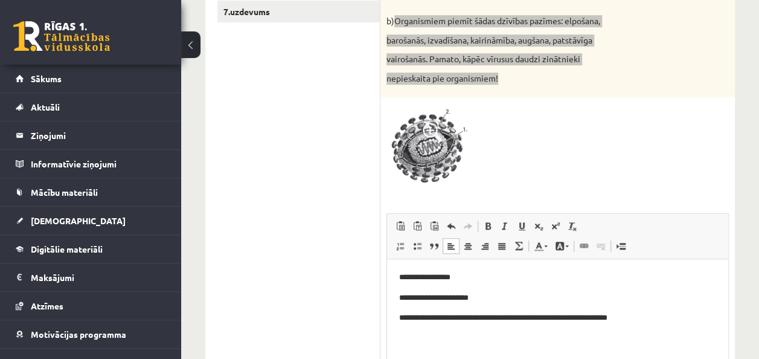
click at [646, 327] on html "**********" at bounding box center [557, 297] width 341 height 77
click at [636, 321] on p "**********" at bounding box center [557, 324] width 317 height 25
click at [538, 347] on html "**********" at bounding box center [557, 304] width 341 height 90
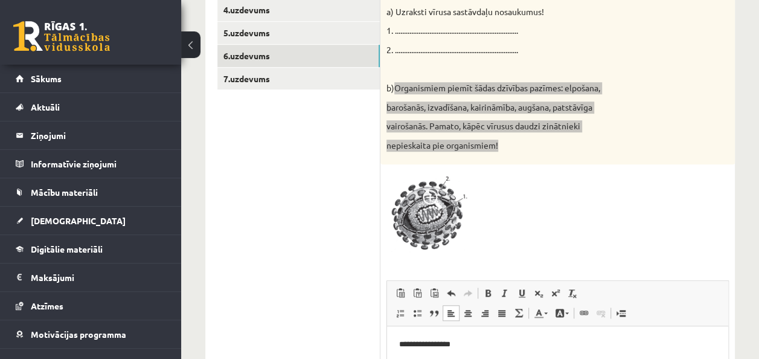
scroll to position [263, 0]
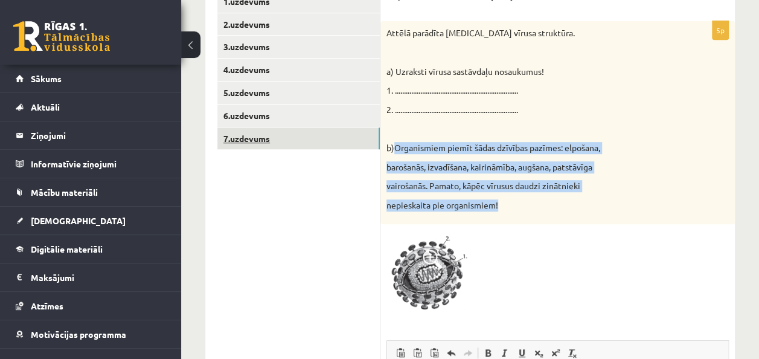
click at [307, 133] on link "7.uzdevums" at bounding box center [298, 138] width 162 height 22
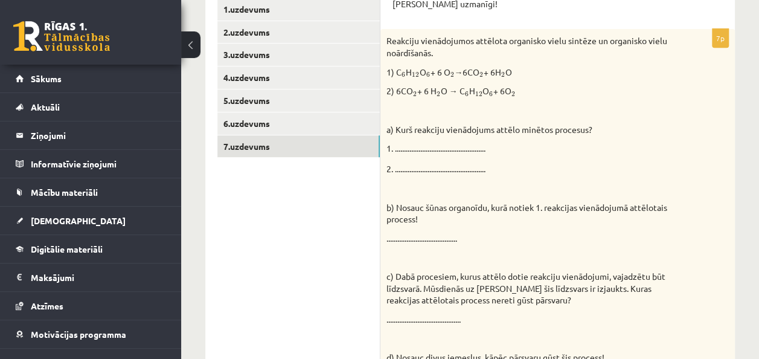
scroll to position [252, 0]
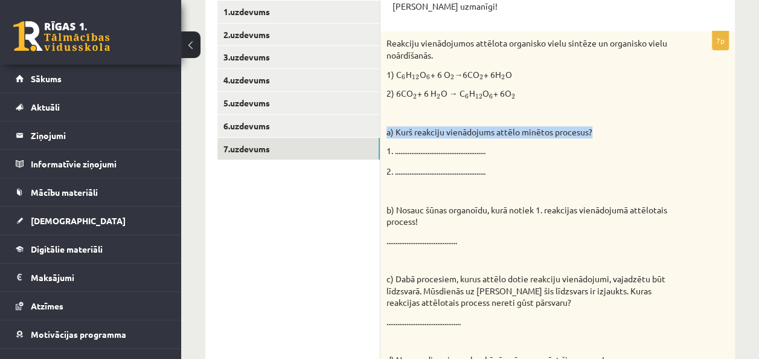
drag, startPoint x: 386, startPoint y: 129, endPoint x: 677, endPoint y: 120, distance: 290.7
click at [677, 120] on div "Reakciju vienādojumos attēlota organisko vielu sintēze un organisko vielu noārd…" at bounding box center [558, 233] width 355 height 405
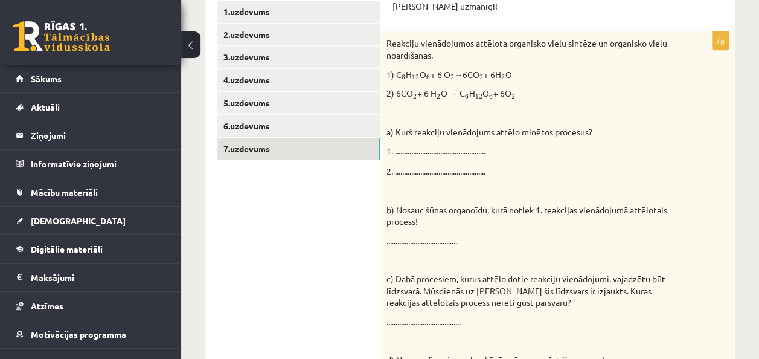
drag, startPoint x: 677, startPoint y: 120, endPoint x: 639, endPoint y: 195, distance: 84.3
click at [639, 195] on p at bounding box center [528, 191] width 282 height 12
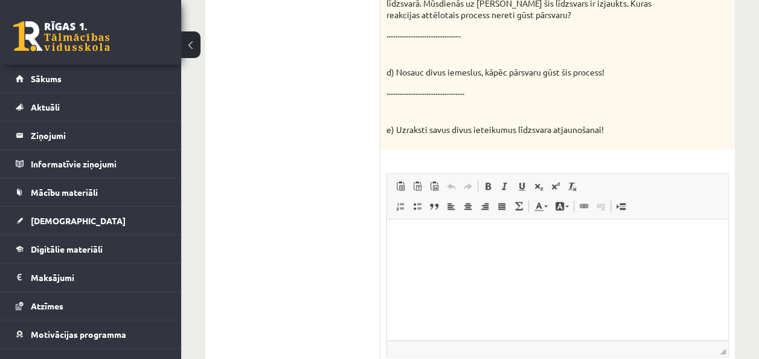
scroll to position [569, 0]
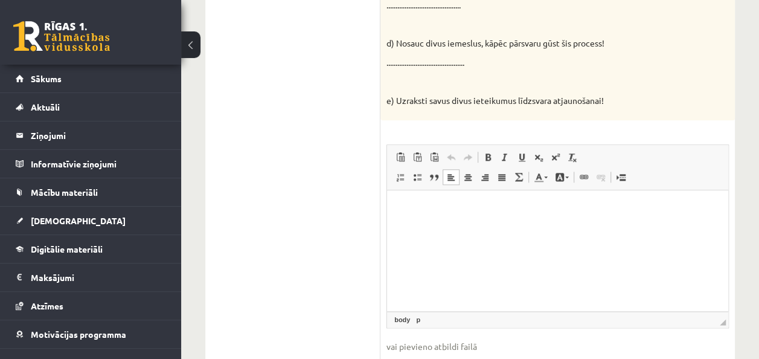
click at [570, 227] on html at bounding box center [557, 208] width 341 height 37
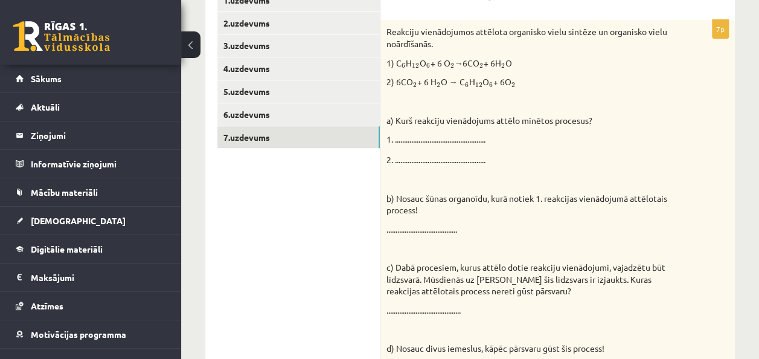
scroll to position [263, 0]
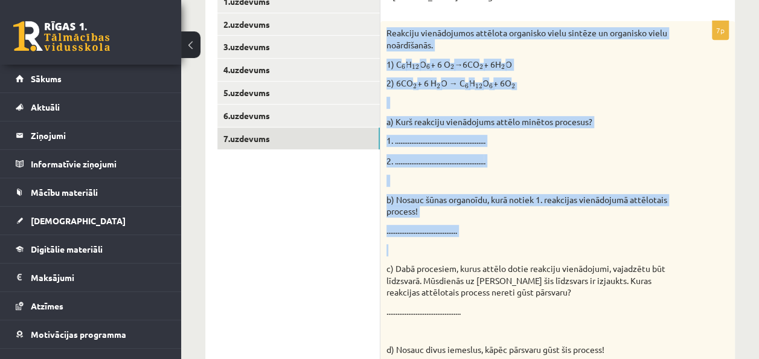
drag, startPoint x: 387, startPoint y: 34, endPoint x: 551, endPoint y: 239, distance: 263.0
click at [551, 239] on div "Reakciju vienādojumos attēlota organisko vielu sintēze un organisko vielu noārd…" at bounding box center [558, 223] width 355 height 405
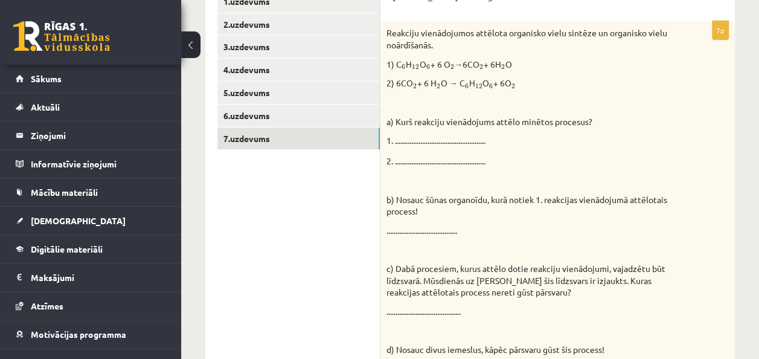
click at [320, 242] on ul "1.uzdevums 2.uzdevums 3.uzdevums 4.uzdevums 5.uzdevums 6.uzdevums 7.uzdevums" at bounding box center [298, 346] width 163 height 712
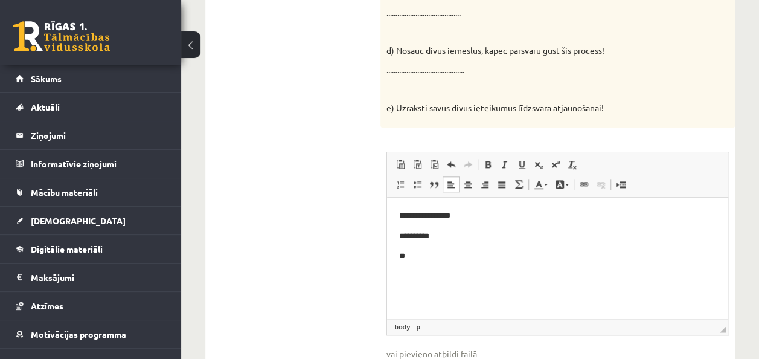
scroll to position [564, 0]
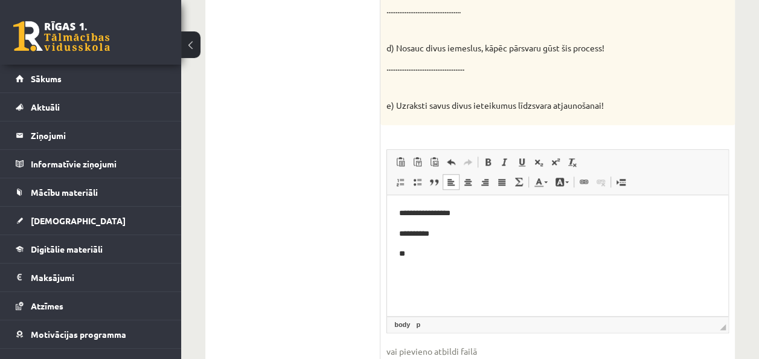
click at [468, 258] on p "**" at bounding box center [557, 253] width 317 height 13
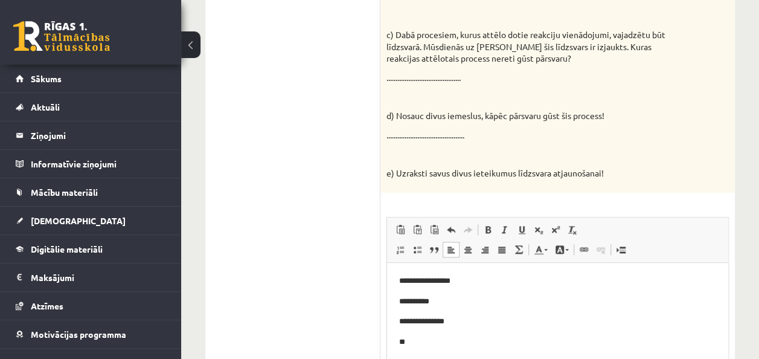
scroll to position [483, 0]
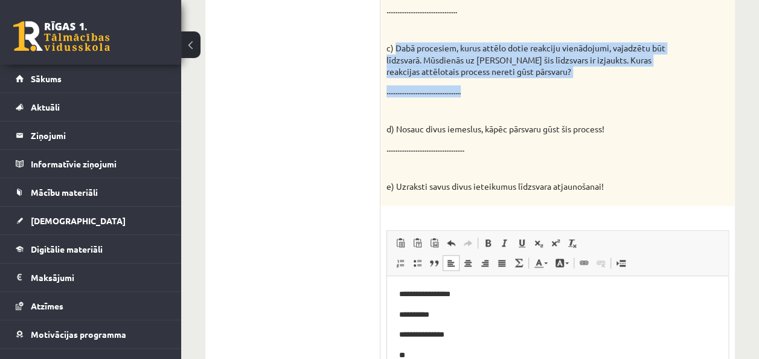
drag, startPoint x: 396, startPoint y: 39, endPoint x: 532, endPoint y: 93, distance: 146.2
click at [532, 93] on div "Reakciju vienādojumos attēlota organisko vielu sintēze un organisko vielu noārd…" at bounding box center [558, 3] width 355 height 405
click at [532, 94] on p "........................................." at bounding box center [528, 91] width 282 height 12
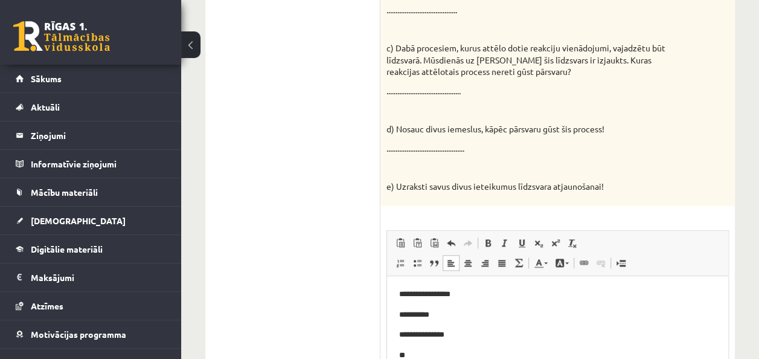
click at [487, 104] on p at bounding box center [528, 110] width 282 height 12
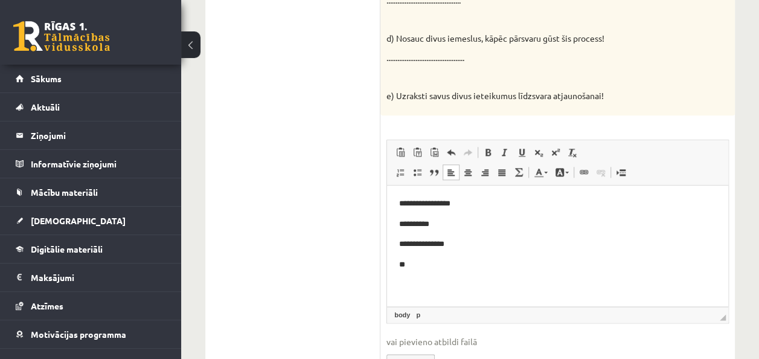
scroll to position [573, 0]
click at [498, 283] on html "**********" at bounding box center [557, 235] width 341 height 98
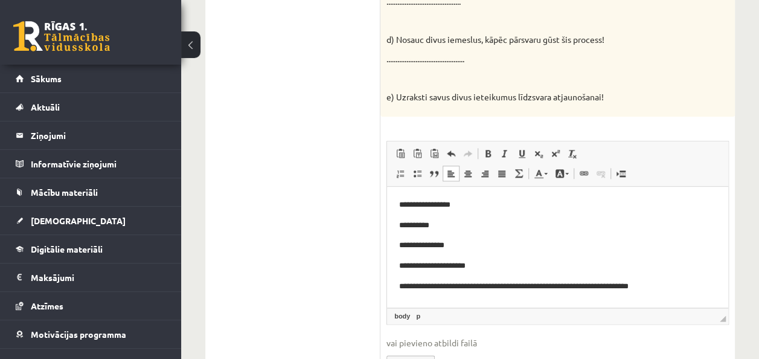
click at [409, 286] on p "**********" at bounding box center [557, 286] width 317 height 13
click at [671, 288] on p "**********" at bounding box center [557, 286] width 317 height 13
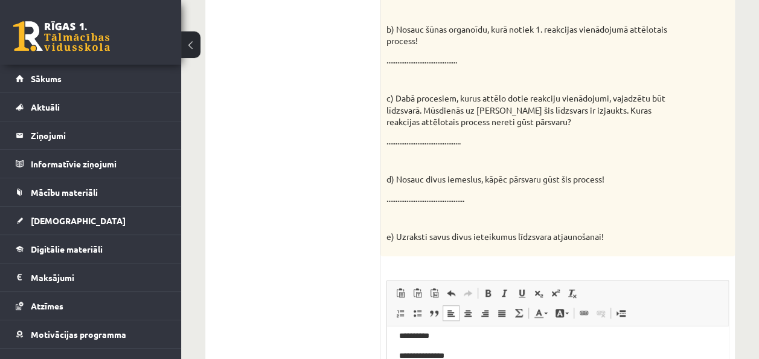
scroll to position [429, 0]
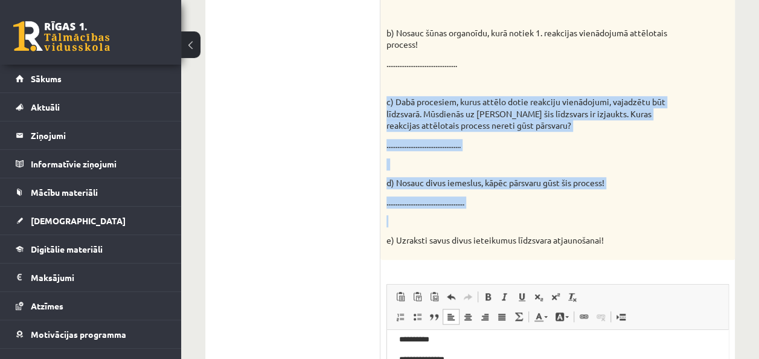
drag, startPoint x: 387, startPoint y: 101, endPoint x: 619, endPoint y: 222, distance: 261.2
click at [619, 222] on div "Reakciju vienādojumos attēlota organisko vielu sintēze un organisko vielu noārd…" at bounding box center [558, 56] width 355 height 405
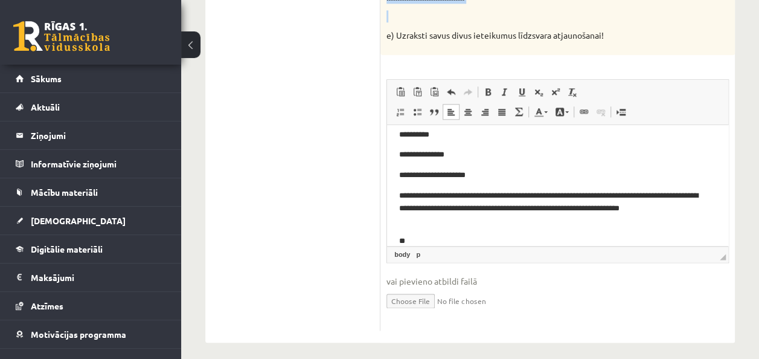
scroll to position [640, 0]
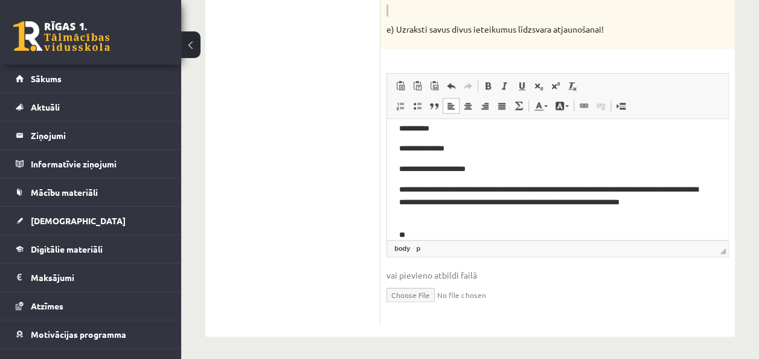
click at [569, 231] on p "**" at bounding box center [553, 234] width 308 height 13
click at [648, 232] on p "**********" at bounding box center [553, 234] width 308 height 13
click at [699, 227] on body "**********" at bounding box center [557, 171] width 317 height 140
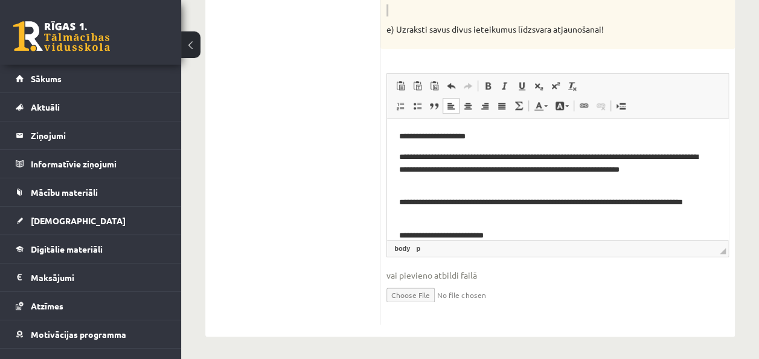
scroll to position [82, 0]
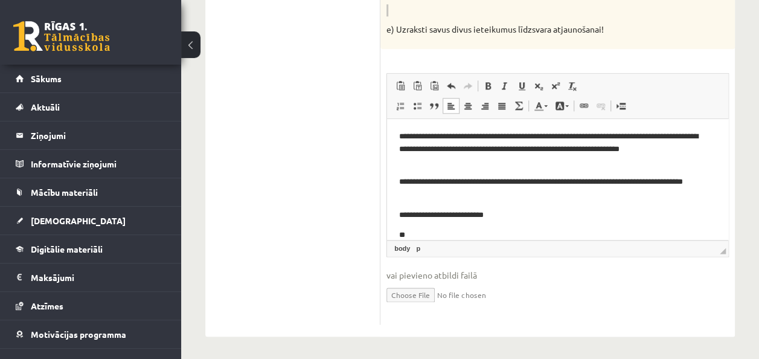
click at [414, 215] on p "**********" at bounding box center [553, 214] width 308 height 13
click at [419, 232] on p "**" at bounding box center [553, 234] width 308 height 13
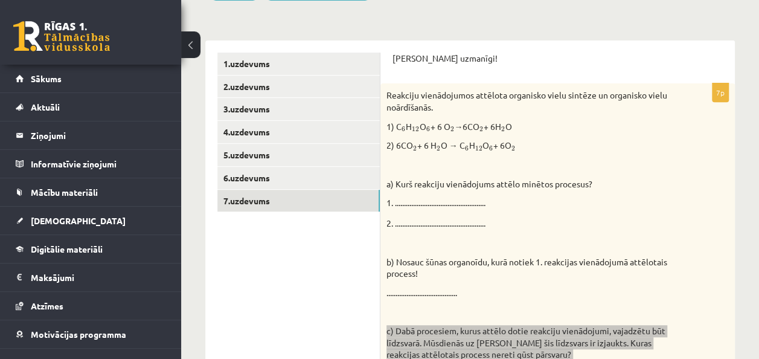
scroll to position [101, 0]
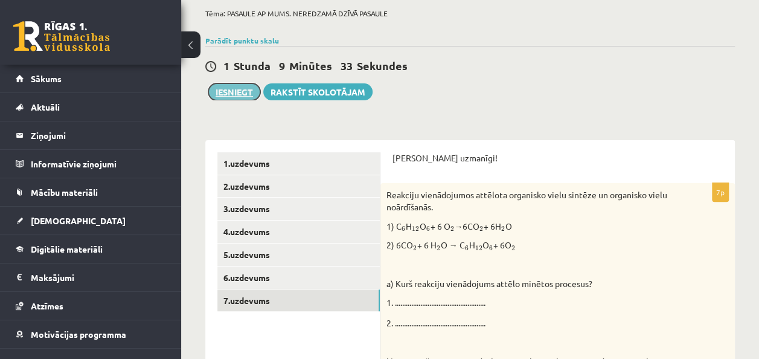
click at [226, 91] on button "Iesniegt" at bounding box center [234, 91] width 52 height 17
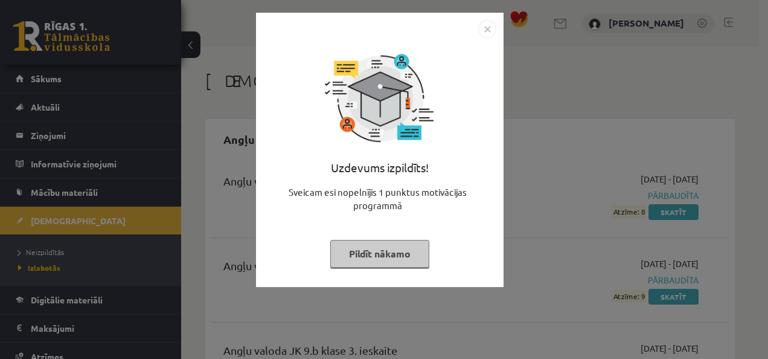
click at [394, 257] on button "Pildīt nākamo" at bounding box center [379, 254] width 99 height 28
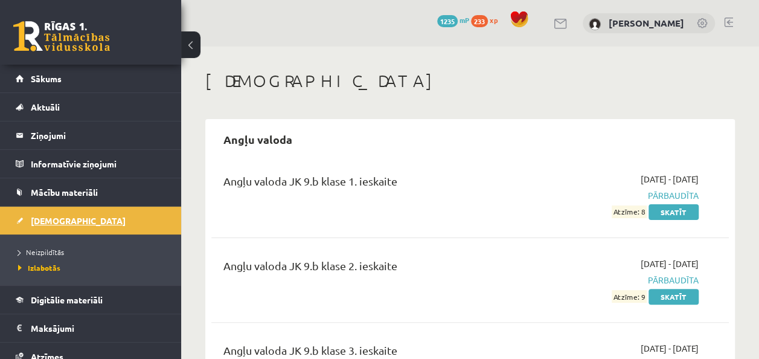
click at [105, 220] on link "[DEMOGRAPHIC_DATA]" at bounding box center [91, 221] width 150 height 28
